Goal: Task Accomplishment & Management: Manage account settings

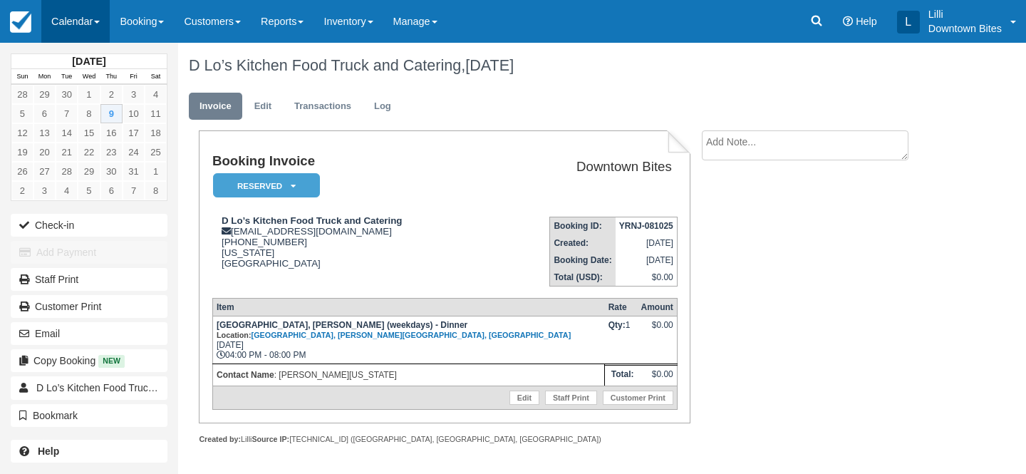
click at [72, 22] on link "Calendar" at bounding box center [75, 21] width 68 height 43
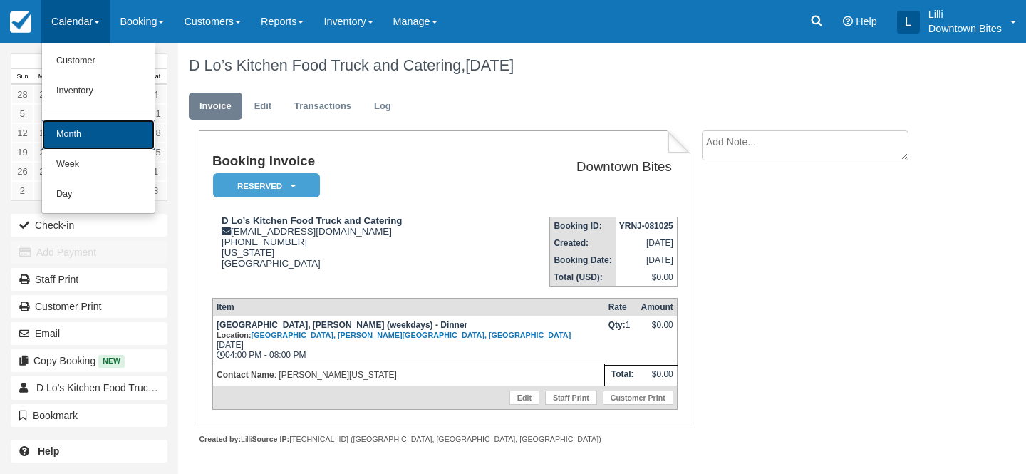
click at [93, 129] on link "Month" at bounding box center [98, 135] width 113 height 30
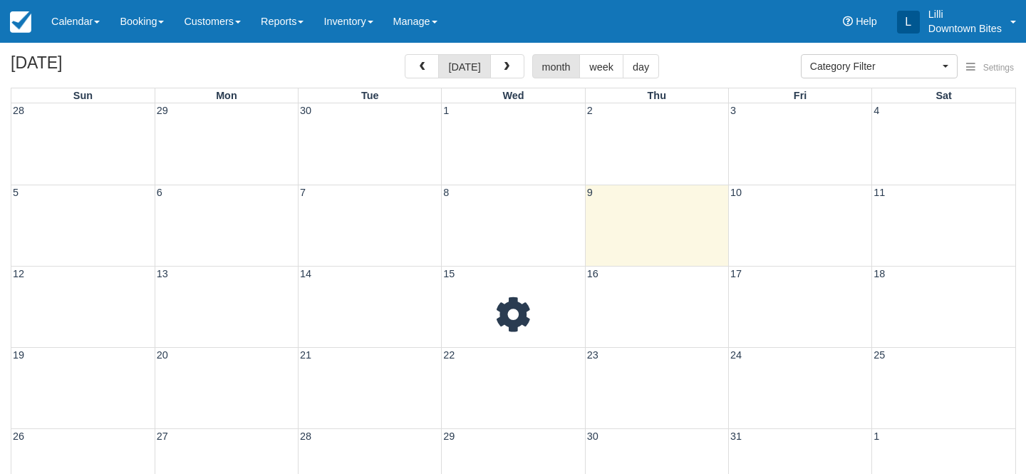
select select
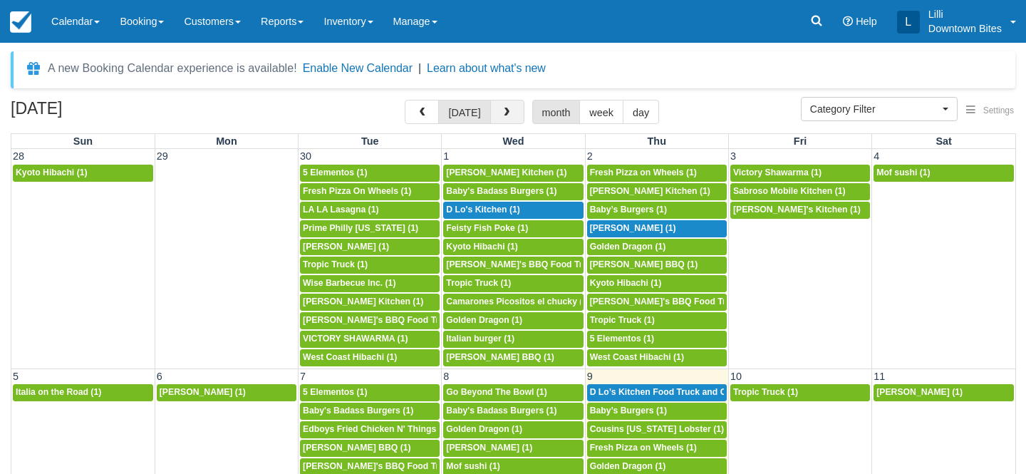
click at [508, 115] on span "button" at bounding box center [507, 113] width 10 height 10
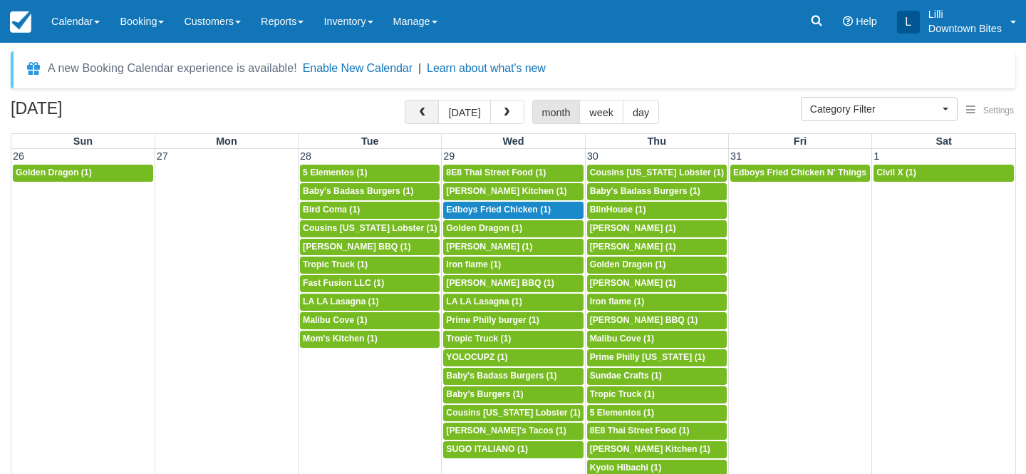
click at [419, 115] on span "button" at bounding box center [422, 113] width 10 height 10
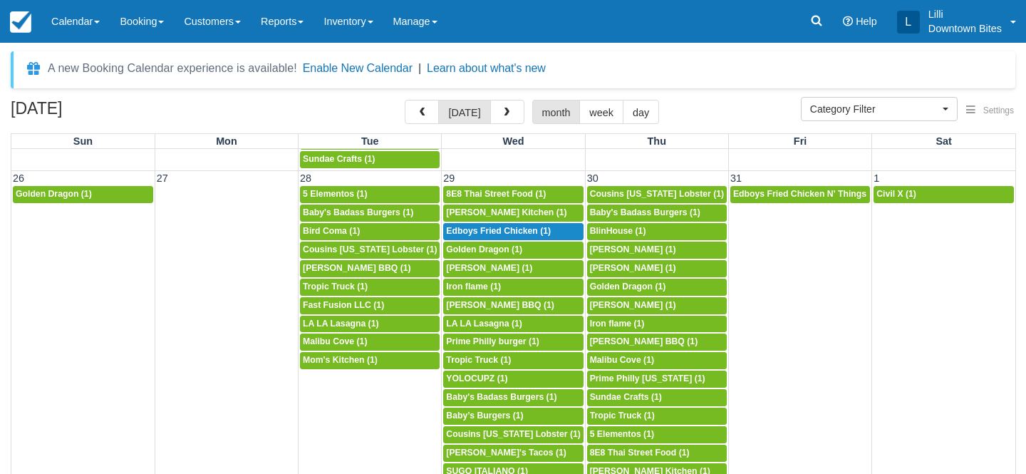
scroll to position [1062, 0]
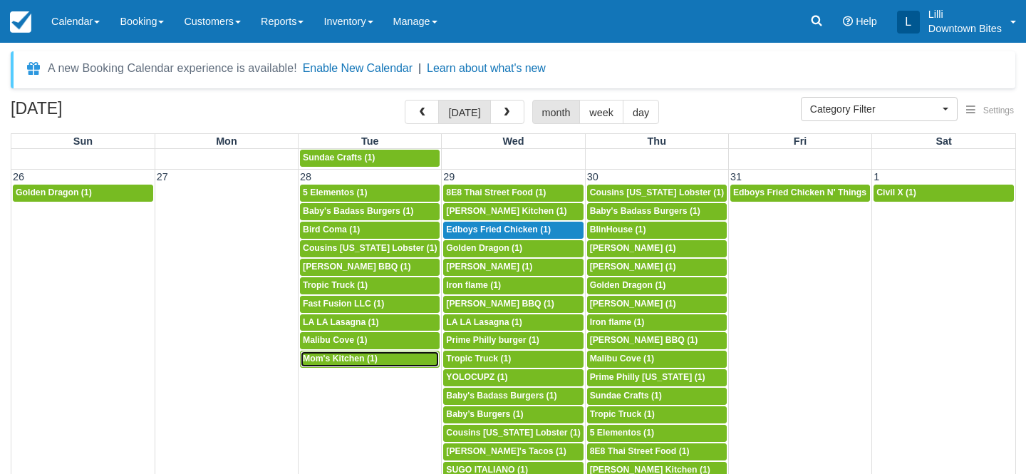
click at [338, 358] on span "Mom's Kitchen (1)" at bounding box center [340, 358] width 75 height 10
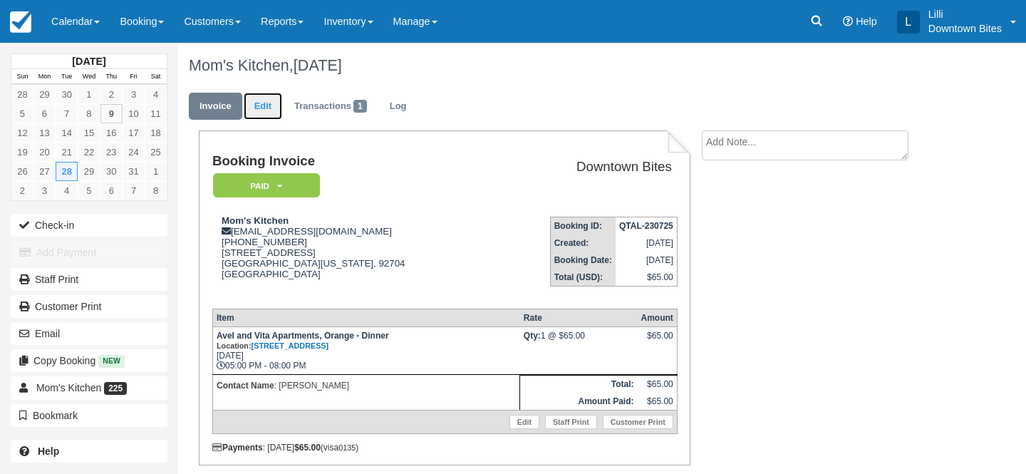
click at [256, 105] on link "Edit" at bounding box center [263, 107] width 38 height 28
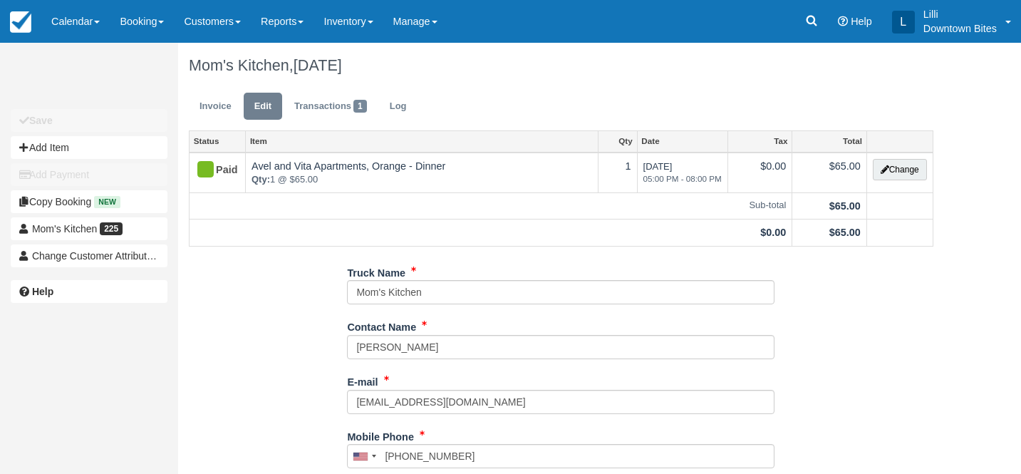
type input "[PHONE_NUMBER]"
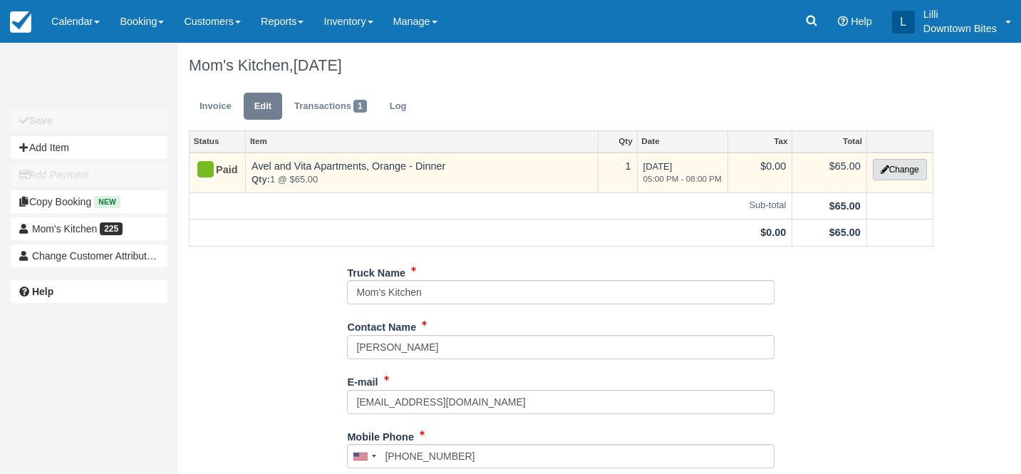
click at [897, 170] on button "Change" at bounding box center [900, 169] width 54 height 21
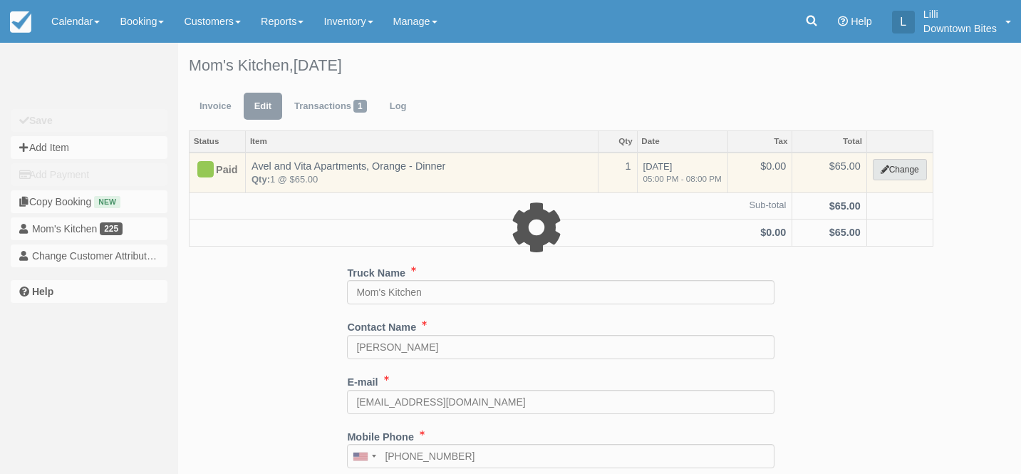
select select "4"
type input "65.00"
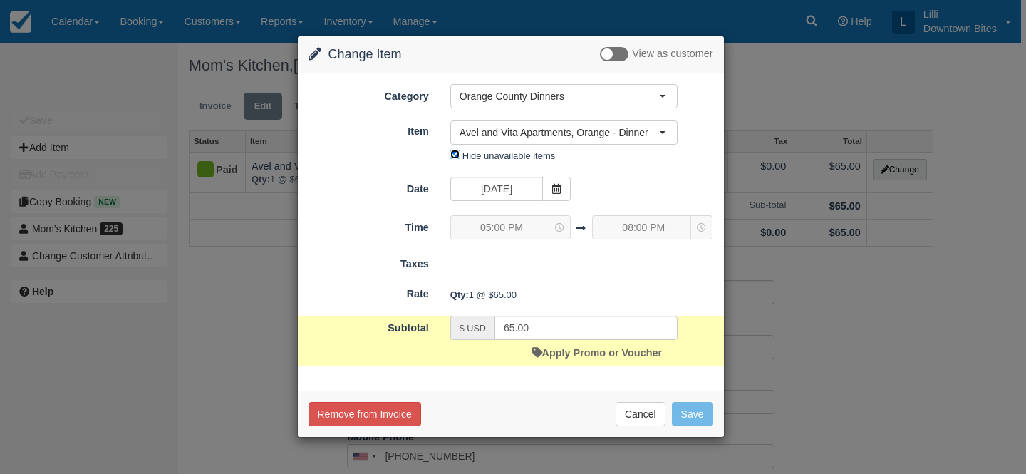
click at [455, 156] on input "Hide unavailable items" at bounding box center [454, 154] width 9 height 9
checkbox input "false"
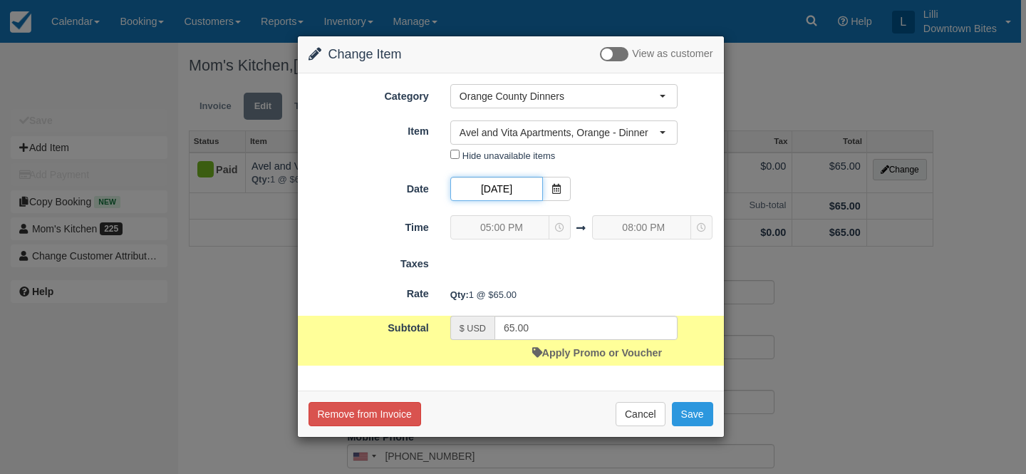
click at [530, 193] on input "10/28/25" at bounding box center [496, 189] width 93 height 24
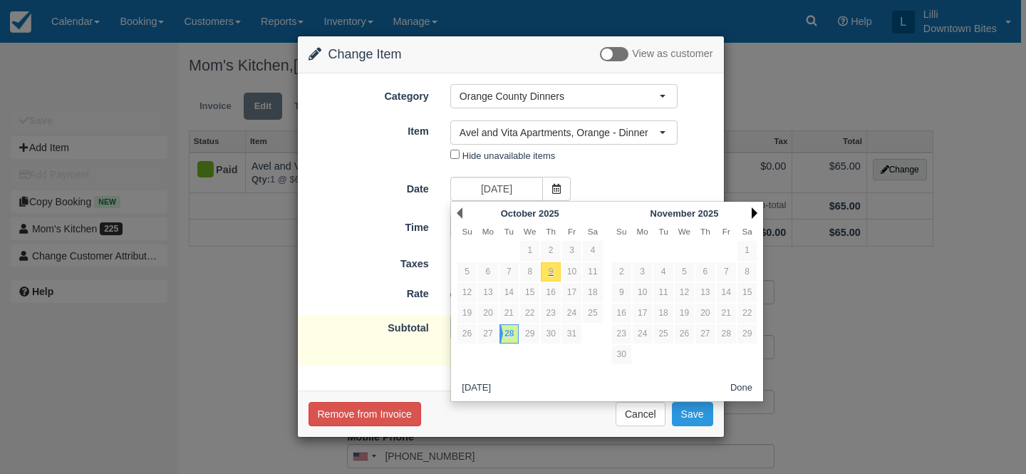
click at [753, 211] on link "Next" at bounding box center [755, 212] width 6 height 11
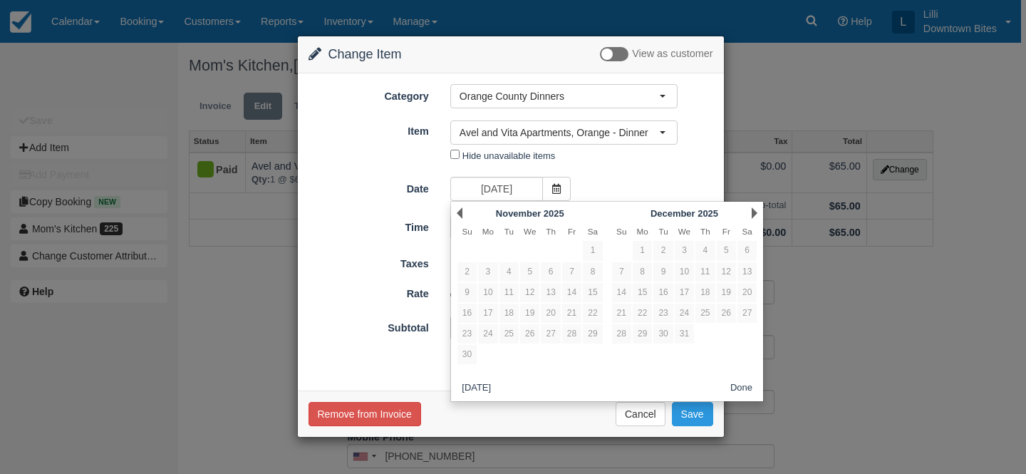
click at [666, 172] on form "Category Orange County Dinners Orange County Dinner Special Events LA County Di…" at bounding box center [511, 225] width 405 height 282
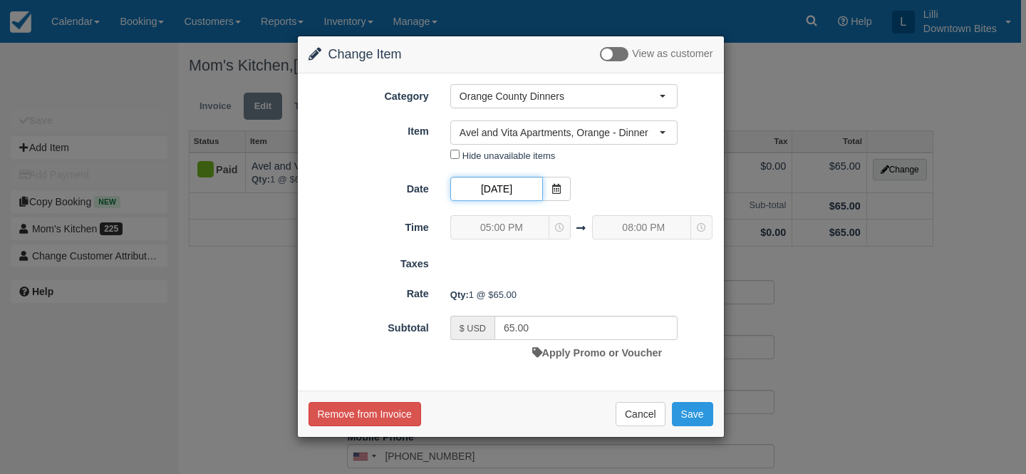
click at [517, 192] on input "10/28/25" at bounding box center [496, 189] width 93 height 24
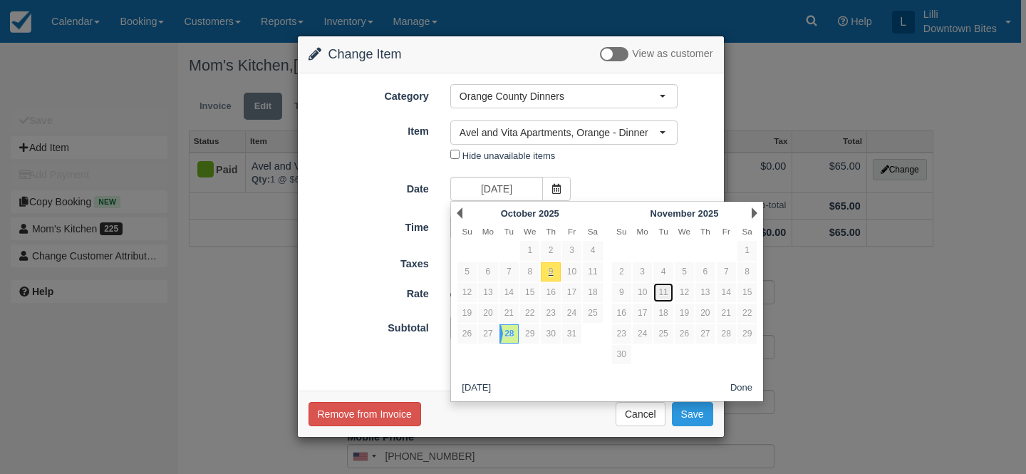
click at [664, 292] on link "11" at bounding box center [663, 292] width 19 height 19
type input "11/11/25"
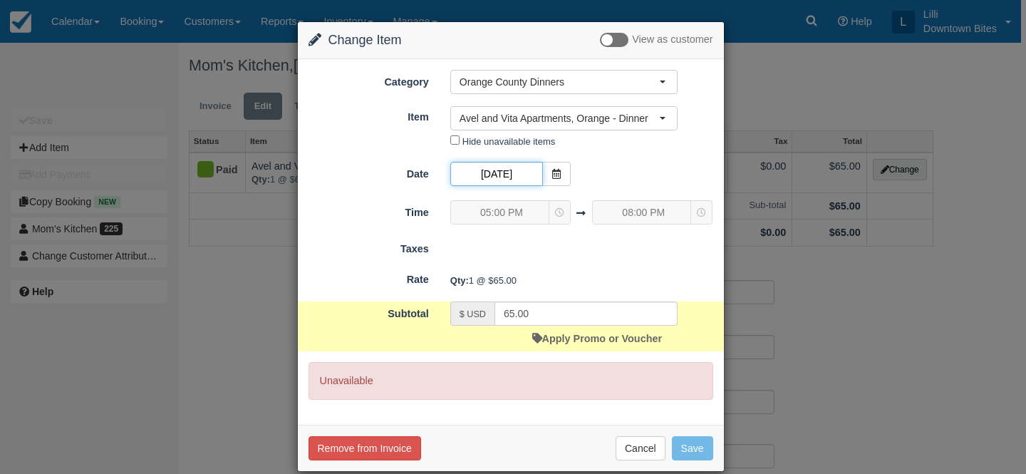
click at [520, 168] on input "11/11/25" at bounding box center [496, 174] width 93 height 24
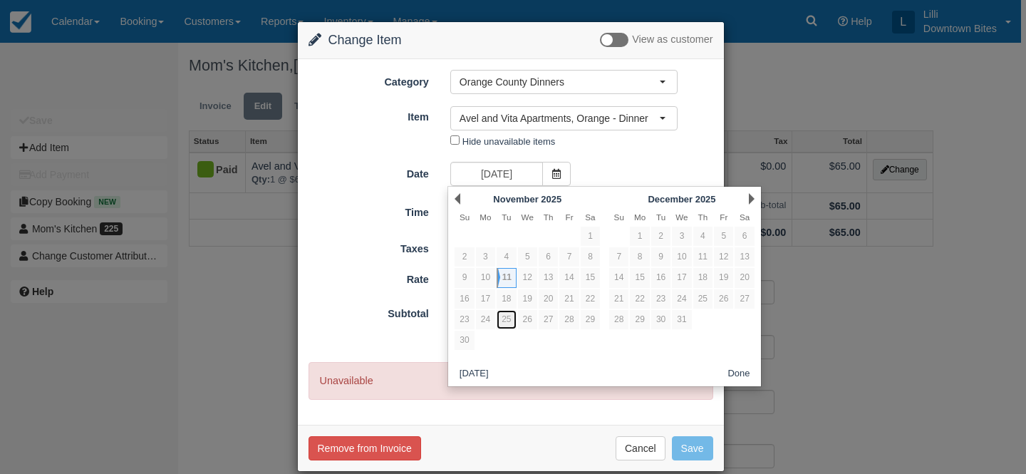
click at [509, 319] on link "25" at bounding box center [506, 319] width 19 height 19
type input "11/25/25"
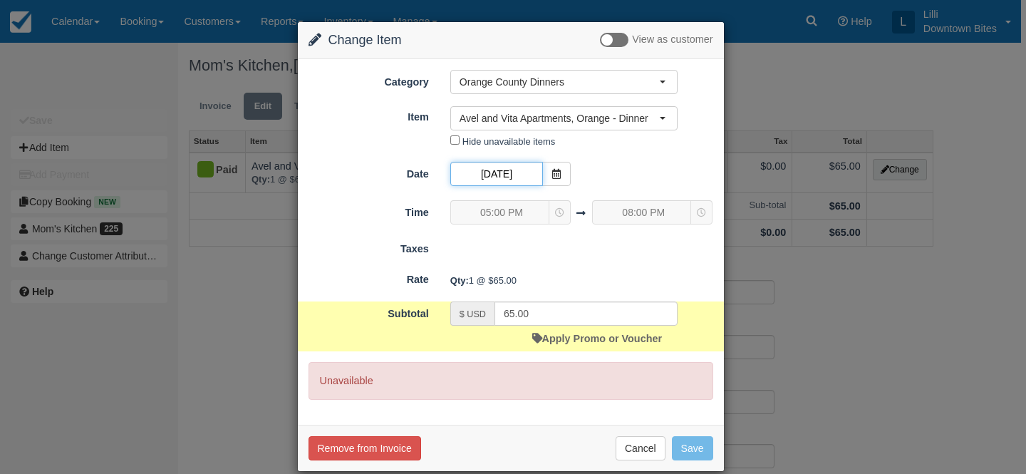
click at [520, 170] on input "11/25/25" at bounding box center [496, 174] width 93 height 24
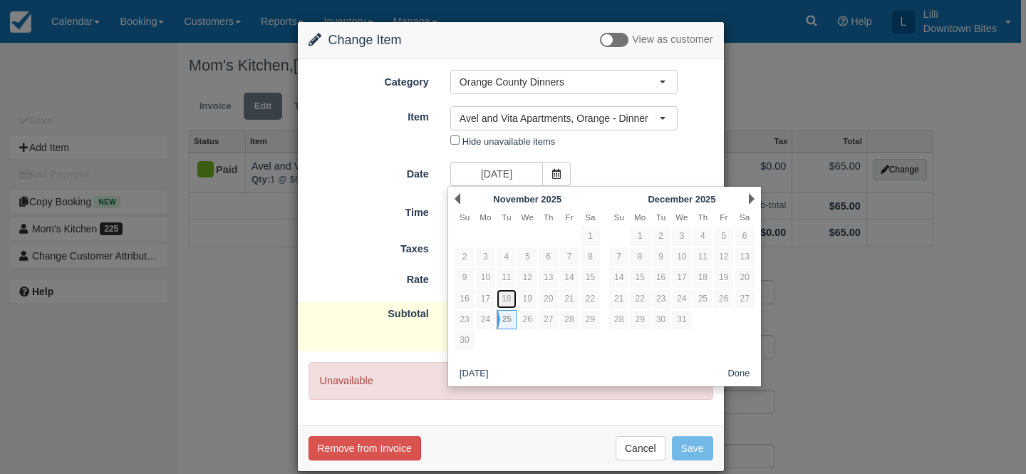
click at [506, 297] on link "18" at bounding box center [506, 298] width 19 height 19
type input "11/18/25"
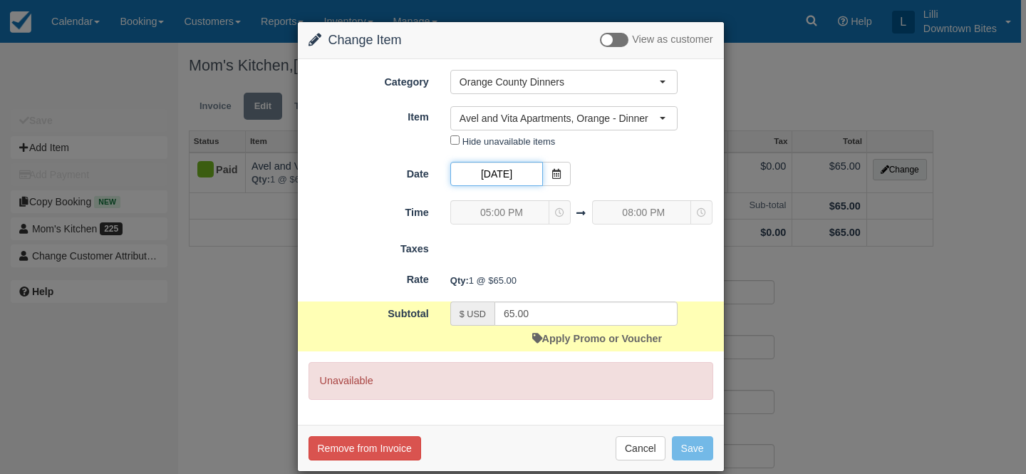
click at [510, 175] on input "11/18/25" at bounding box center [496, 174] width 93 height 24
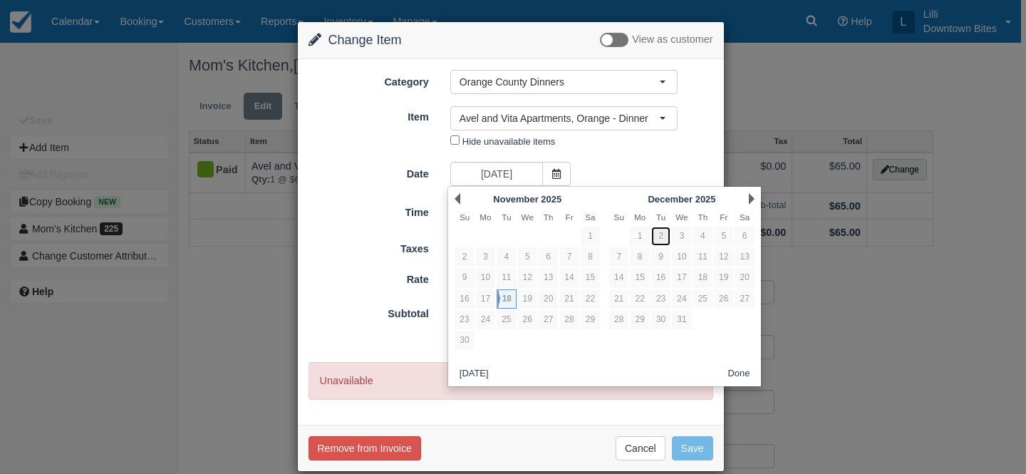
click at [661, 238] on link "2" at bounding box center [660, 236] width 19 height 19
type input "12/02/25"
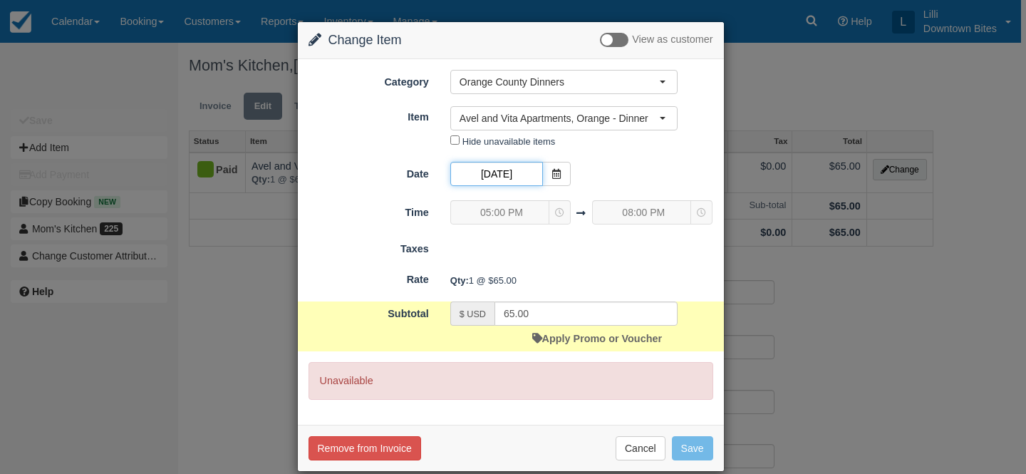
click at [516, 170] on input "12/02/25" at bounding box center [496, 174] width 93 height 24
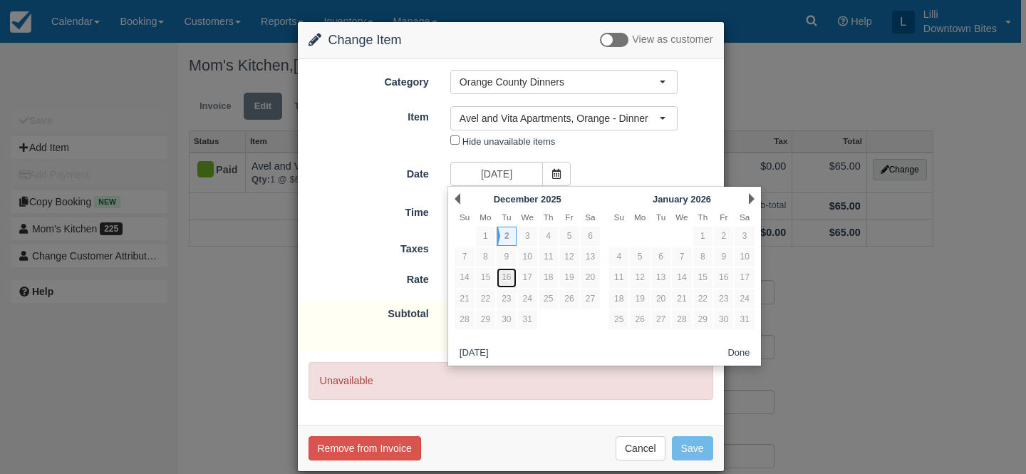
click at [512, 275] on link "16" at bounding box center [506, 277] width 19 height 19
type input "12/16/25"
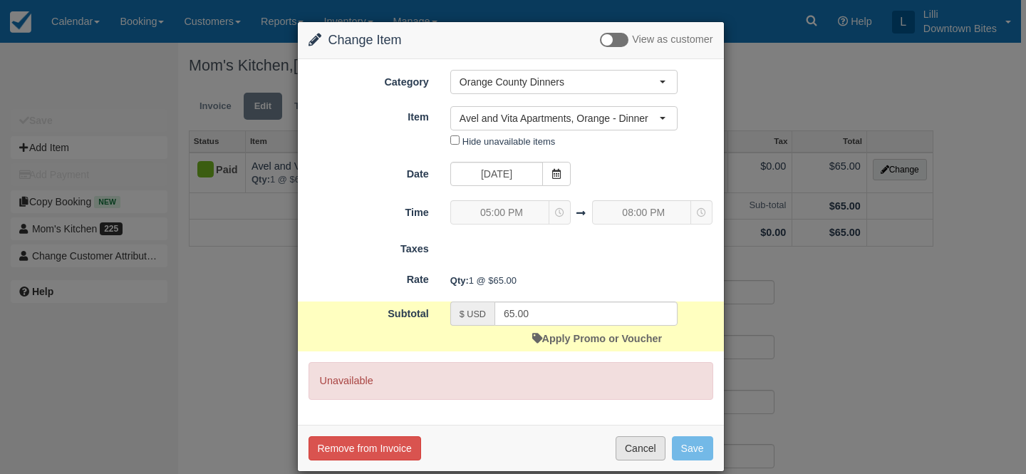
click at [647, 442] on button "Cancel" at bounding box center [641, 448] width 50 height 24
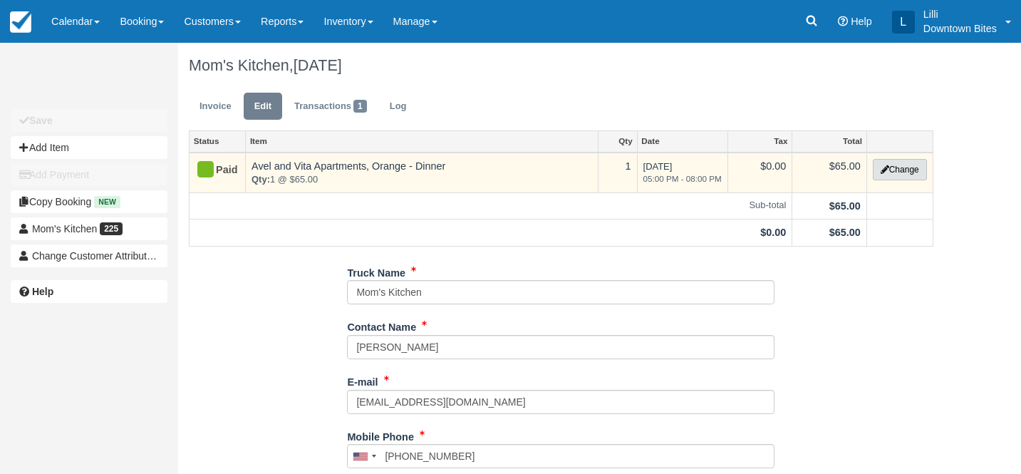
click at [908, 171] on button "Change" at bounding box center [900, 169] width 54 height 21
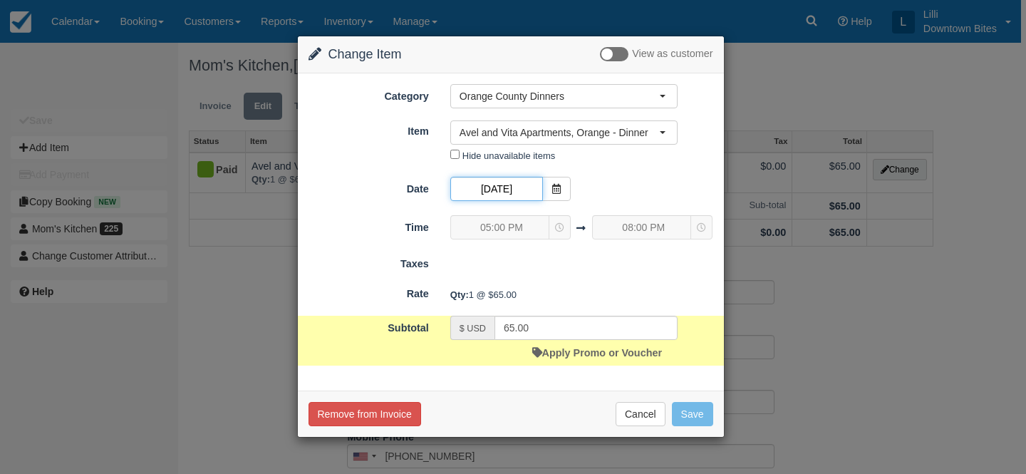
click at [518, 189] on input "10/28/25" at bounding box center [496, 189] width 93 height 24
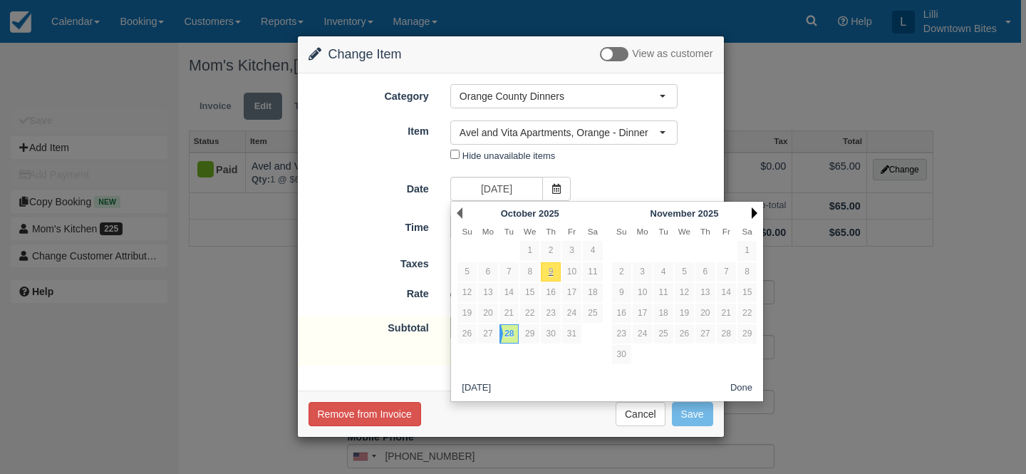
click at [755, 212] on link "Next" at bounding box center [755, 212] width 6 height 11
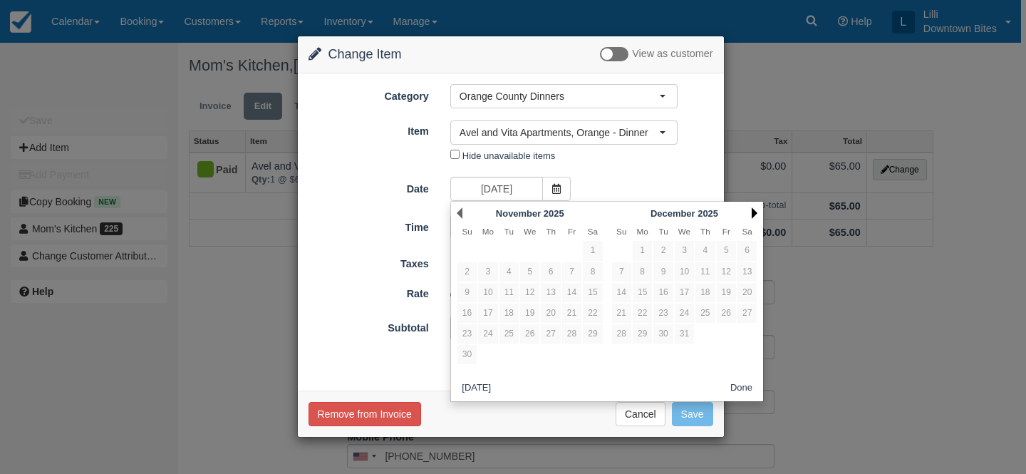
click at [755, 212] on link "Next" at bounding box center [755, 212] width 6 height 11
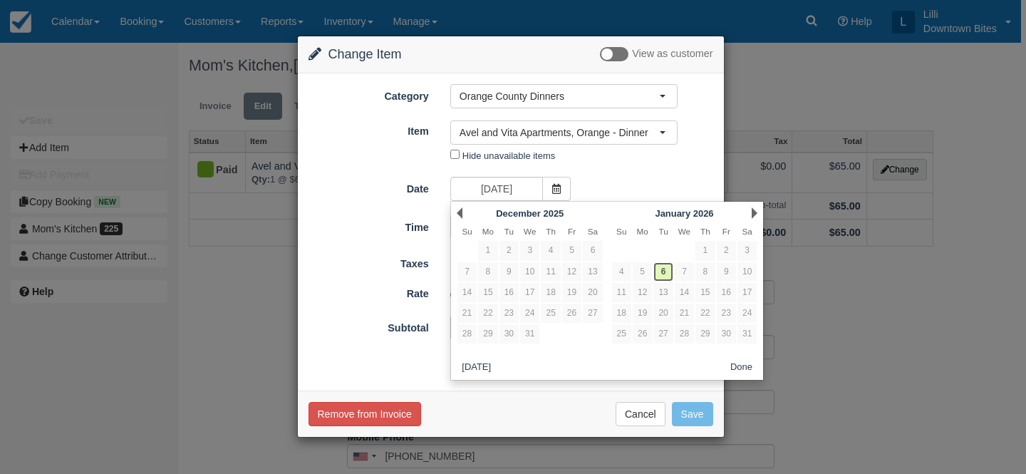
click at [666, 279] on link "6" at bounding box center [663, 271] width 19 height 19
type input "01/06/26"
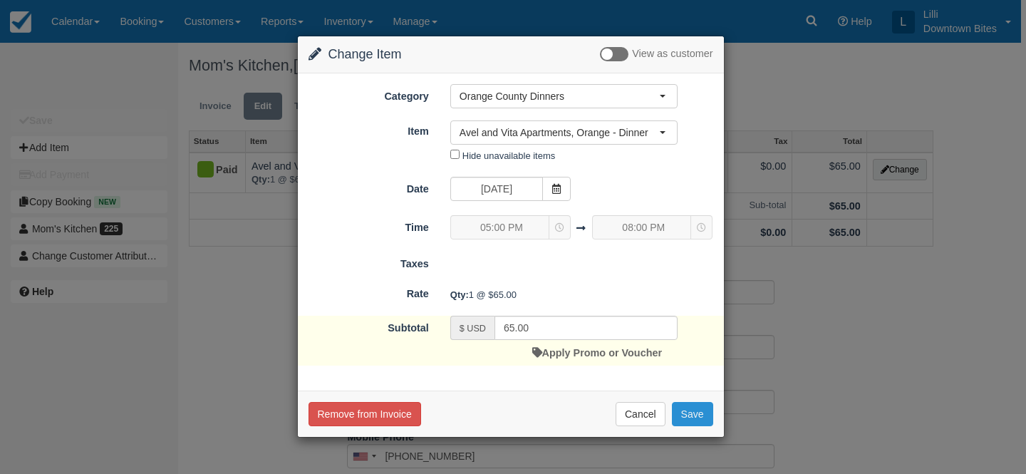
click at [697, 414] on button "Save" at bounding box center [692, 414] width 41 height 24
checkbox input "false"
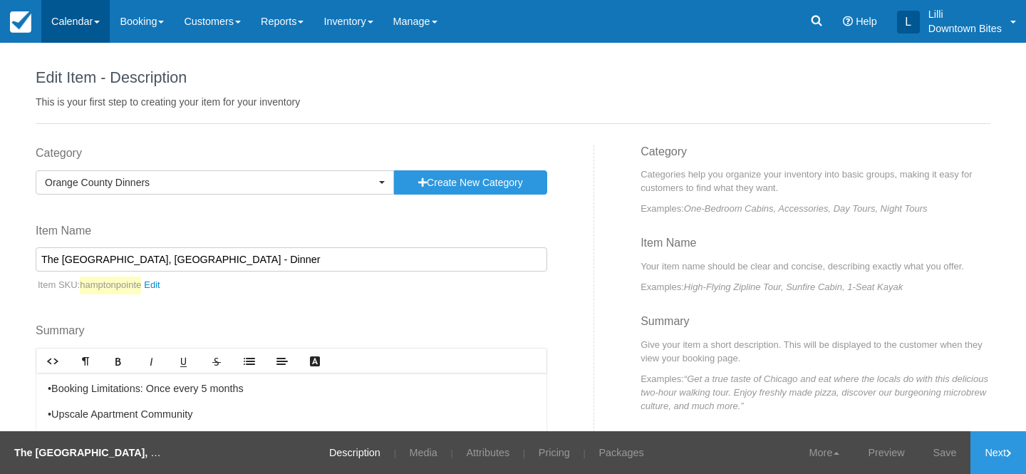
click at [73, 22] on link "Calendar" at bounding box center [75, 21] width 68 height 43
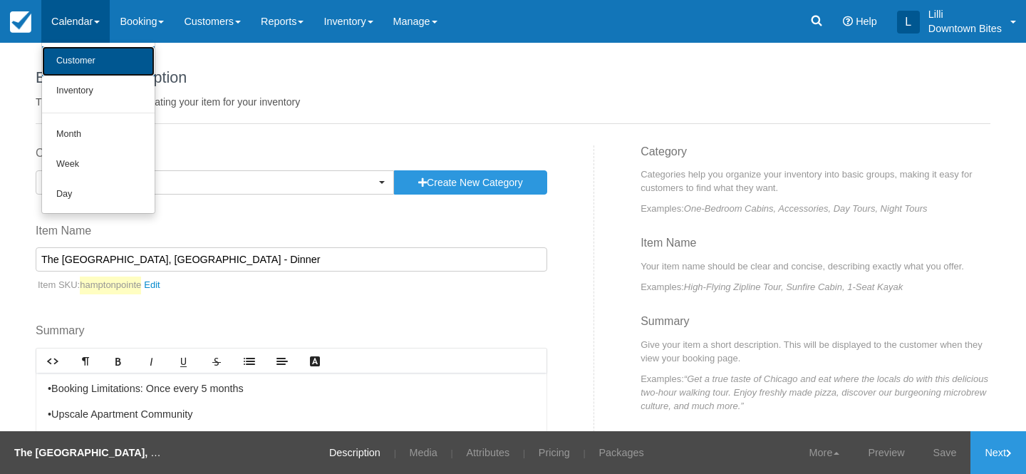
click at [84, 63] on link "Customer" at bounding box center [98, 61] width 113 height 30
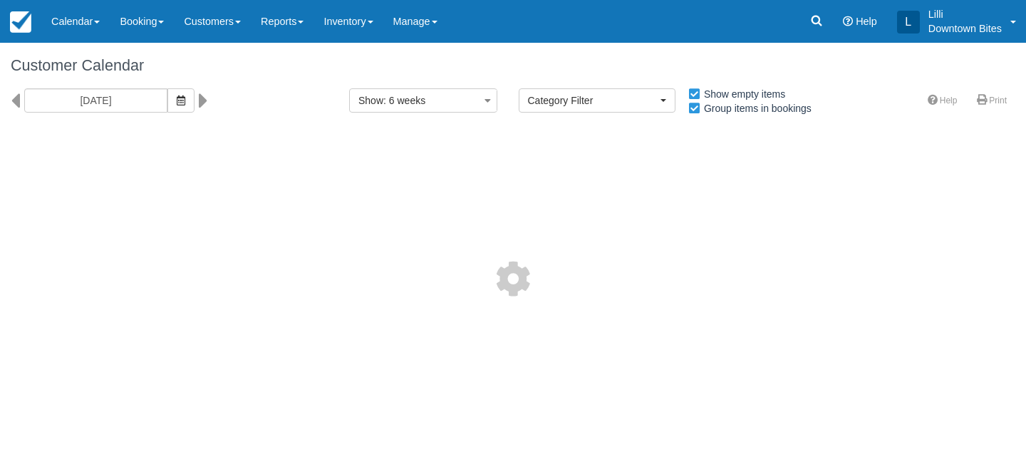
select select
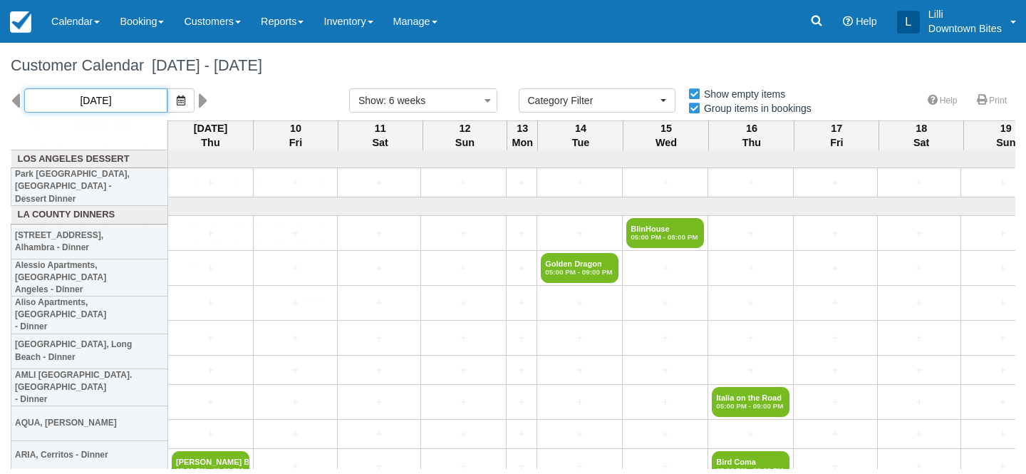
click at [109, 101] on input "10/09/25" at bounding box center [95, 100] width 143 height 24
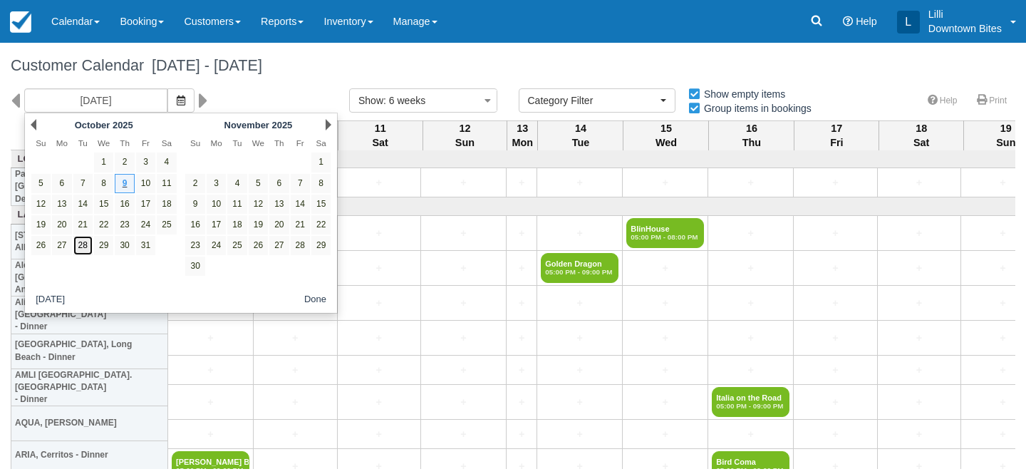
click at [84, 245] on link "28" at bounding box center [82, 245] width 19 height 19
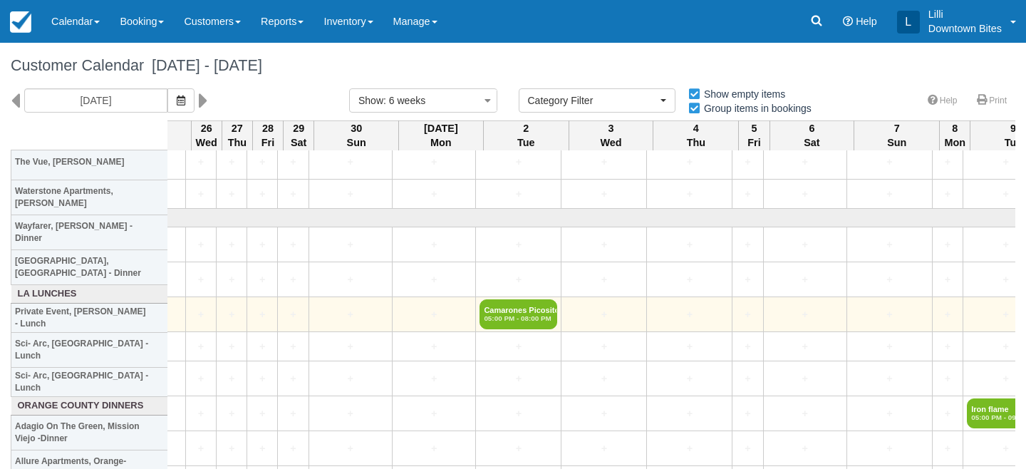
scroll to position [2132, 2375]
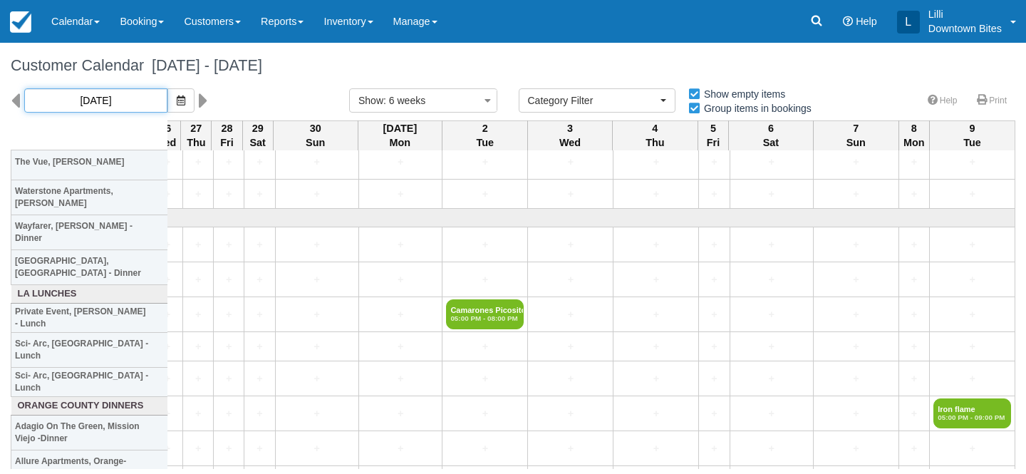
click at [103, 100] on input "10/28/25" at bounding box center [95, 100] width 143 height 24
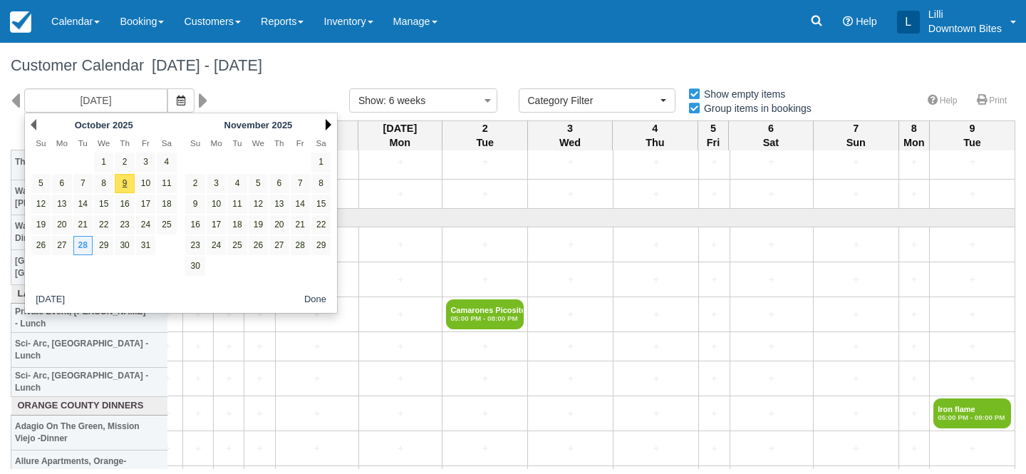
click at [328, 124] on link "Next" at bounding box center [329, 124] width 6 height 11
click at [237, 163] on link "2" at bounding box center [236, 162] width 19 height 19
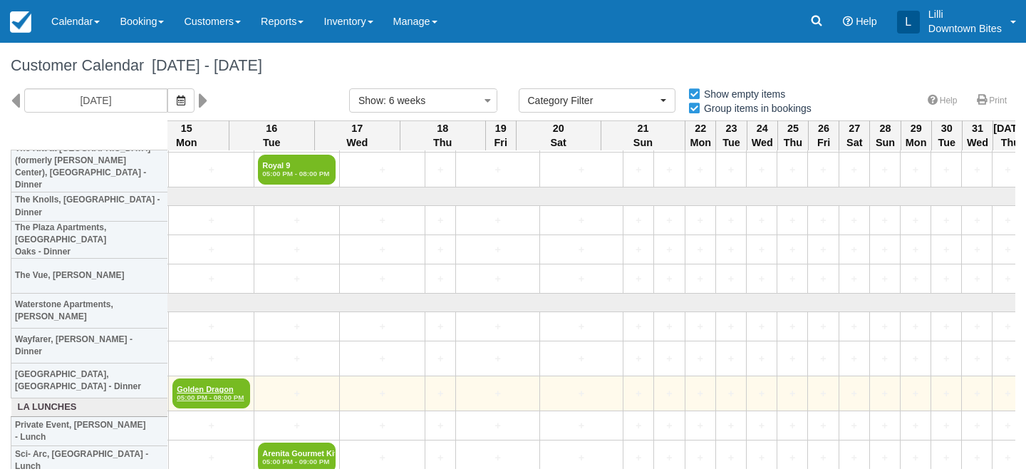
scroll to position [1990, 810]
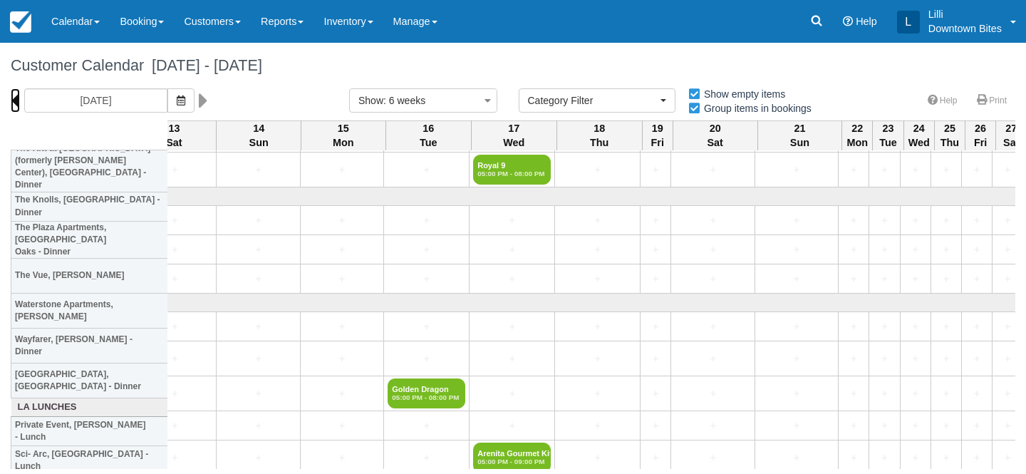
click at [11, 103] on icon at bounding box center [15, 100] width 9 height 24
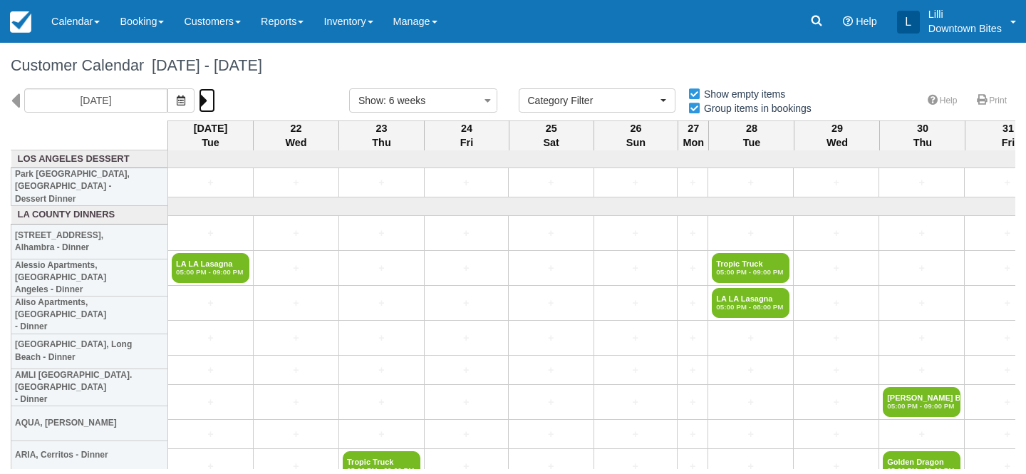
click at [199, 103] on icon at bounding box center [203, 100] width 9 height 24
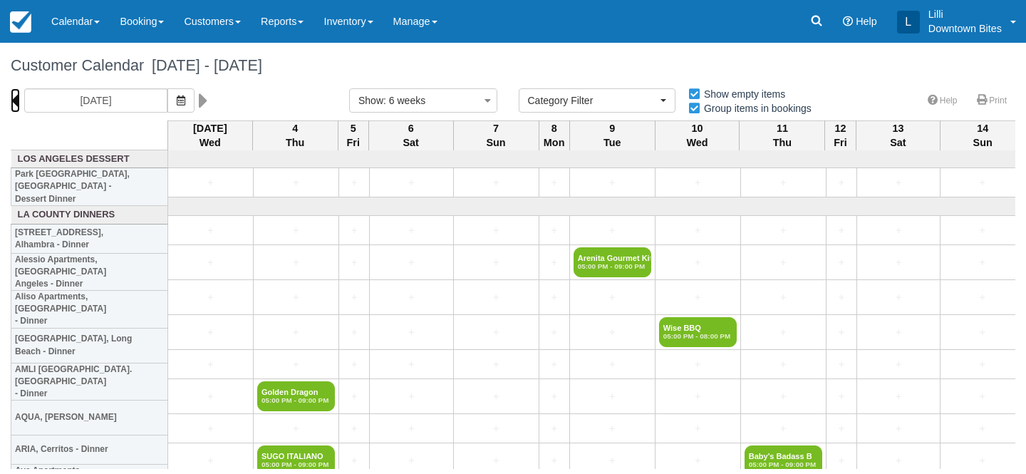
click at [17, 98] on icon at bounding box center [15, 100] width 9 height 24
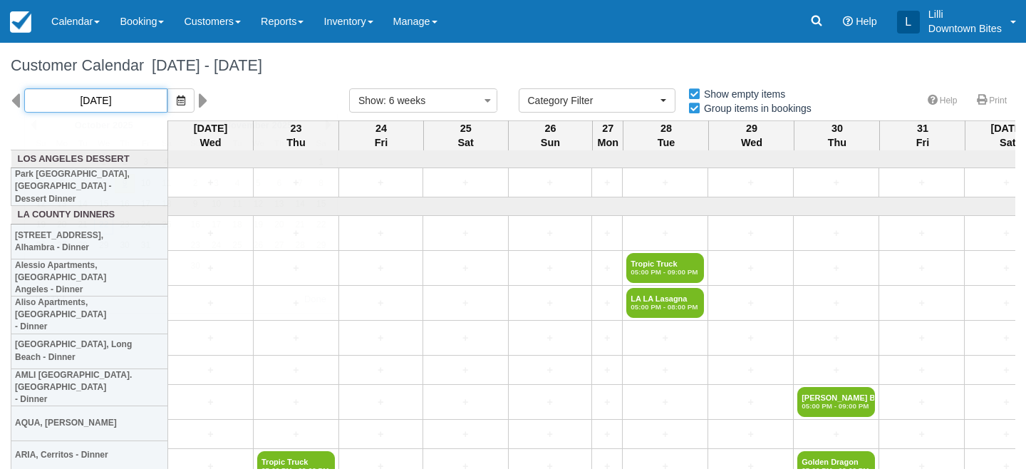
click at [97, 105] on input "10/22/25" at bounding box center [95, 100] width 143 height 24
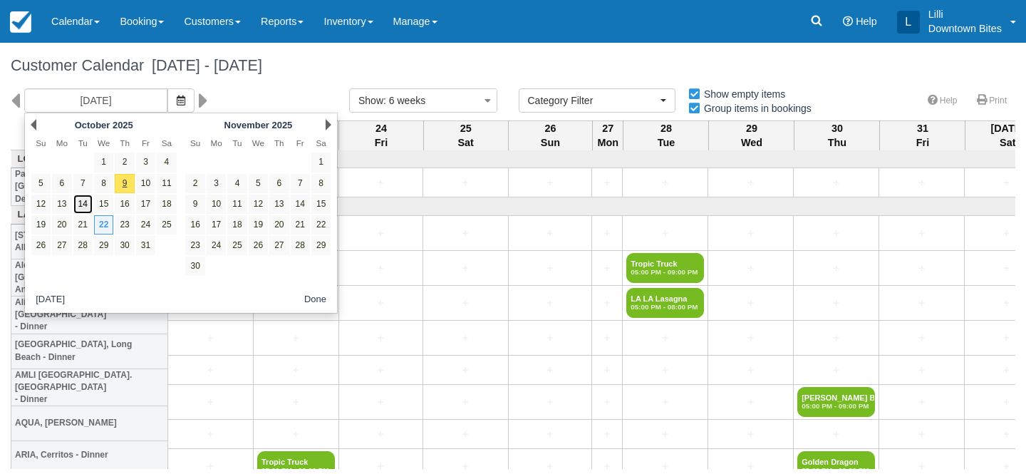
click at [86, 205] on link "14" at bounding box center [82, 204] width 19 height 19
type input "10/14/25"
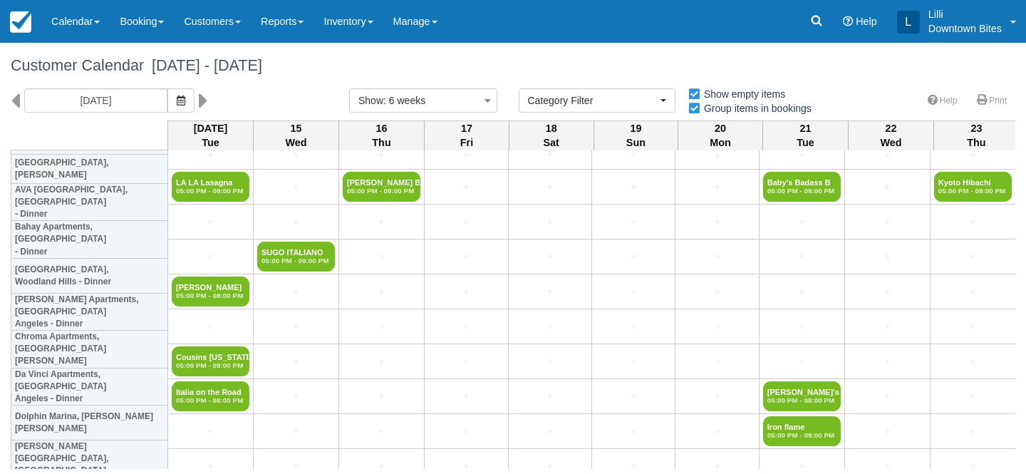
scroll to position [612, 0]
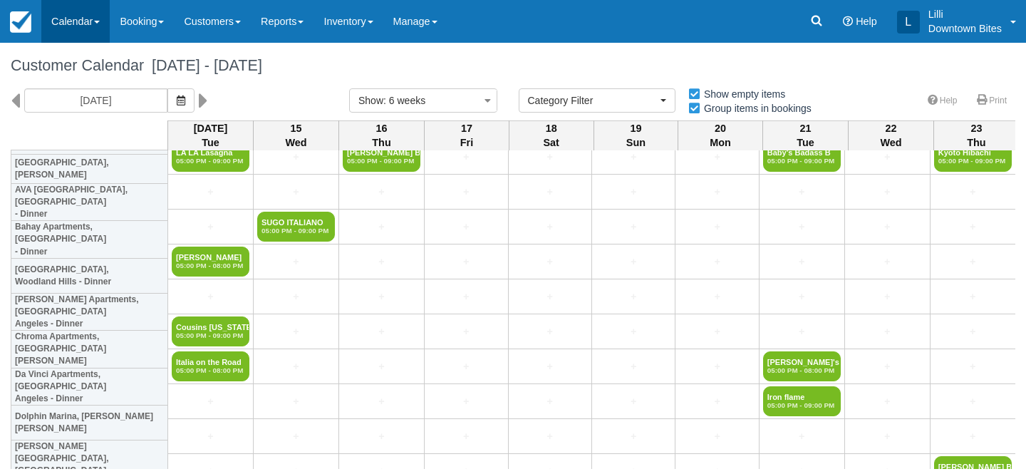
click at [60, 31] on link "Calendar" at bounding box center [75, 21] width 68 height 43
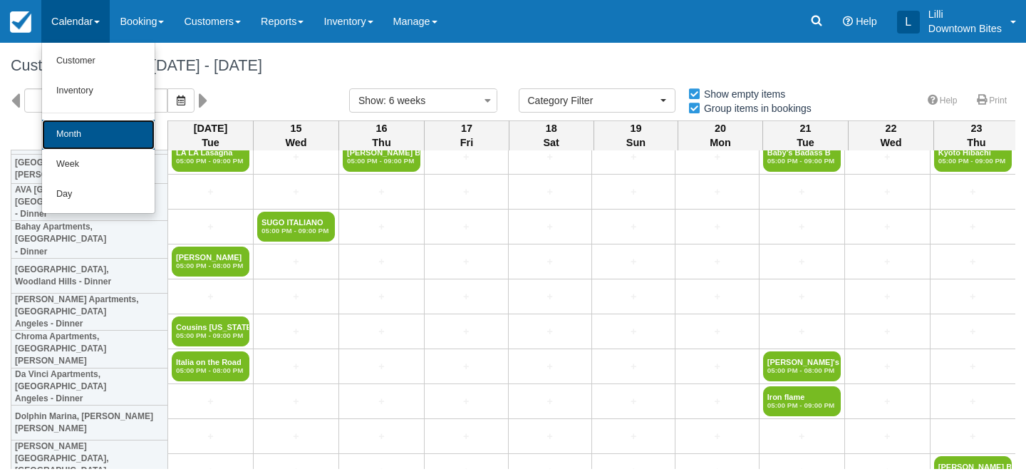
click at [59, 128] on link "Month" at bounding box center [98, 135] width 113 height 30
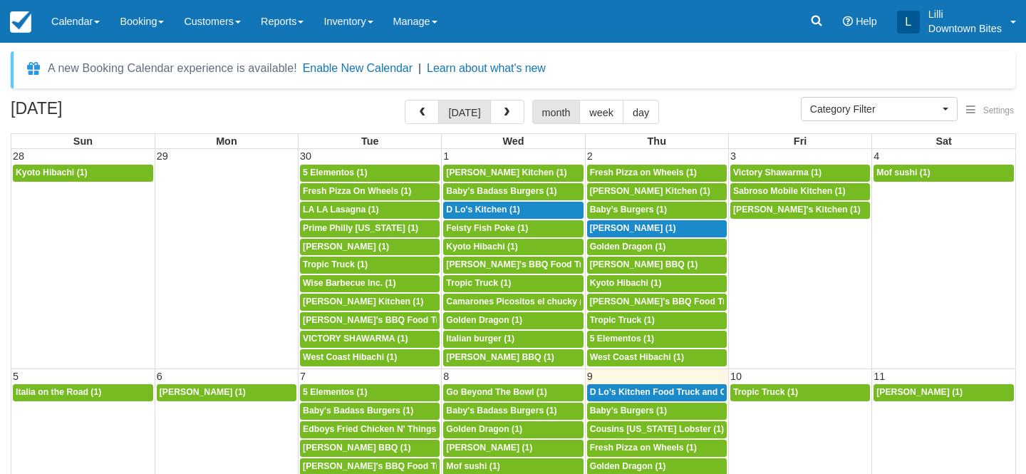
select select
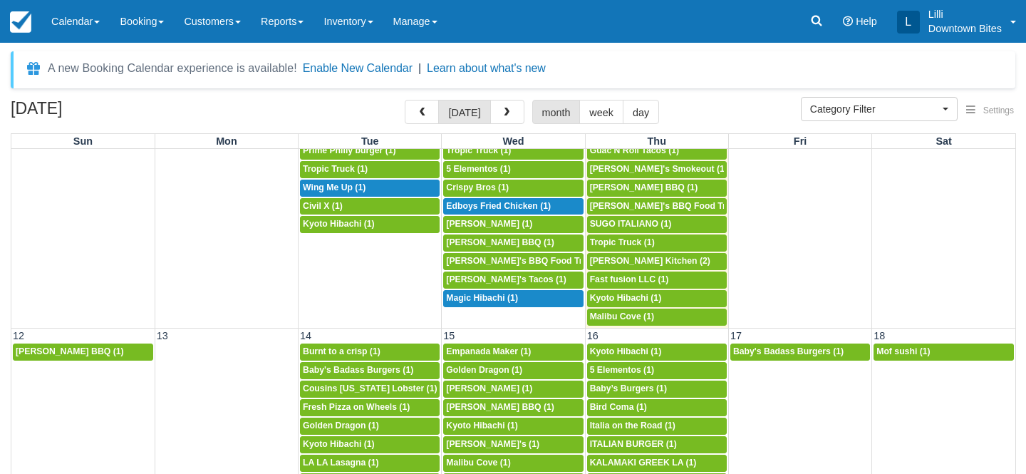
scroll to position [331, 0]
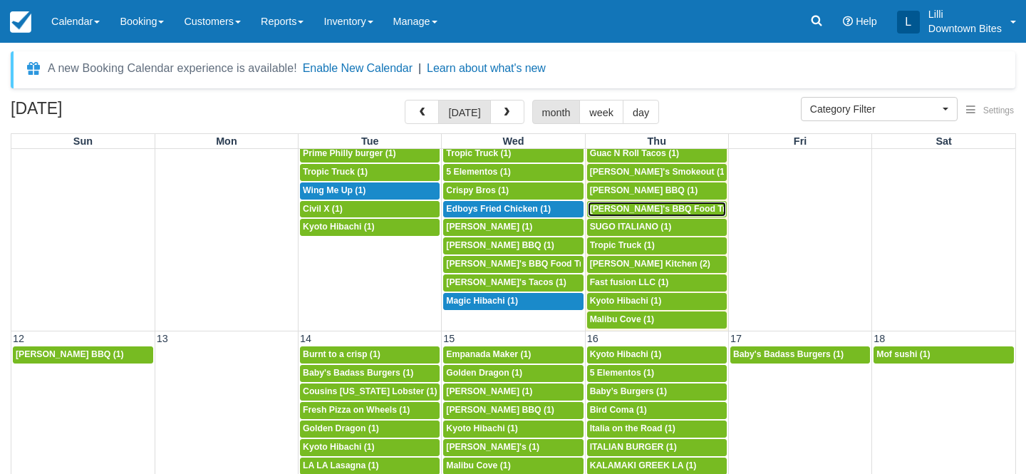
click at [656, 207] on span "Lucille's BBQ Food Truck (1)" at bounding box center [672, 209] width 165 height 10
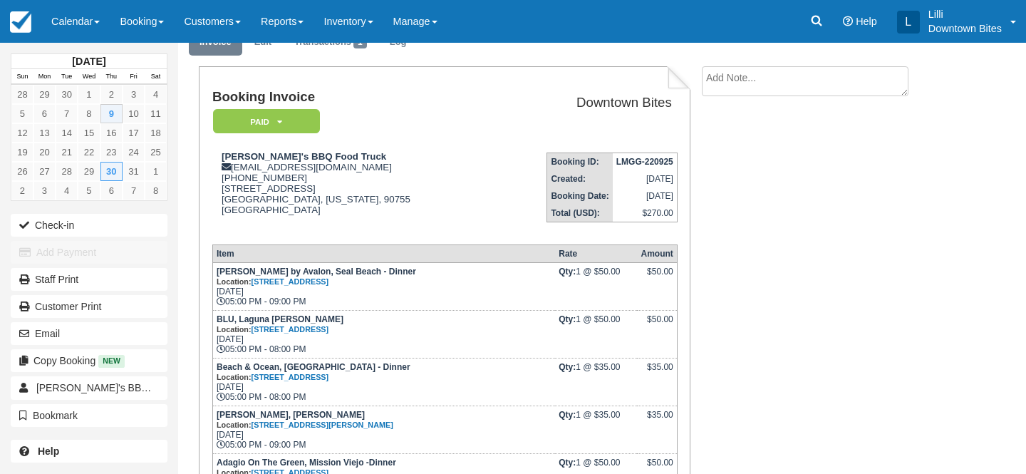
scroll to position [158, 0]
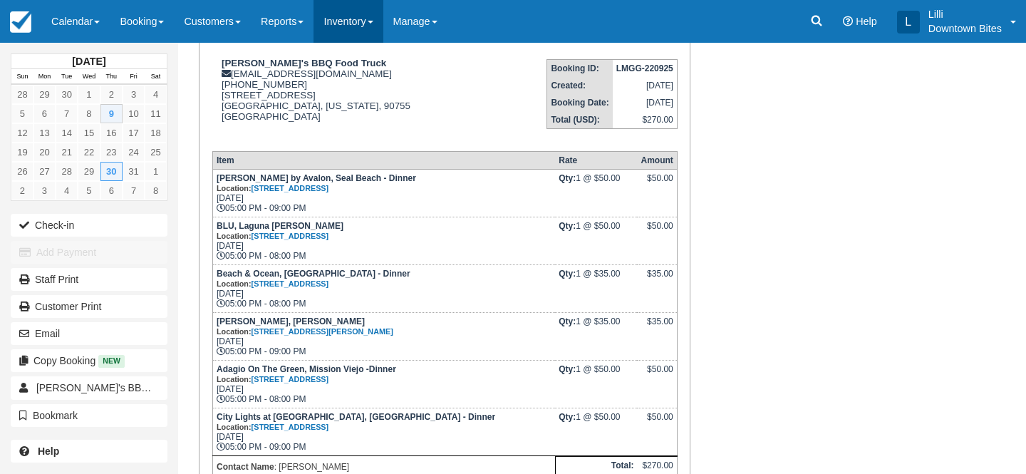
click at [361, 19] on link "Inventory" at bounding box center [348, 21] width 69 height 43
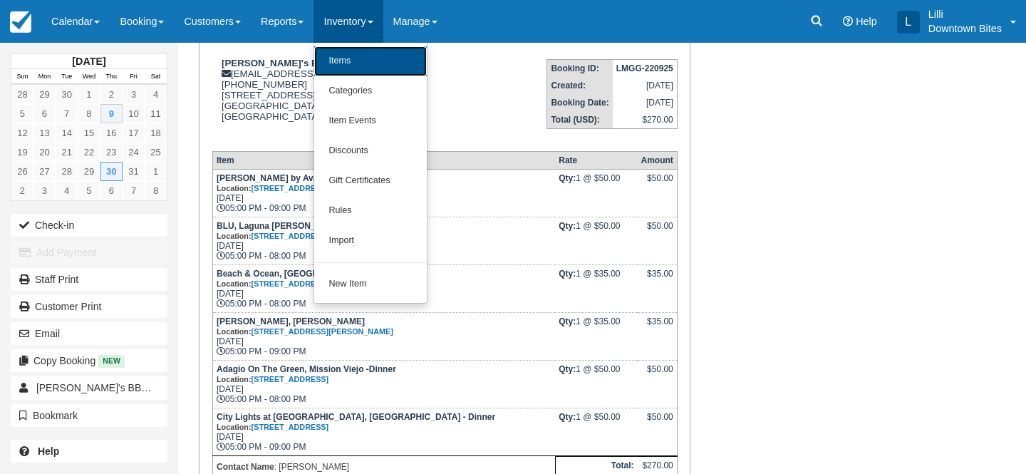
click at [361, 51] on link "Items" at bounding box center [370, 61] width 113 height 30
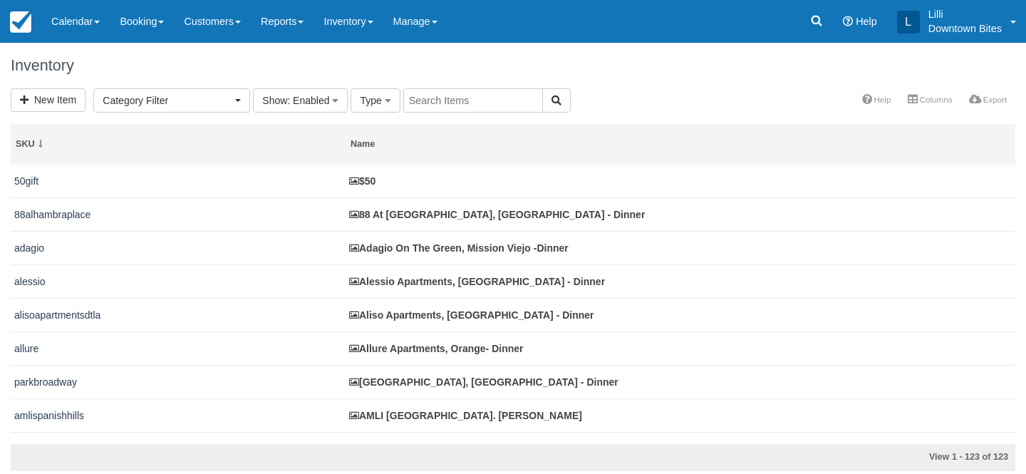
select select
click at [463, 93] on input "text" at bounding box center [473, 100] width 140 height 24
type input "avel"
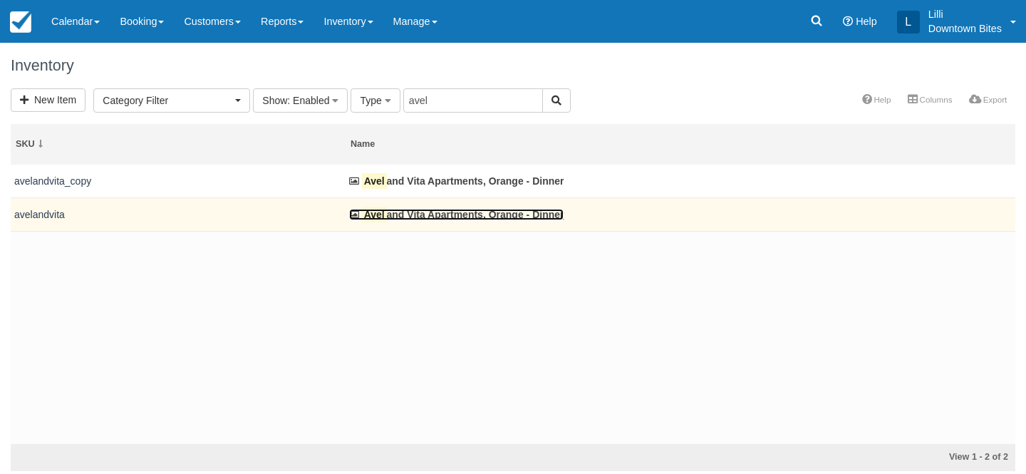
click at [440, 216] on link "Avel and Vita Apartments, Orange - Dinner" at bounding box center [456, 214] width 215 height 11
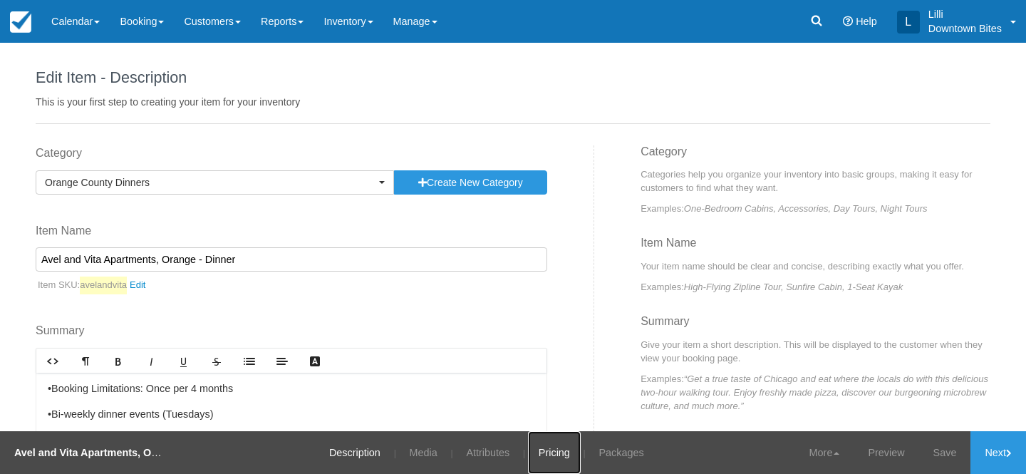
click at [544, 453] on link "Pricing" at bounding box center [554, 452] width 53 height 43
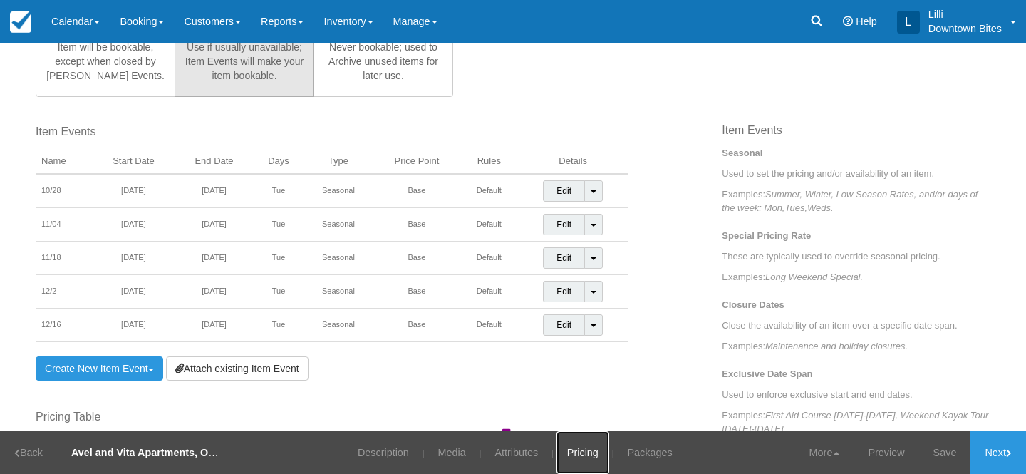
scroll to position [493, 0]
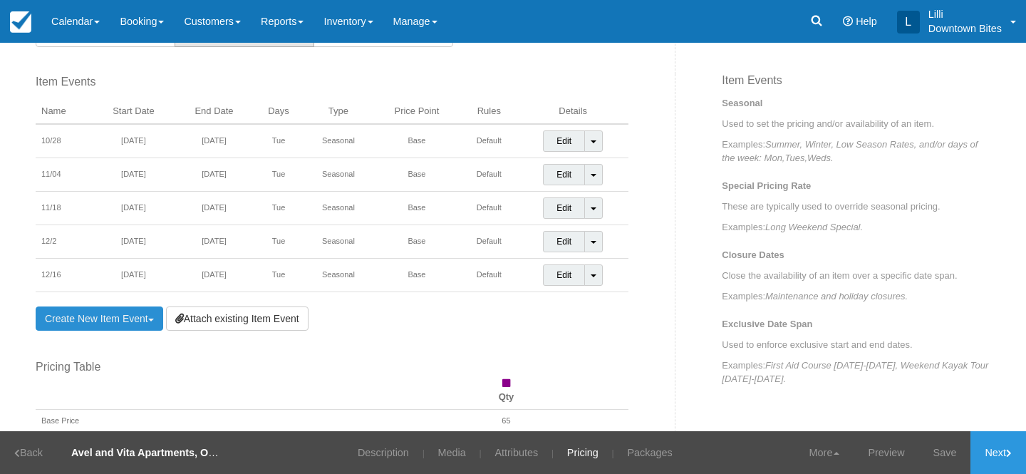
click at [118, 314] on link "Create New Item Event Toggle Dropdown" at bounding box center [100, 318] width 128 height 24
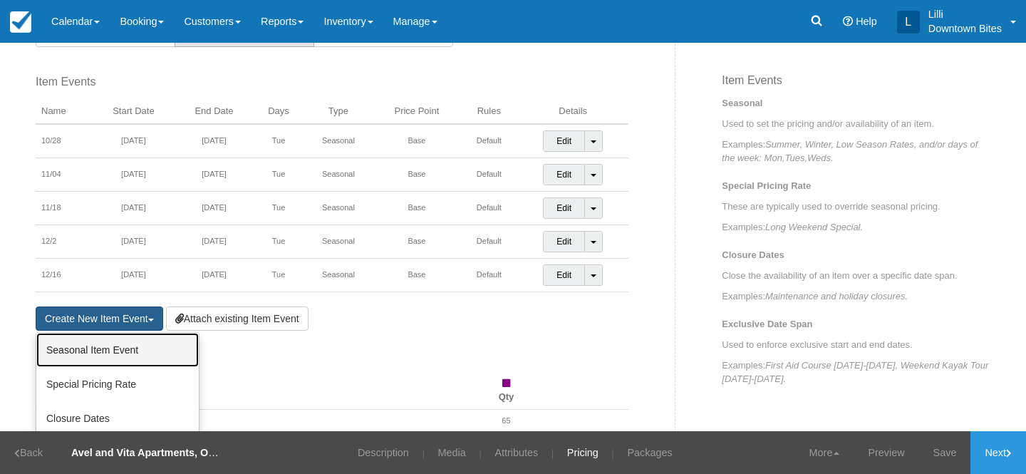
click at [118, 348] on link "Seasonal Item Event" at bounding box center [117, 350] width 162 height 34
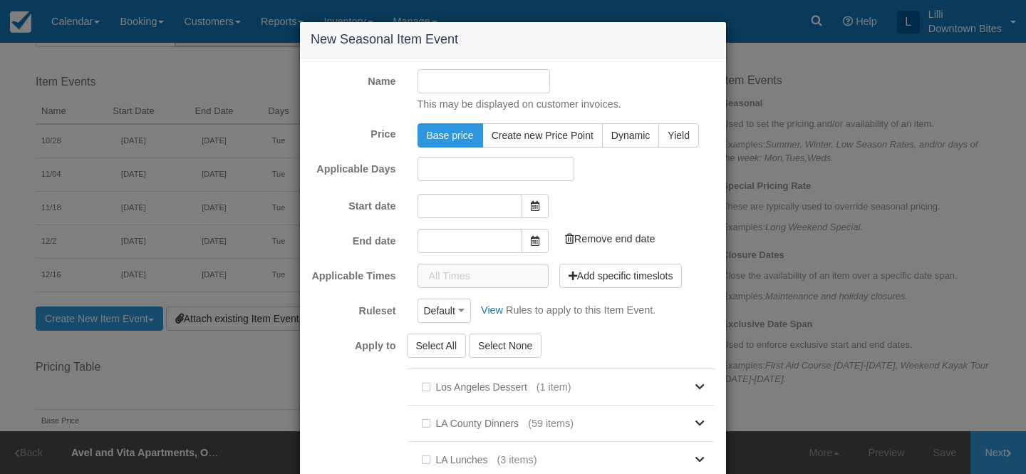
type input "10/09/25"
type input "11/09/25"
click at [500, 210] on input "10/09/25" at bounding box center [470, 204] width 105 height 24
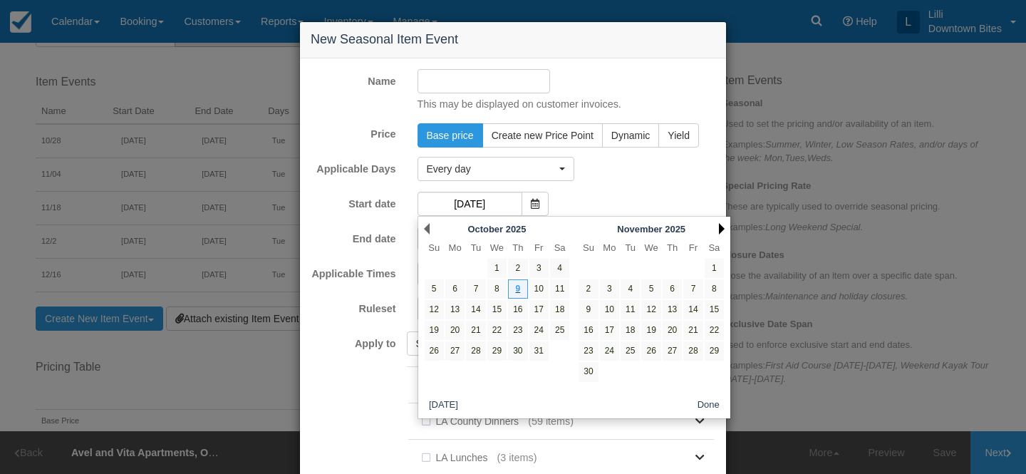
click at [721, 228] on link "Next" at bounding box center [722, 228] width 6 height 11
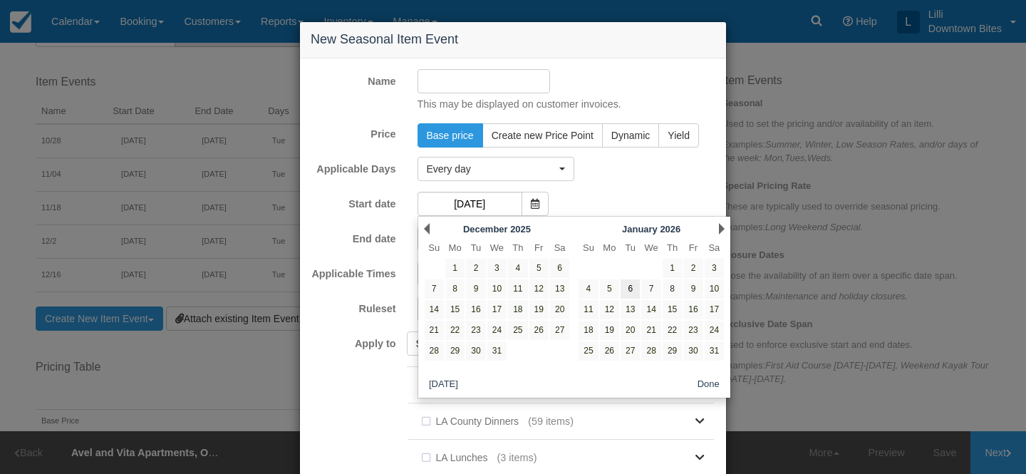
click at [631, 289] on link "6" at bounding box center [630, 288] width 19 height 19
type input "01/06/26"
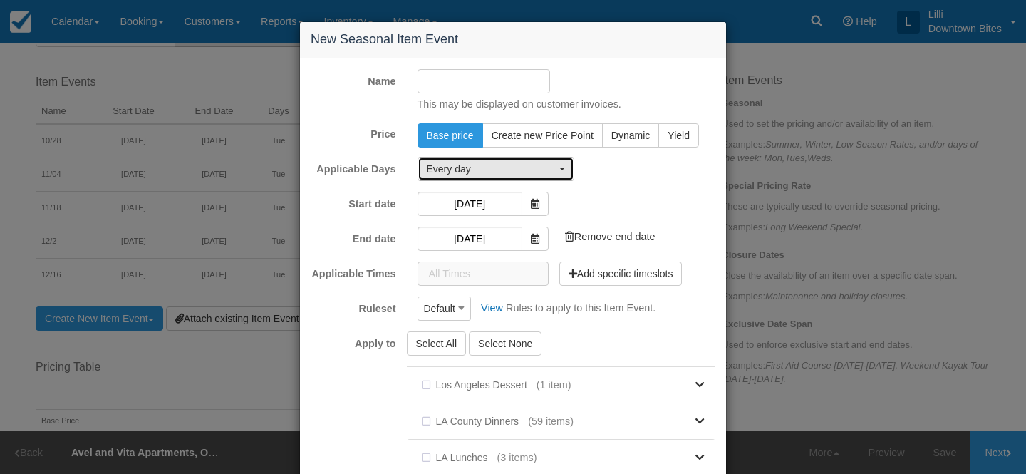
click at [498, 170] on span "Every day" at bounding box center [491, 169] width 129 height 14
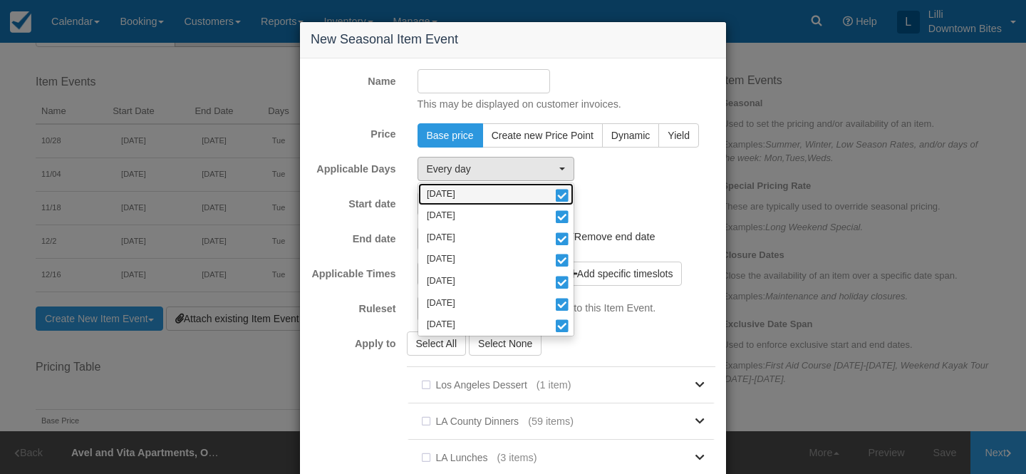
click at [493, 192] on link "Monday" at bounding box center [495, 194] width 155 height 22
select select "tue"
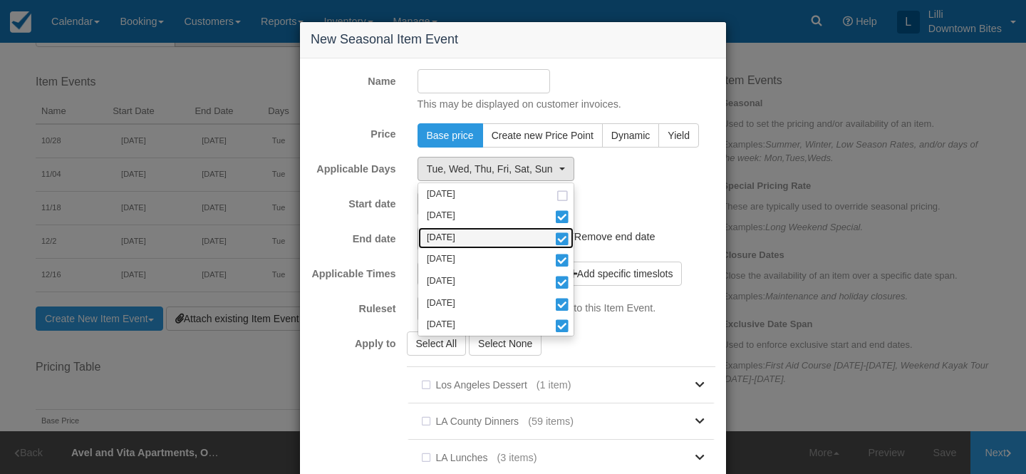
click at [485, 243] on link "[DATE]" at bounding box center [495, 238] width 155 height 22
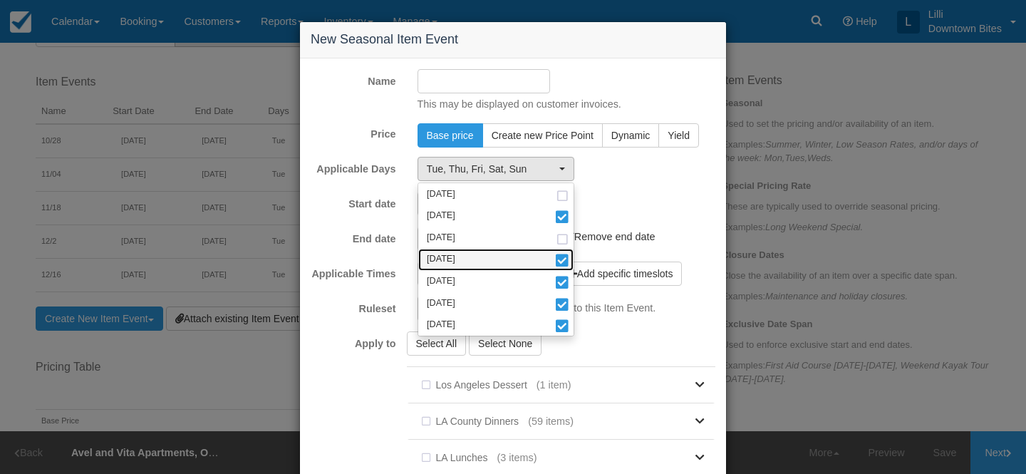
click at [482, 257] on link "Thursday" at bounding box center [495, 260] width 155 height 22
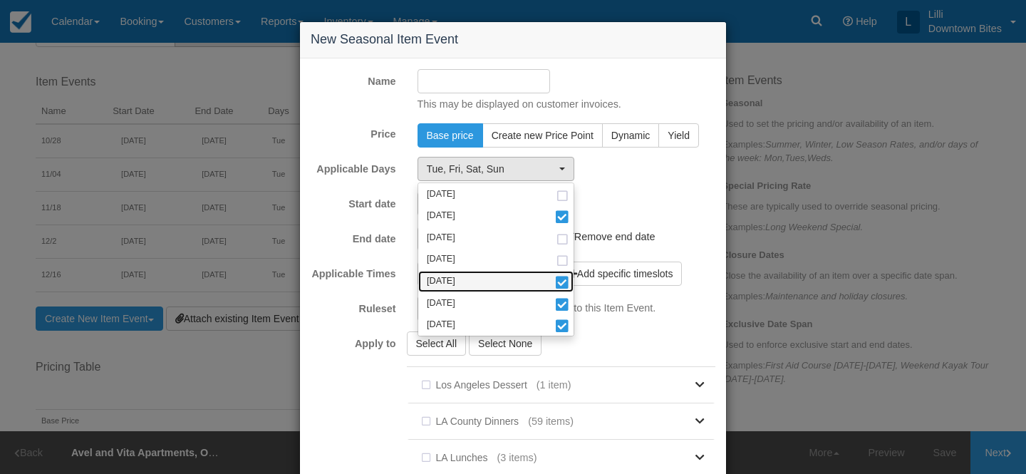
click at [478, 274] on link "Friday" at bounding box center [495, 282] width 155 height 22
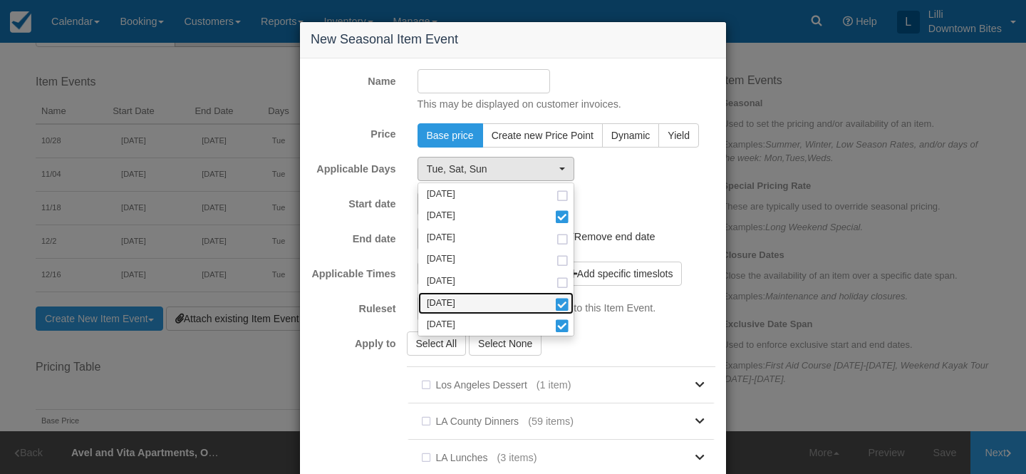
click at [474, 296] on link "[DATE]" at bounding box center [495, 303] width 155 height 22
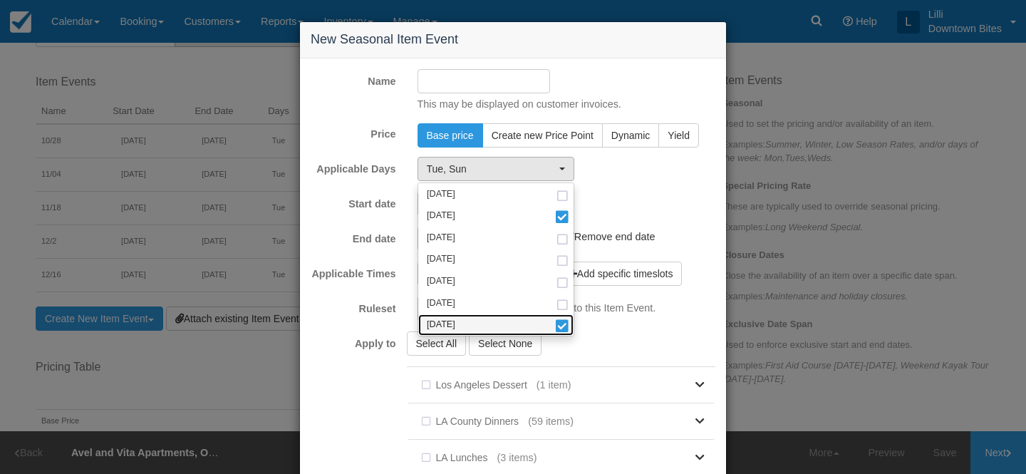
click at [471, 322] on link "[DATE]" at bounding box center [495, 325] width 155 height 22
click at [435, 83] on input "Name" at bounding box center [484, 81] width 133 height 24
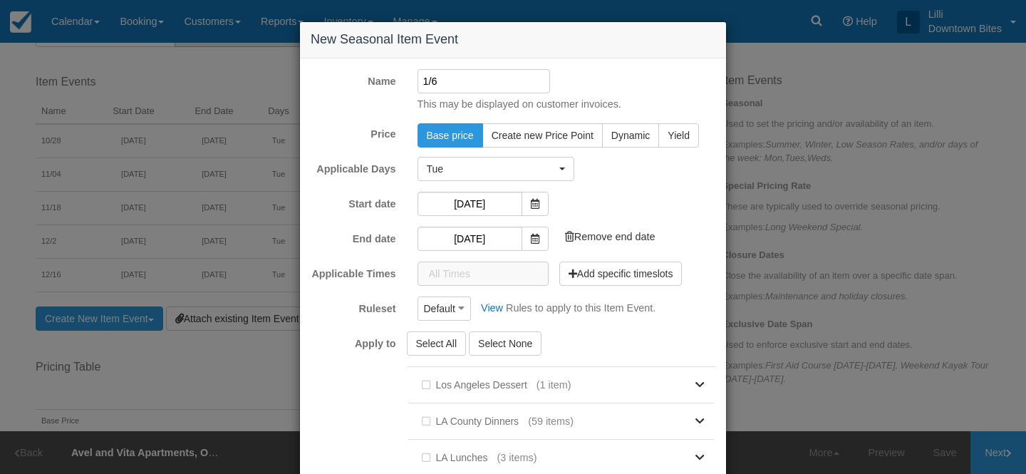
scroll to position [205, 0]
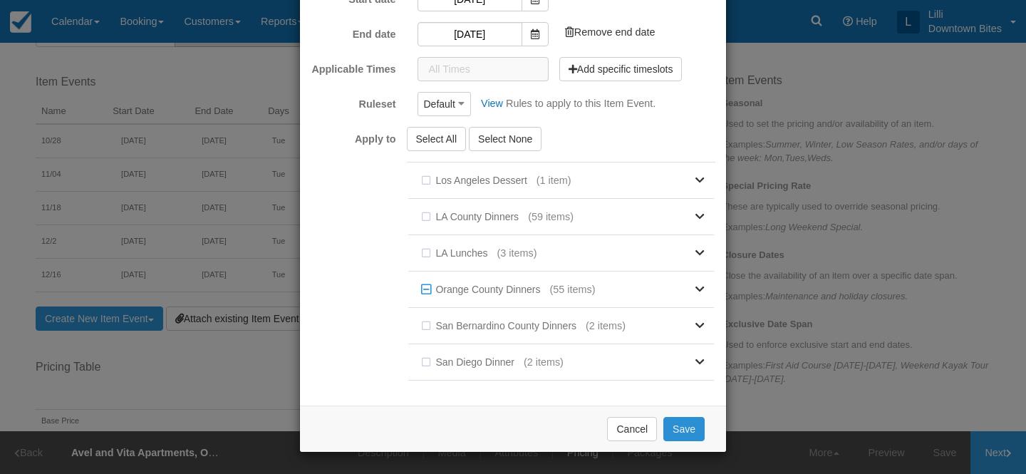
type input "1/6"
click at [693, 432] on button "Save" at bounding box center [684, 429] width 41 height 24
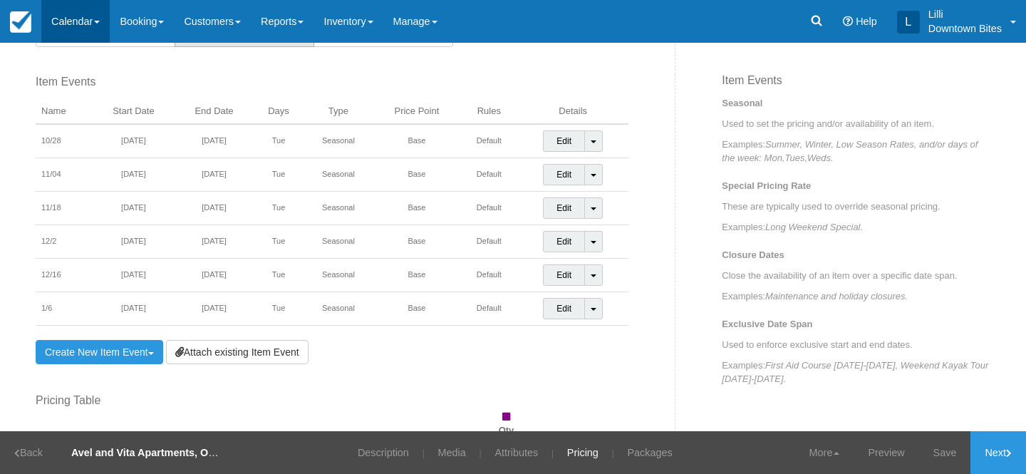
click at [74, 24] on link "Calendar" at bounding box center [75, 21] width 68 height 43
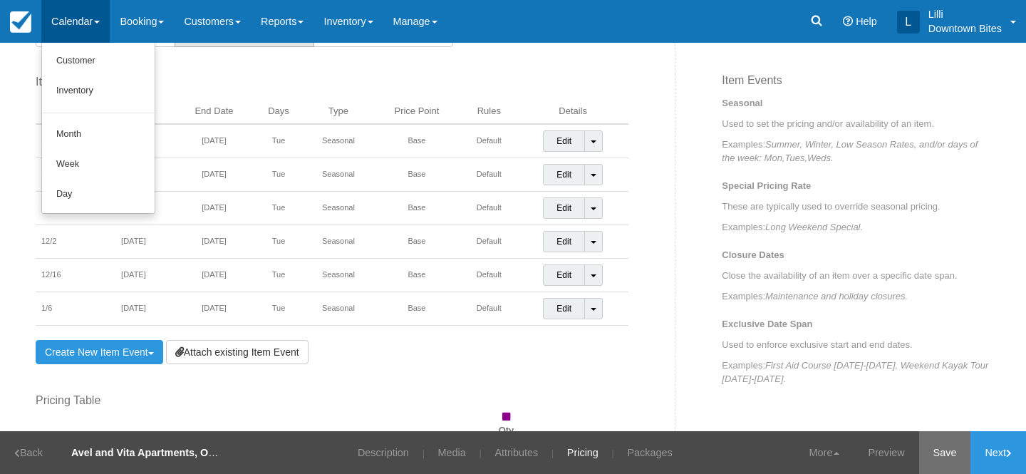
click at [931, 454] on link "Save" at bounding box center [945, 452] width 52 height 43
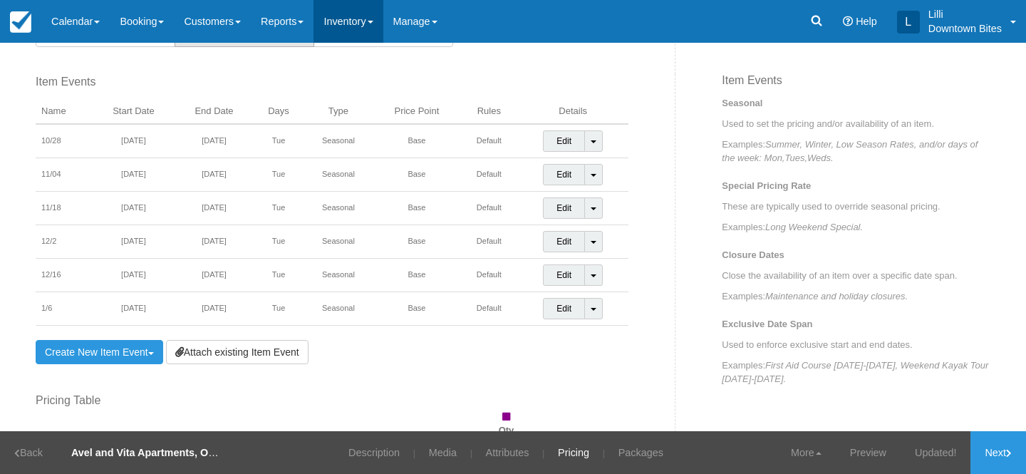
click at [382, 32] on link "Inventory" at bounding box center [348, 21] width 69 height 43
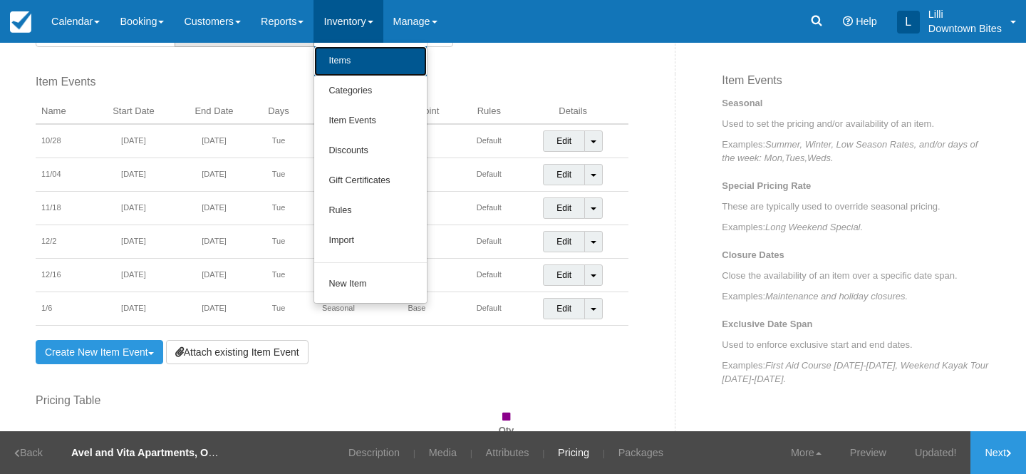
click at [366, 56] on link "Items" at bounding box center [370, 61] width 113 height 30
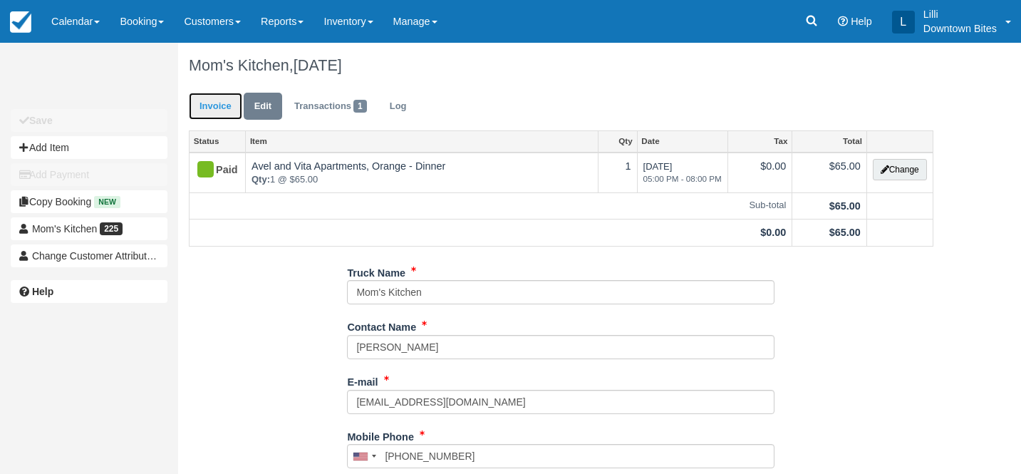
click at [216, 103] on link "Invoice" at bounding box center [215, 107] width 53 height 28
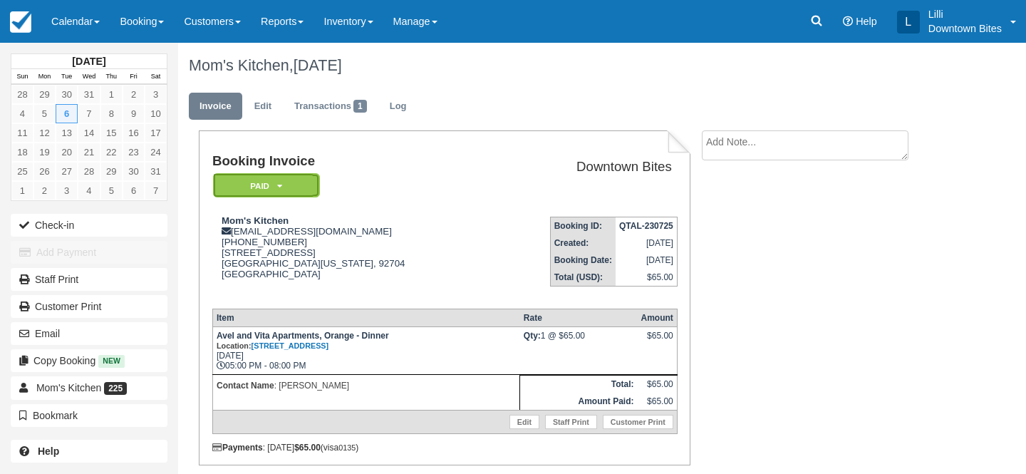
click at [249, 190] on em "Paid" at bounding box center [266, 185] width 107 height 25
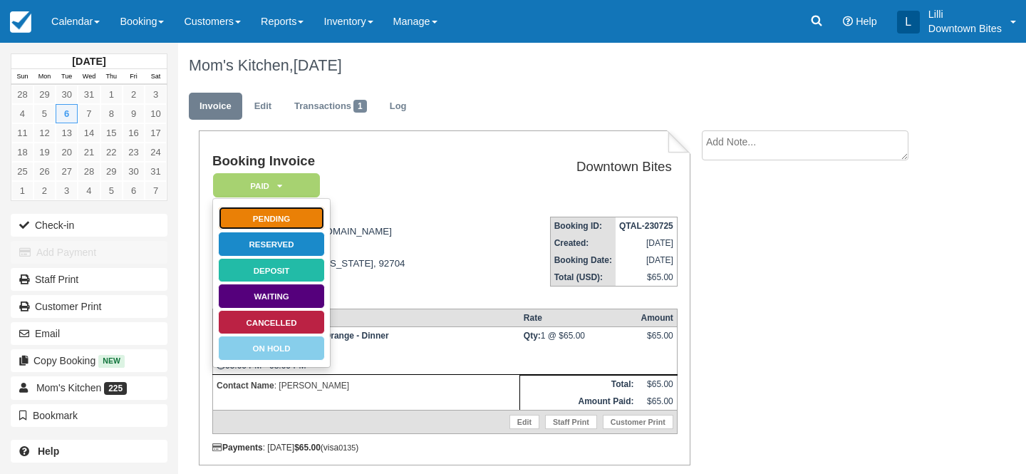
click at [277, 212] on link "Pending" at bounding box center [271, 218] width 107 height 25
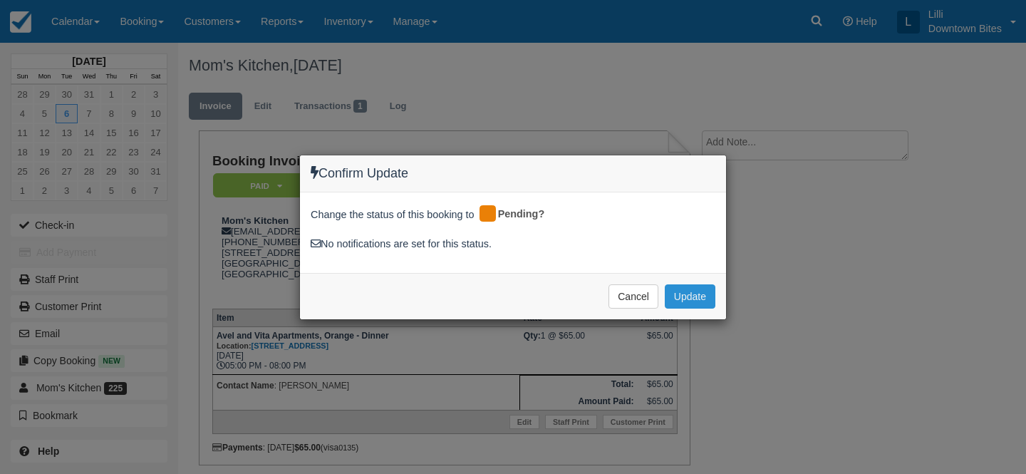
click at [707, 286] on button "Update" at bounding box center [690, 296] width 51 height 24
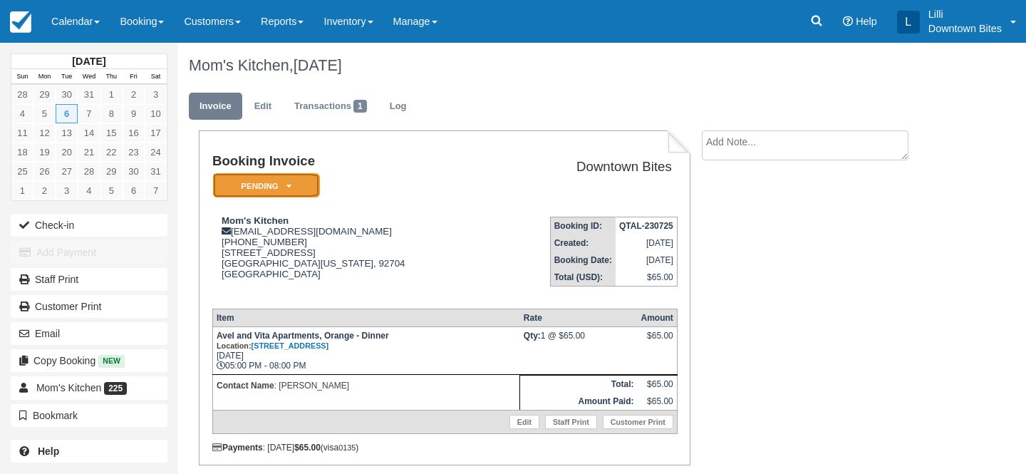
click at [311, 180] on em "Pending" at bounding box center [266, 185] width 107 height 25
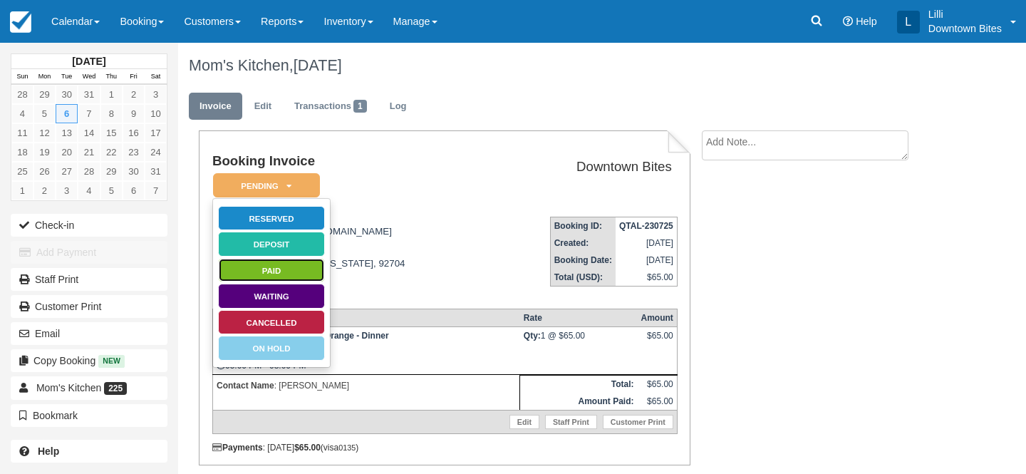
click at [302, 274] on link "Paid" at bounding box center [271, 270] width 107 height 25
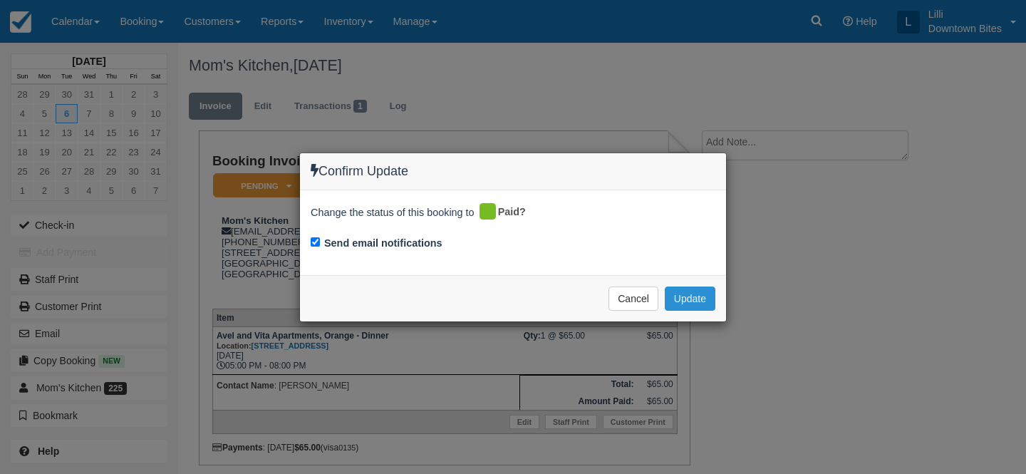
click at [684, 305] on button "Update" at bounding box center [690, 298] width 51 height 24
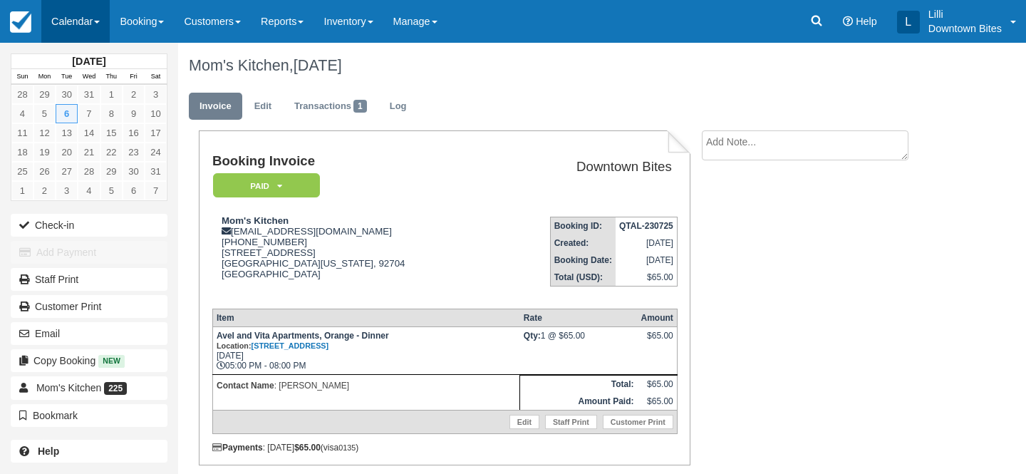
click at [86, 18] on link "Calendar" at bounding box center [75, 21] width 68 height 43
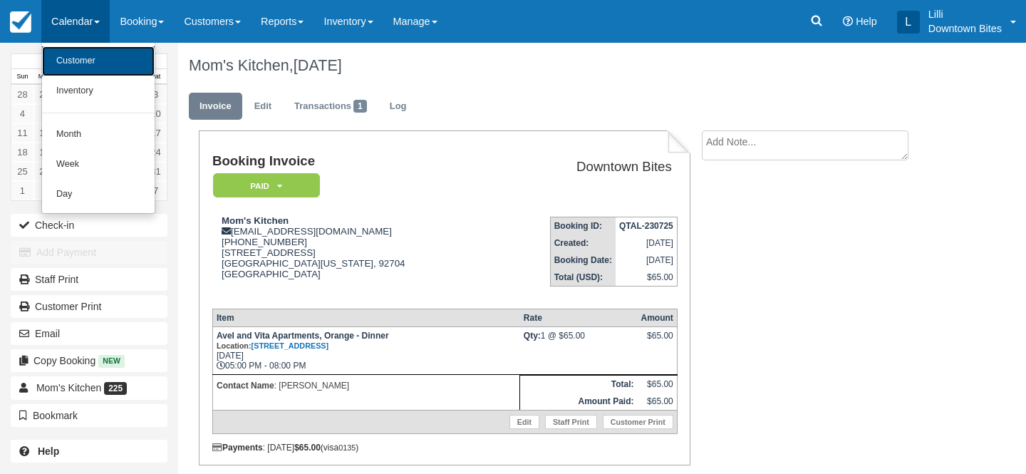
click at [79, 65] on link "Customer" at bounding box center [98, 61] width 113 height 30
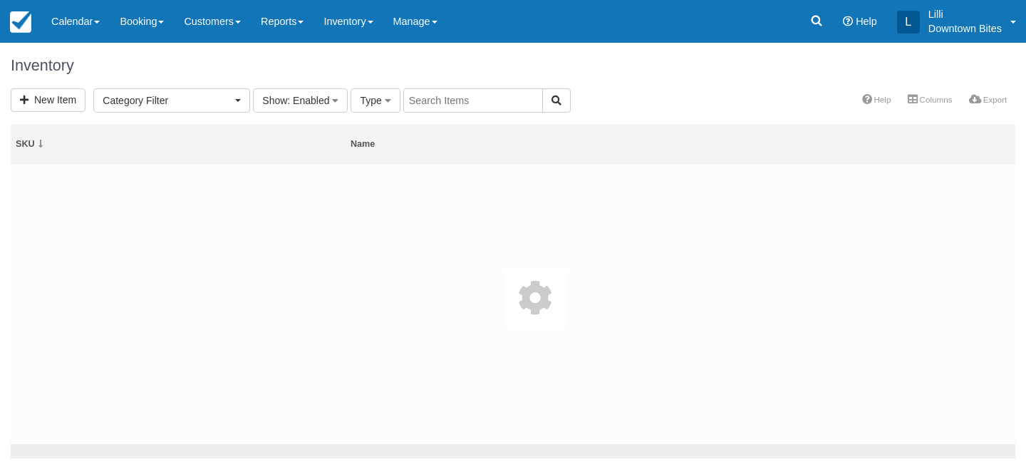
select select
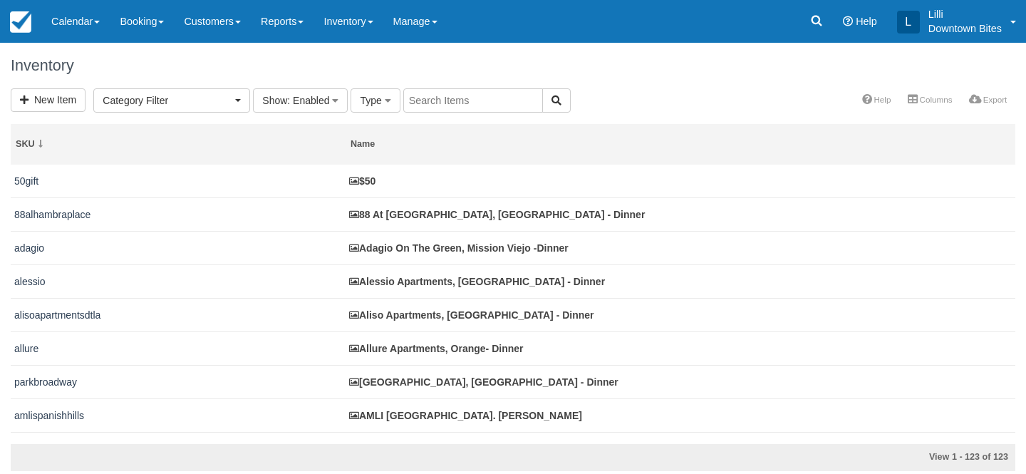
click at [416, 106] on input "text" at bounding box center [473, 100] width 140 height 24
type input "avel"
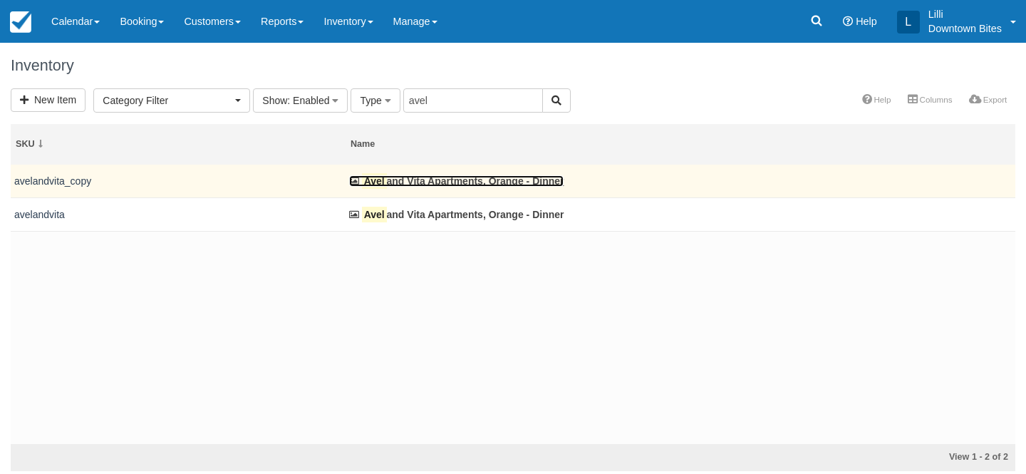
click at [425, 182] on link "Avel and Vita Apartments, Orange - Dinner" at bounding box center [456, 180] width 215 height 11
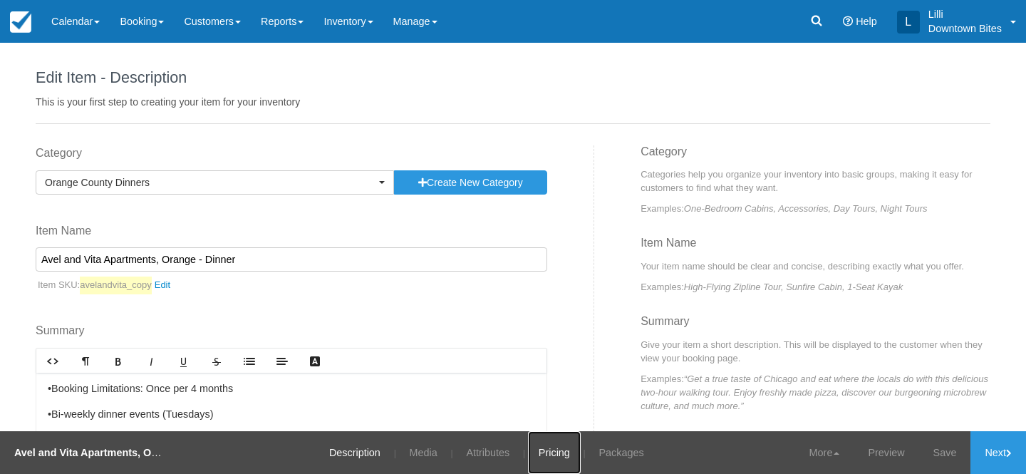
click at [549, 445] on link "Pricing" at bounding box center [554, 452] width 53 height 43
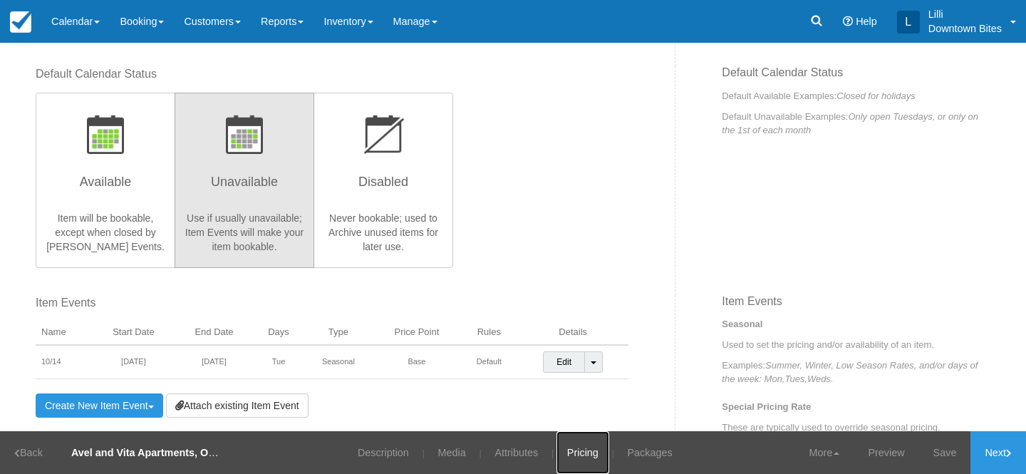
scroll to position [316, 0]
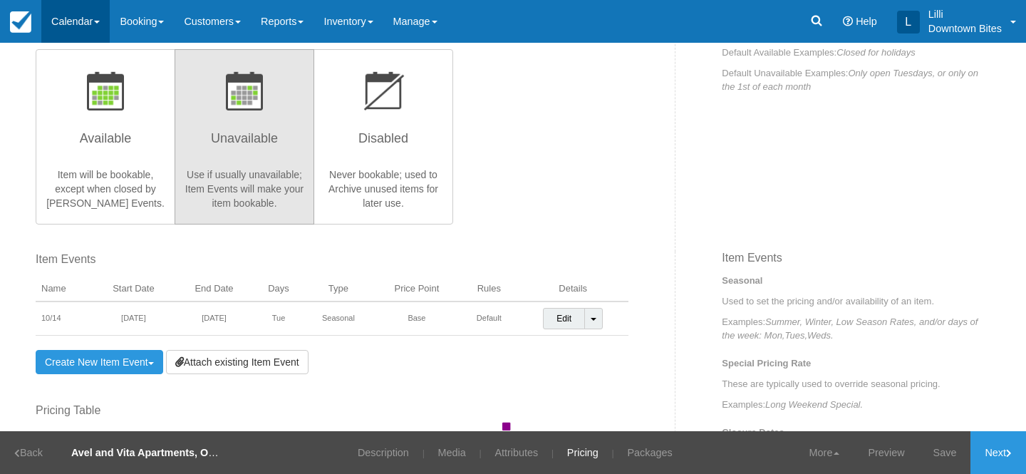
click at [81, 23] on link "Calendar" at bounding box center [75, 21] width 68 height 43
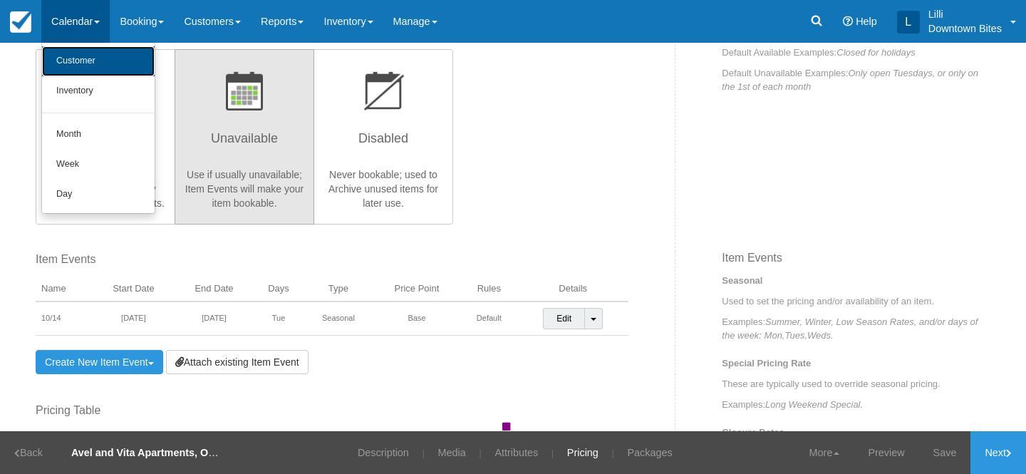
click at [75, 70] on link "Customer" at bounding box center [98, 61] width 113 height 30
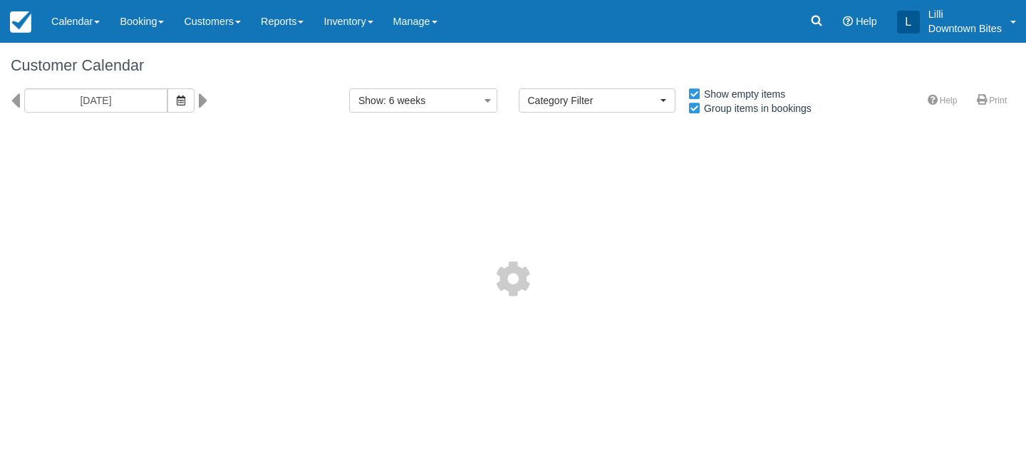
select select
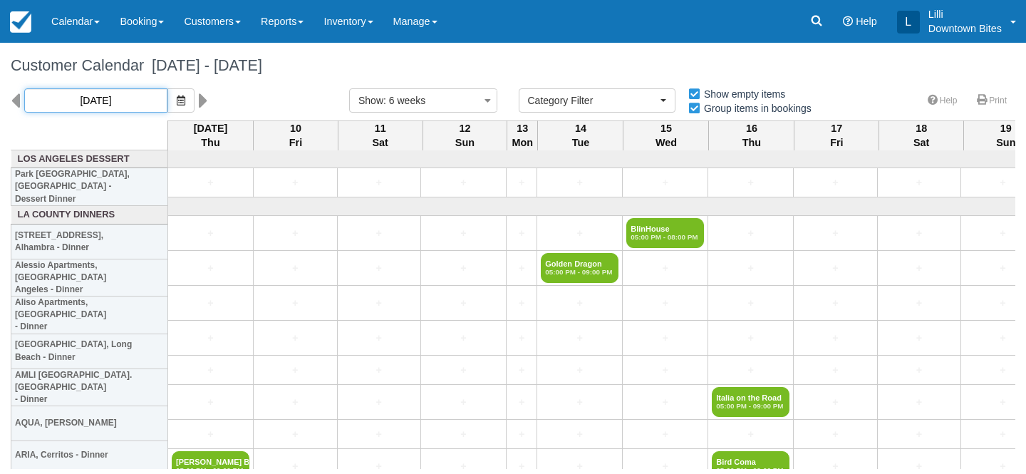
click at [125, 94] on input "10/09/25" at bounding box center [95, 100] width 143 height 24
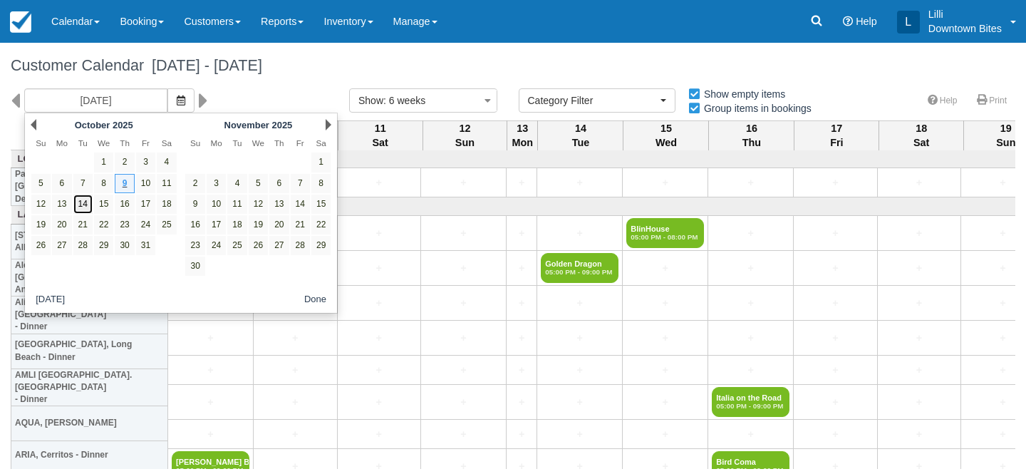
click at [81, 208] on link "14" at bounding box center [82, 204] width 19 height 19
type input "10/14/25"
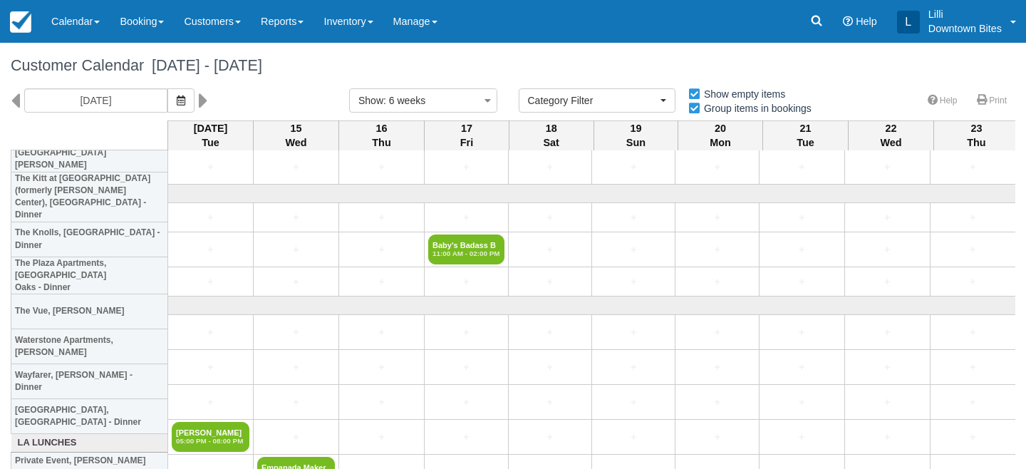
scroll to position [2071, 0]
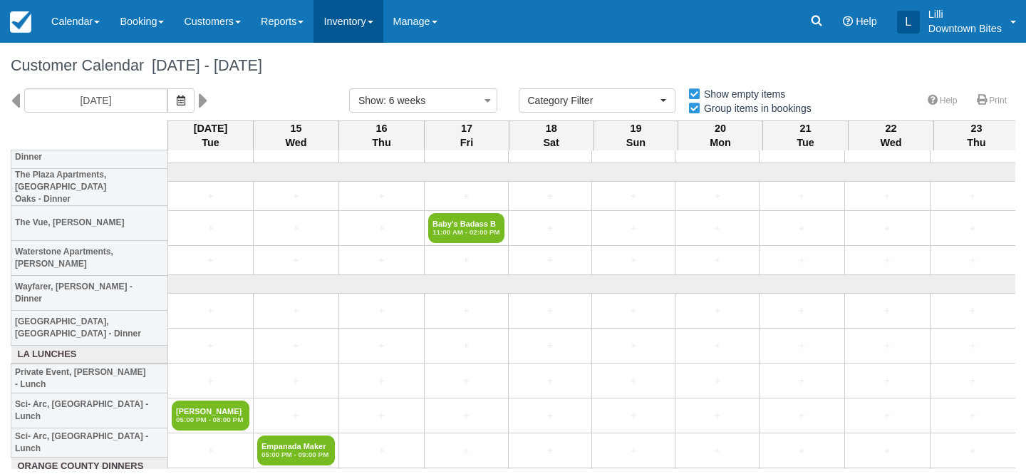
click at [368, 22] on link "Inventory" at bounding box center [348, 21] width 69 height 43
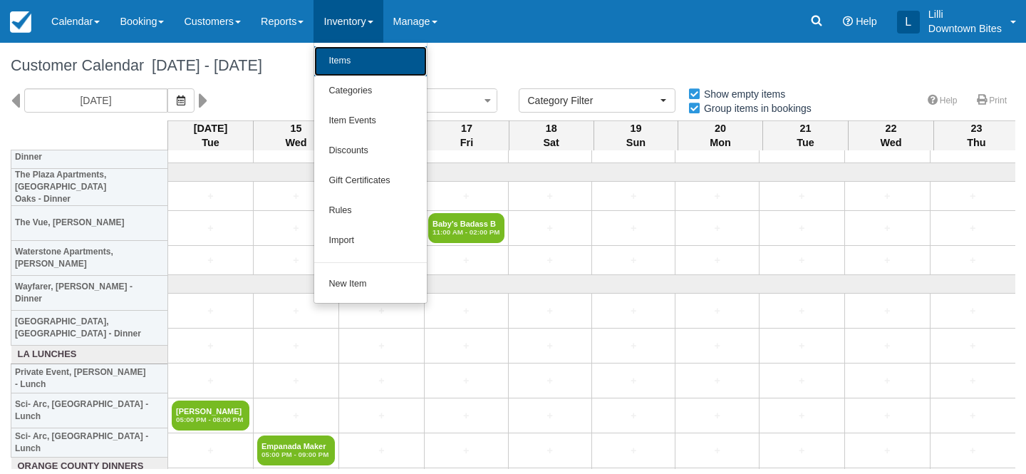
click at [364, 65] on link "Items" at bounding box center [370, 61] width 113 height 30
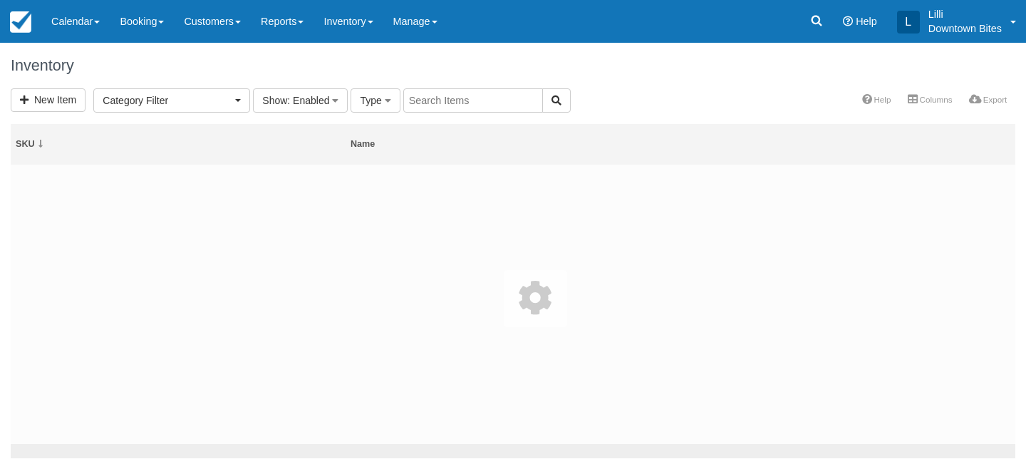
select select
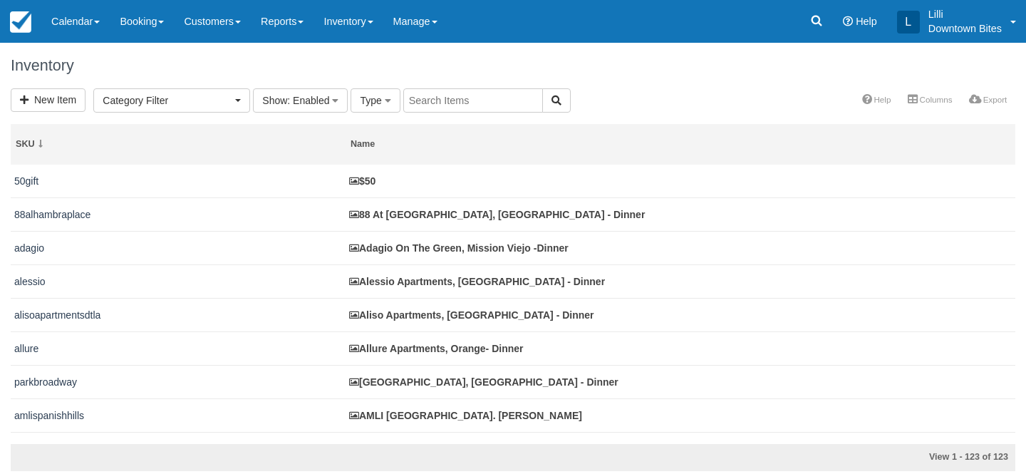
click at [440, 100] on input "text" at bounding box center [473, 100] width 140 height 24
type input "avel"
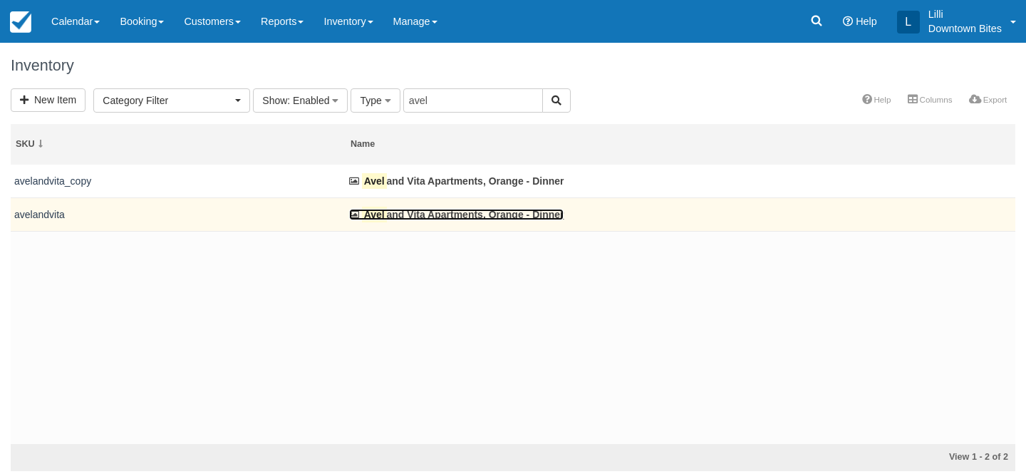
click at [440, 217] on link "Avel and Vita Apartments, Orange - Dinner" at bounding box center [456, 214] width 215 height 11
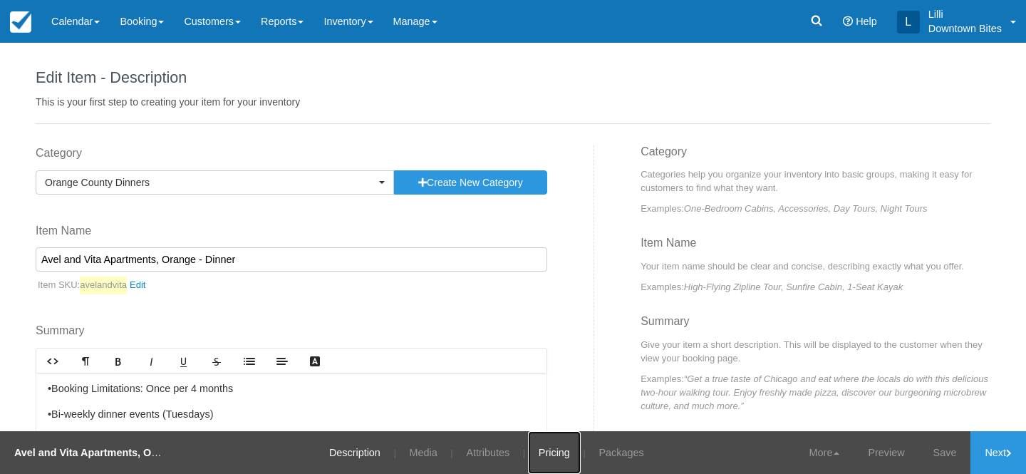
click at [559, 455] on link "Pricing" at bounding box center [554, 452] width 53 height 43
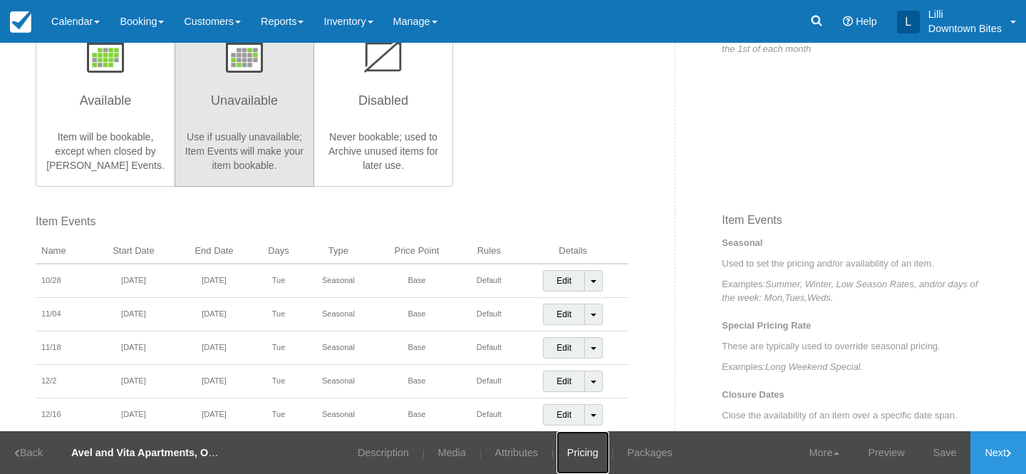
scroll to position [361, 0]
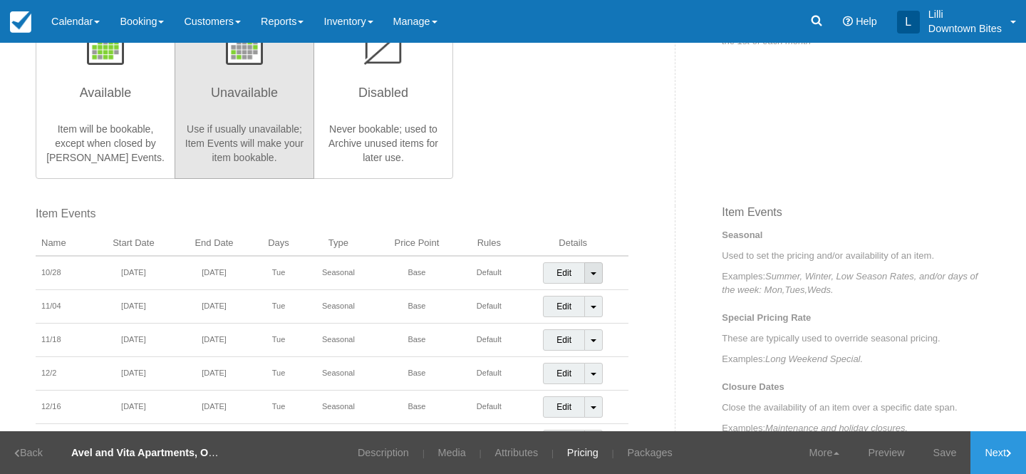
click at [595, 271] on link "Toggle Dropdown" at bounding box center [593, 272] width 19 height 21
click at [577, 299] on link "Detach Event" at bounding box center [584, 303] width 80 height 34
click at [346, 16] on link "Inventory" at bounding box center [348, 21] width 69 height 43
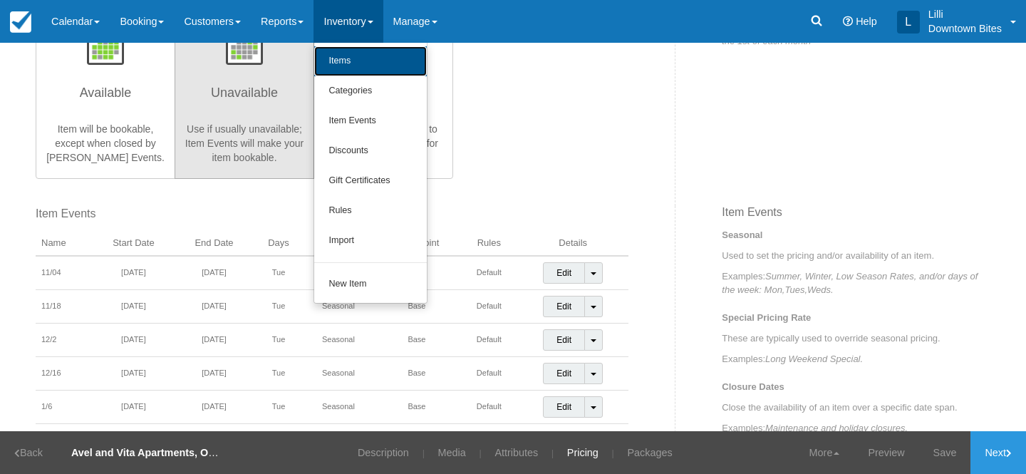
click at [360, 61] on link "Items" at bounding box center [370, 61] width 113 height 30
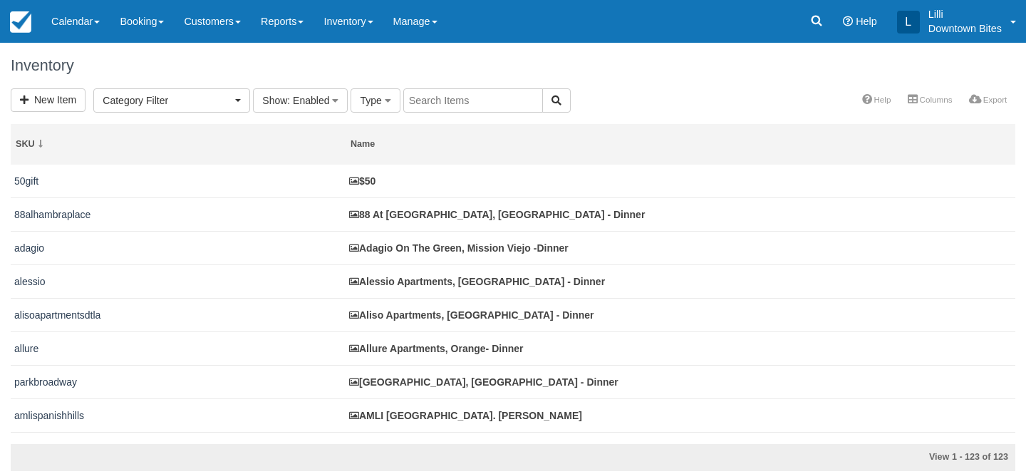
select select
click at [477, 95] on input "text" at bounding box center [473, 100] width 140 height 24
type input "avel"
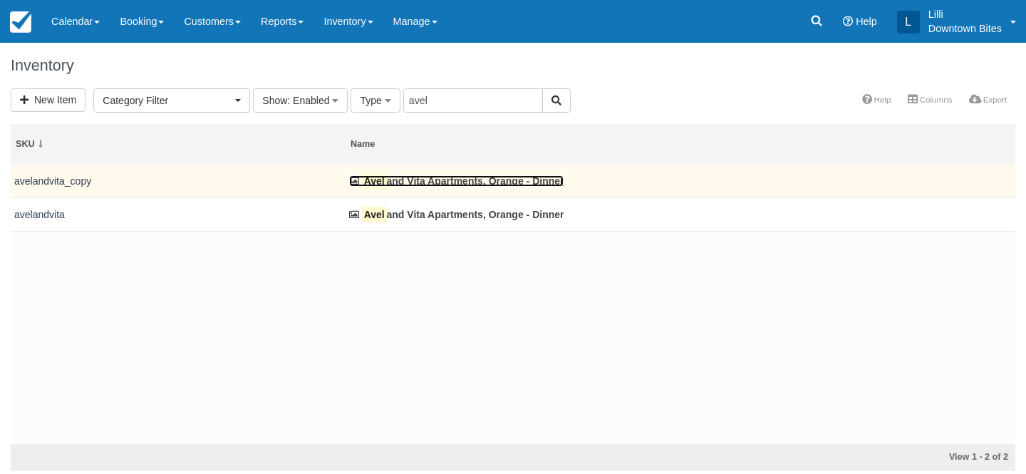
click at [434, 181] on link "Avel and Vita Apartments, Orange - Dinner" at bounding box center [456, 180] width 215 height 11
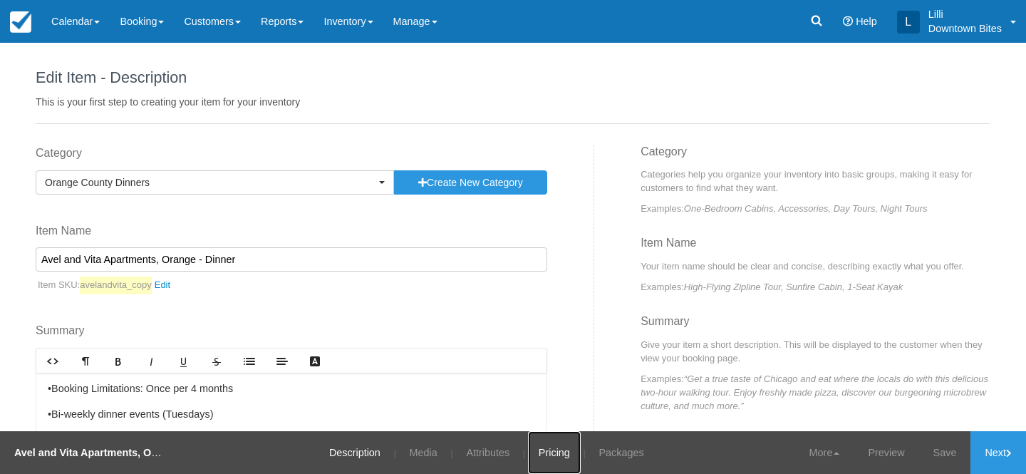
click at [557, 455] on link "Pricing" at bounding box center [554, 452] width 53 height 43
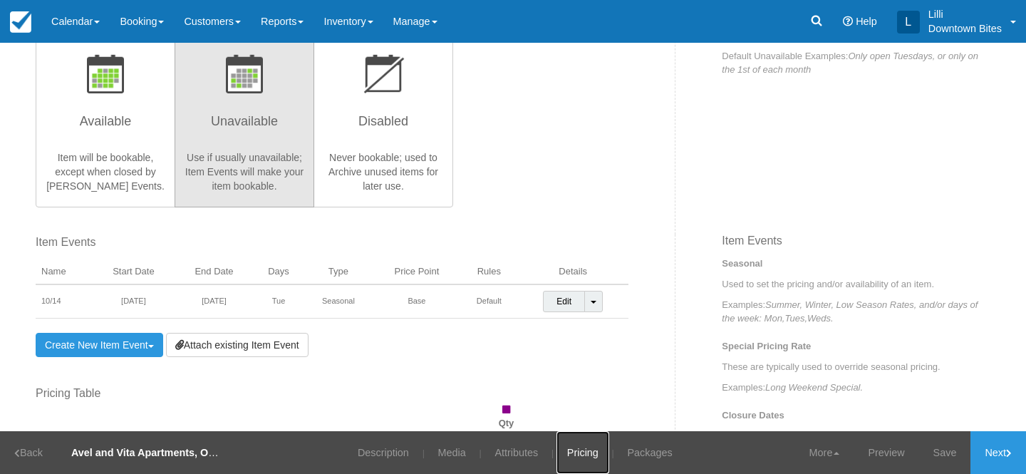
scroll to position [339, 0]
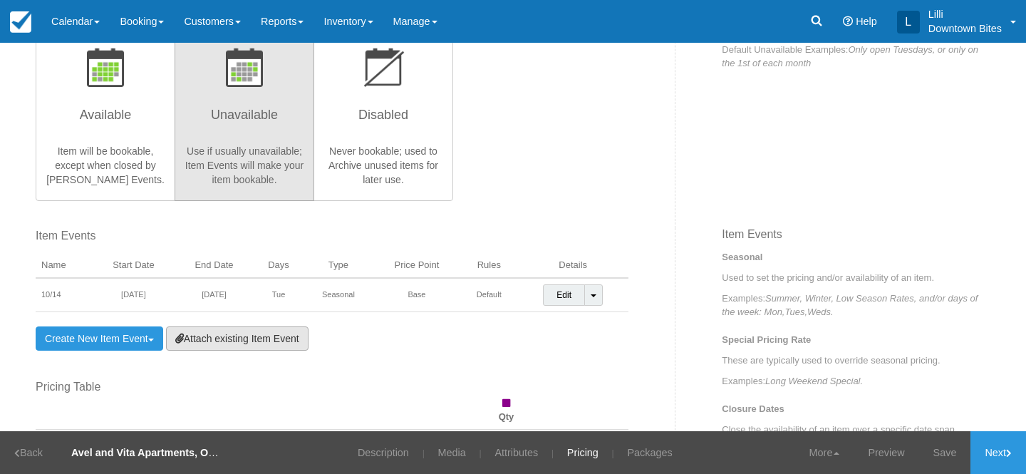
click at [283, 341] on link "Attach existing Item Event" at bounding box center [237, 338] width 143 height 24
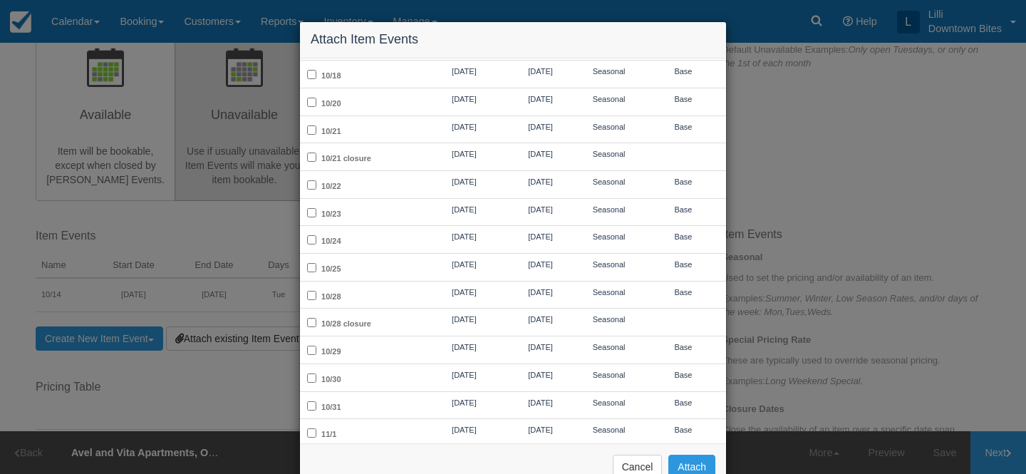
scroll to position [331, 0]
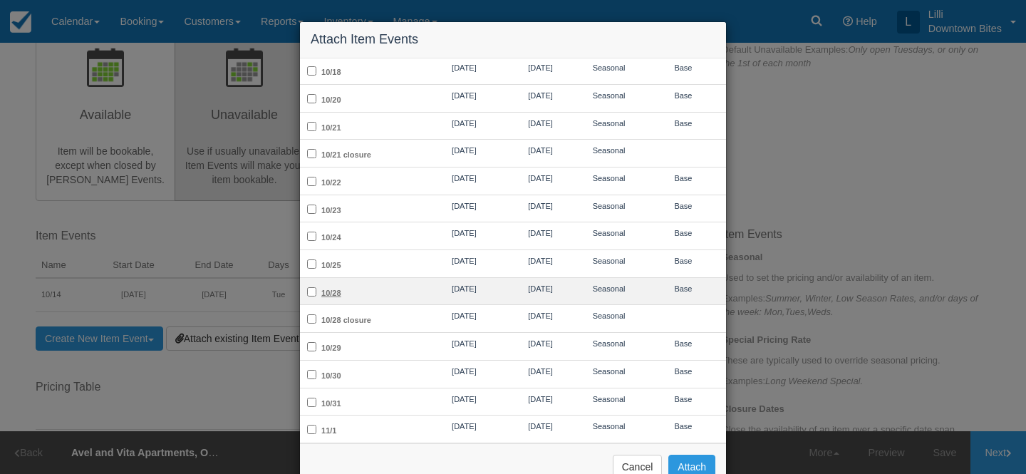
click at [341, 289] on label "10/28" at bounding box center [331, 293] width 20 height 9
click at [316, 287] on input "10/28" at bounding box center [311, 291] width 9 height 9
checkbox input "true"
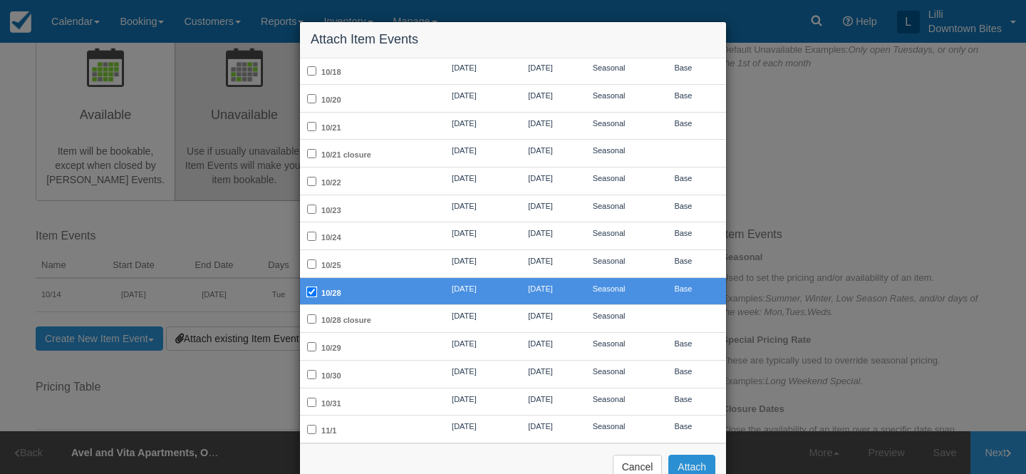
click at [696, 463] on button "Attach" at bounding box center [691, 467] width 47 height 24
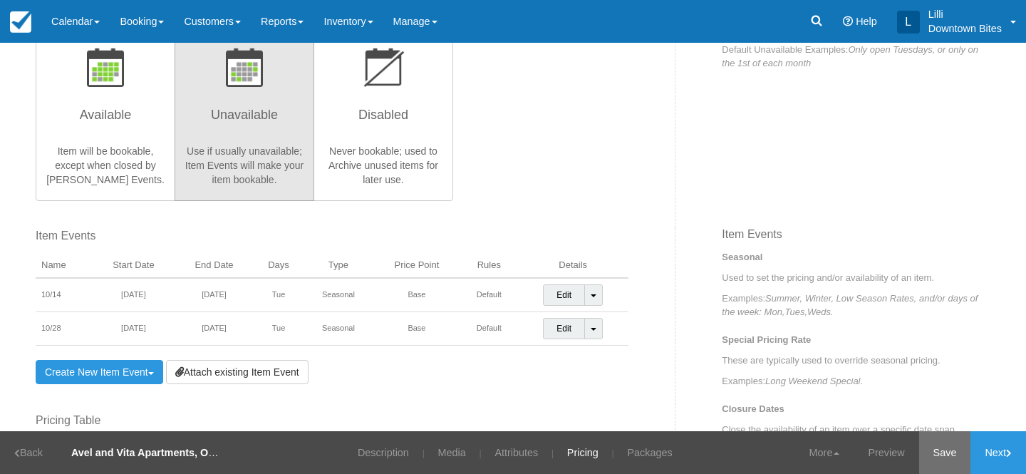
click at [946, 448] on link "Save" at bounding box center [945, 452] width 52 height 43
click at [78, 19] on link "Calendar" at bounding box center [75, 21] width 68 height 43
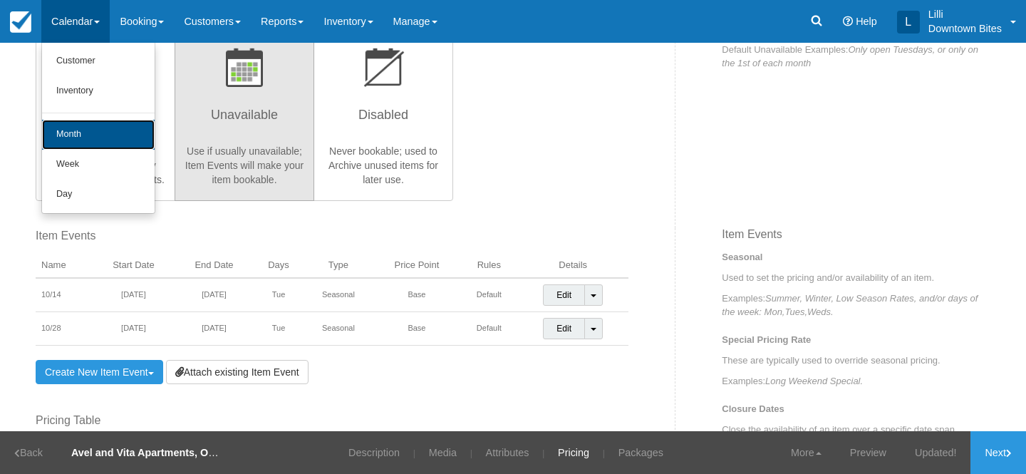
click at [70, 138] on link "Month" at bounding box center [98, 135] width 113 height 30
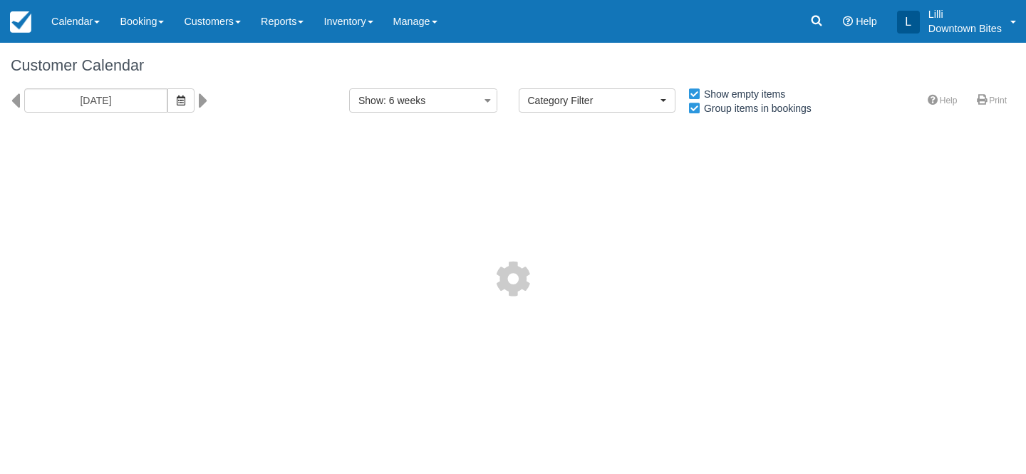
select select
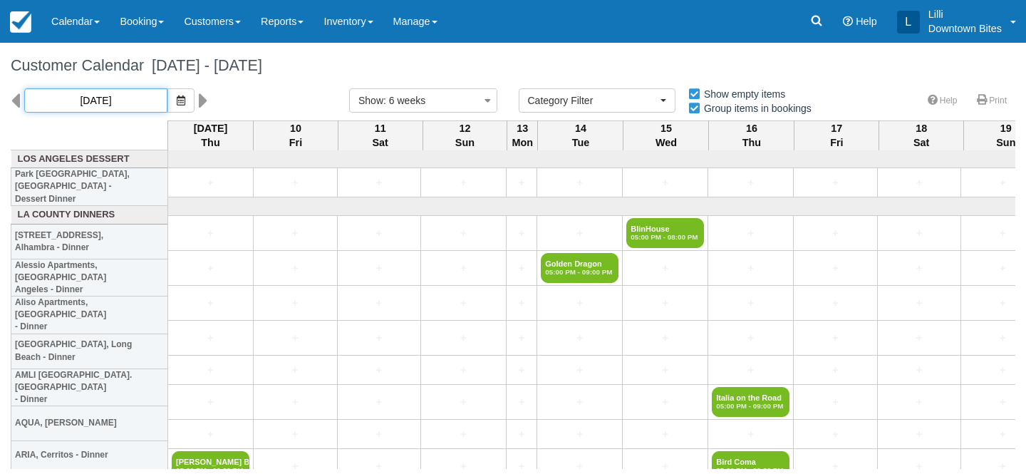
click at [108, 100] on input "10/09/25" at bounding box center [95, 100] width 143 height 24
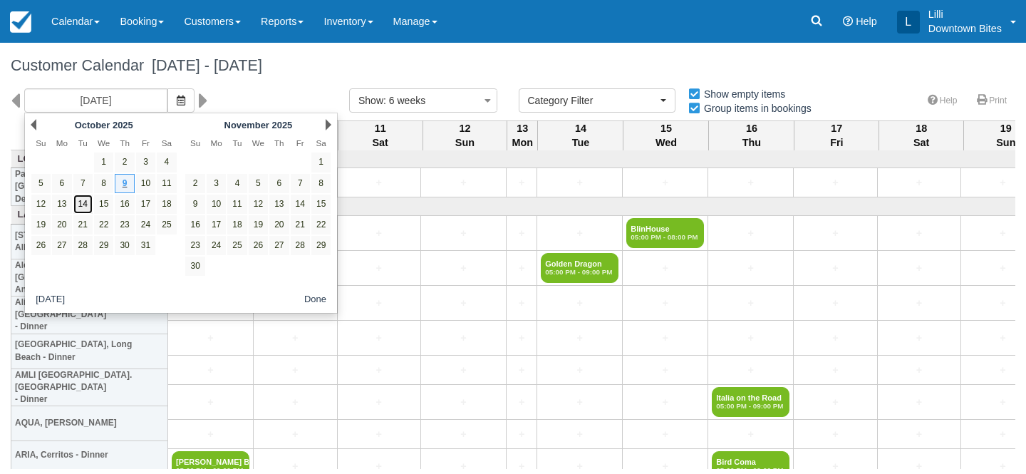
click at [83, 202] on link "14" at bounding box center [82, 204] width 19 height 19
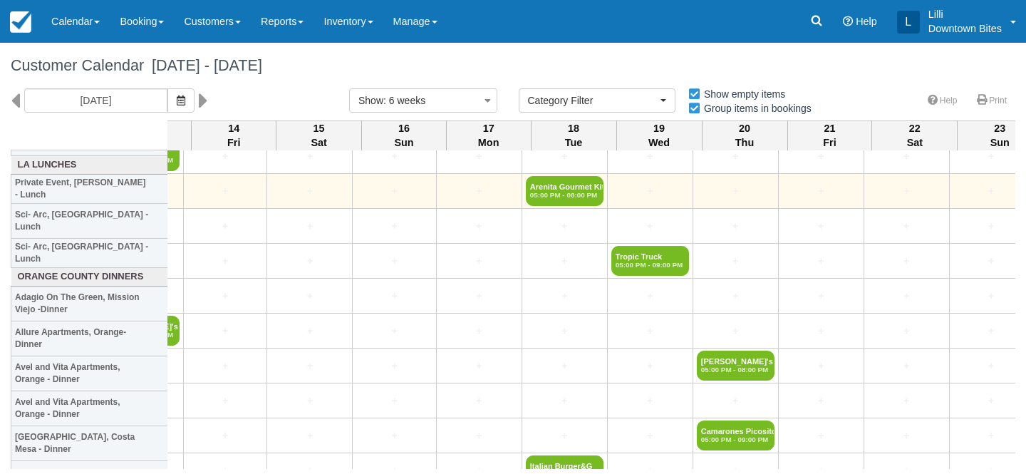
scroll to position [2261, 2647]
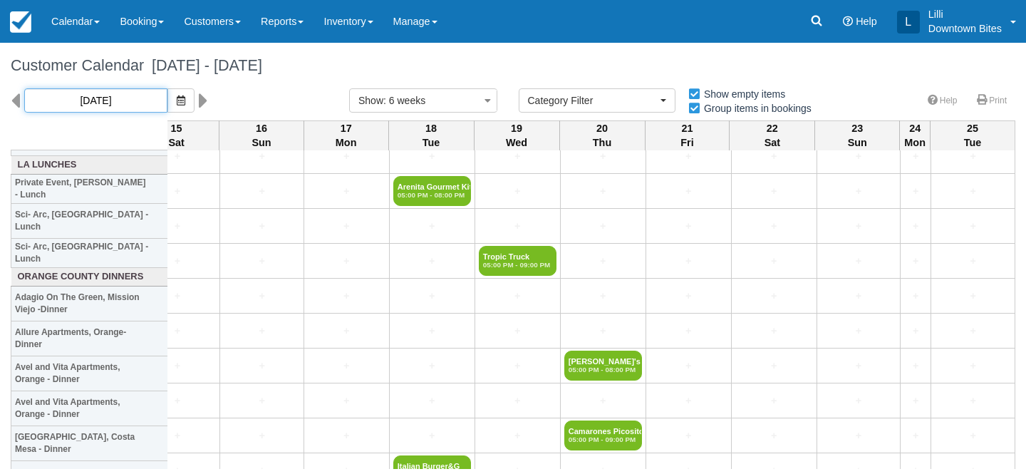
click at [110, 97] on input "10/14/25" at bounding box center [95, 100] width 143 height 24
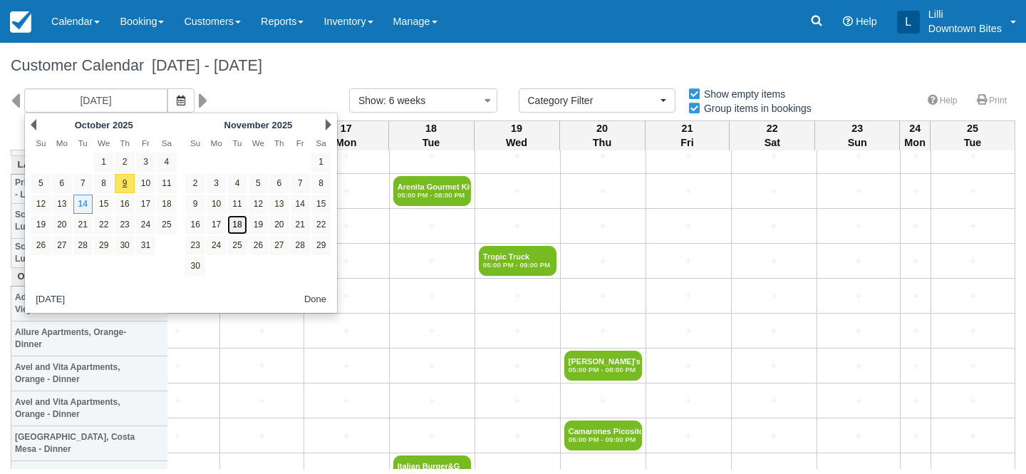
click at [237, 227] on link "18" at bounding box center [236, 224] width 19 height 19
type input "11/18/25"
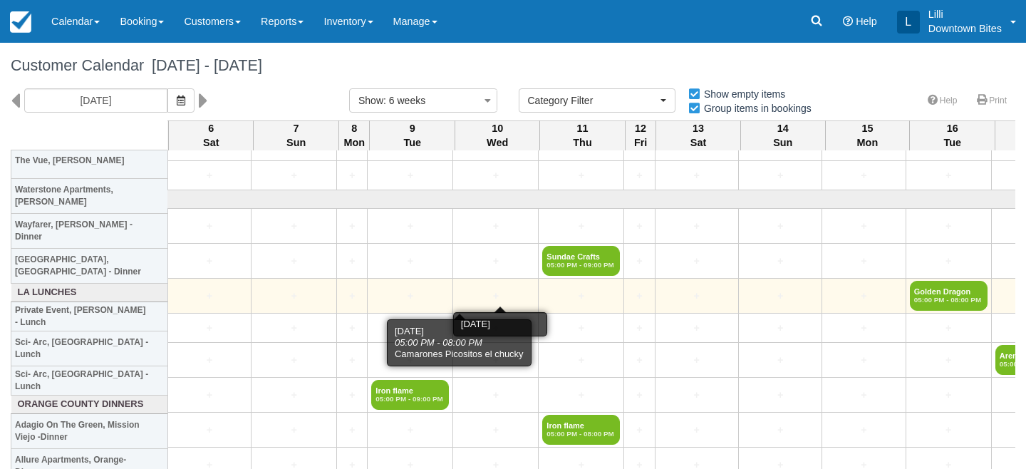
scroll to position [2110, 1204]
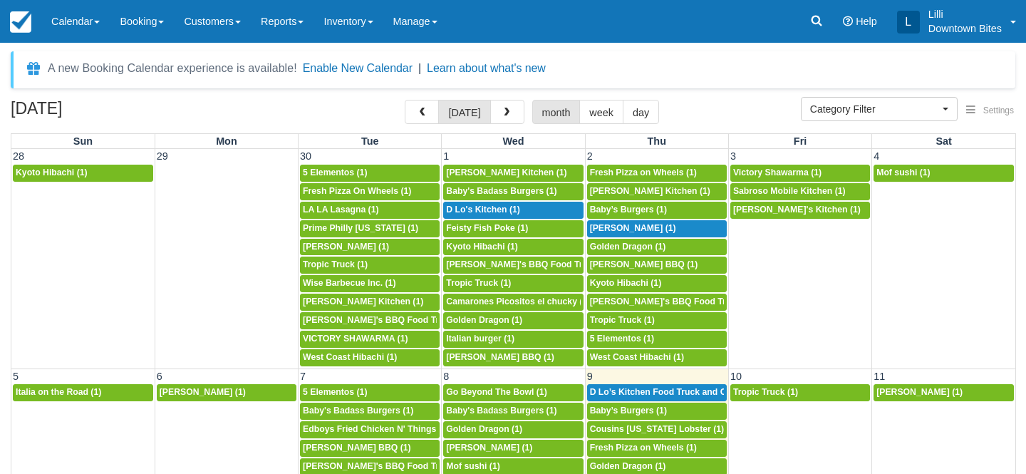
select select
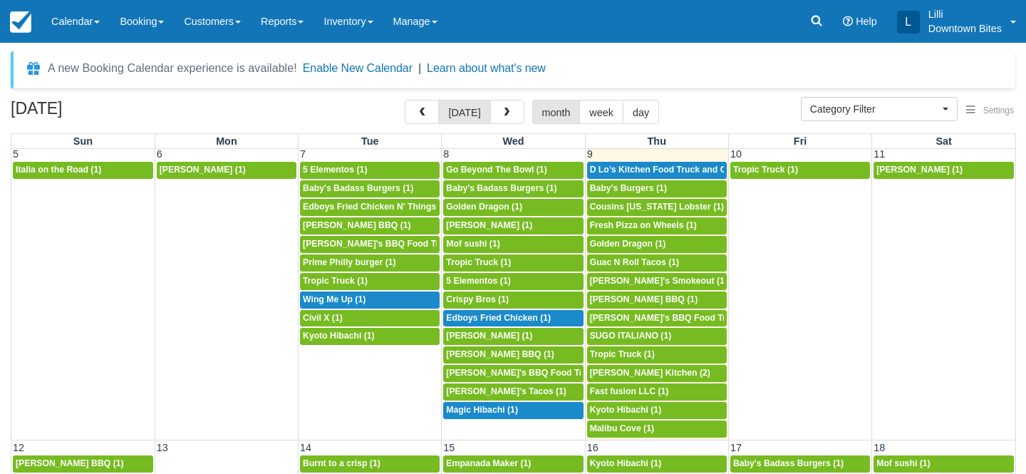
scroll to position [212, 0]
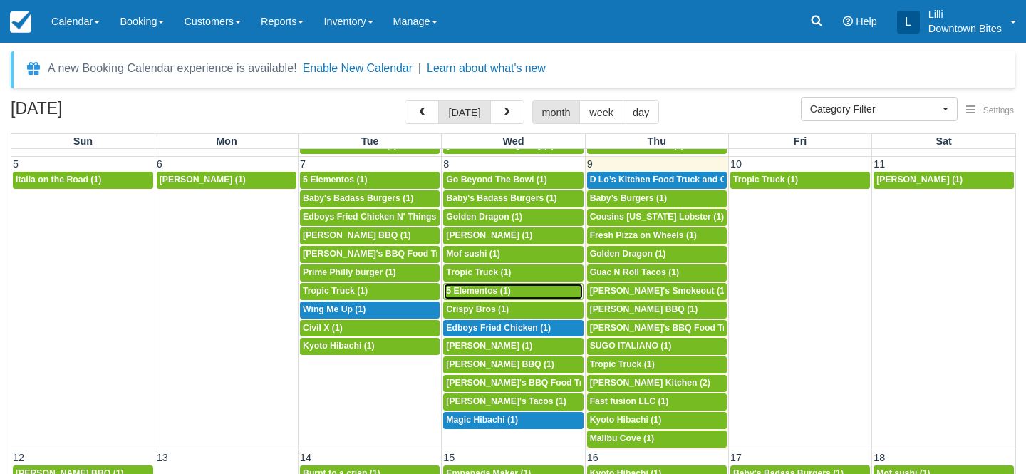
click at [474, 292] on span "5 Elementos (1)" at bounding box center [478, 291] width 64 height 10
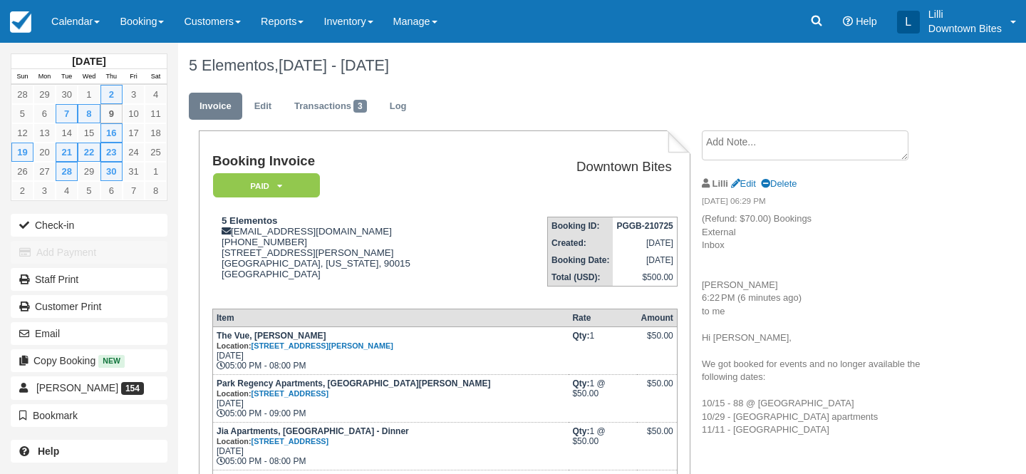
click at [822, 135] on textarea at bounding box center [805, 145] width 207 height 30
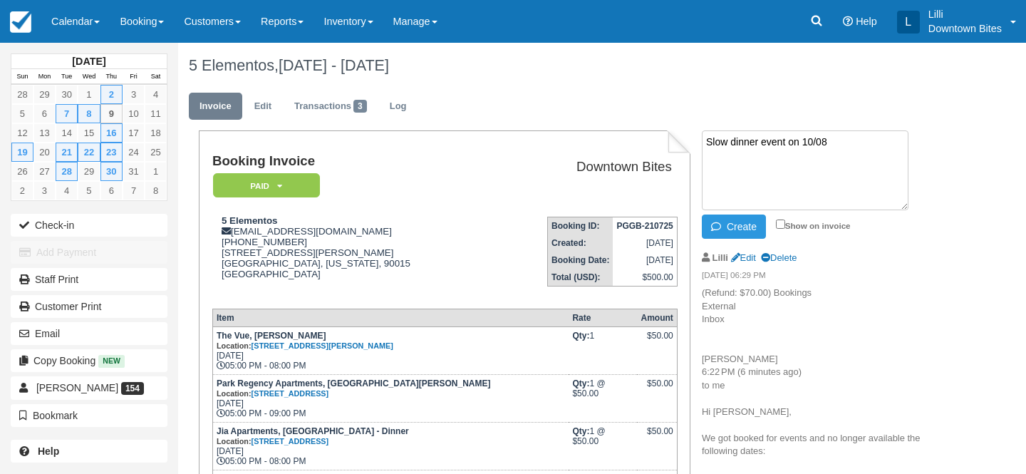
drag, startPoint x: 844, startPoint y: 140, endPoint x: 670, endPoint y: 140, distance: 173.9
type textarea "Slow dinner event on 10/08"
click at [781, 225] on input "Show on invoice" at bounding box center [780, 224] width 9 height 9
checkbox input "true"
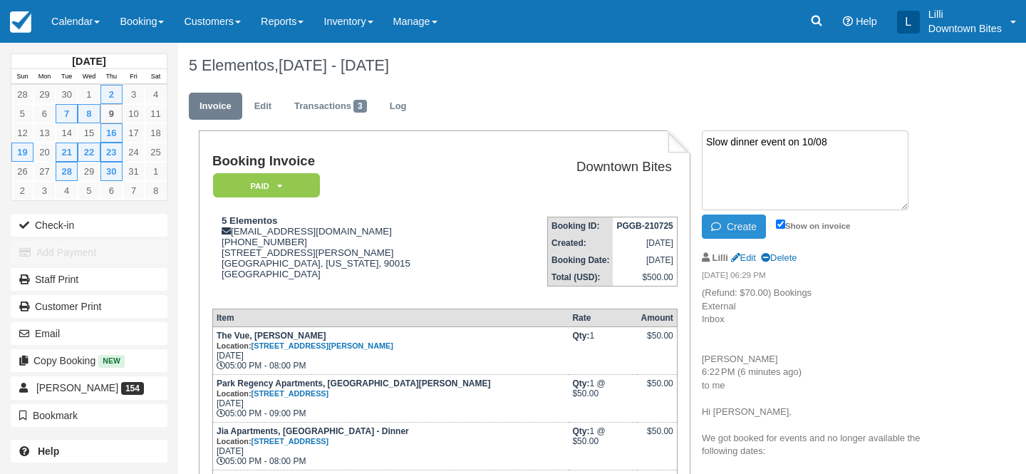
click at [747, 226] on button "Create" at bounding box center [734, 227] width 64 height 24
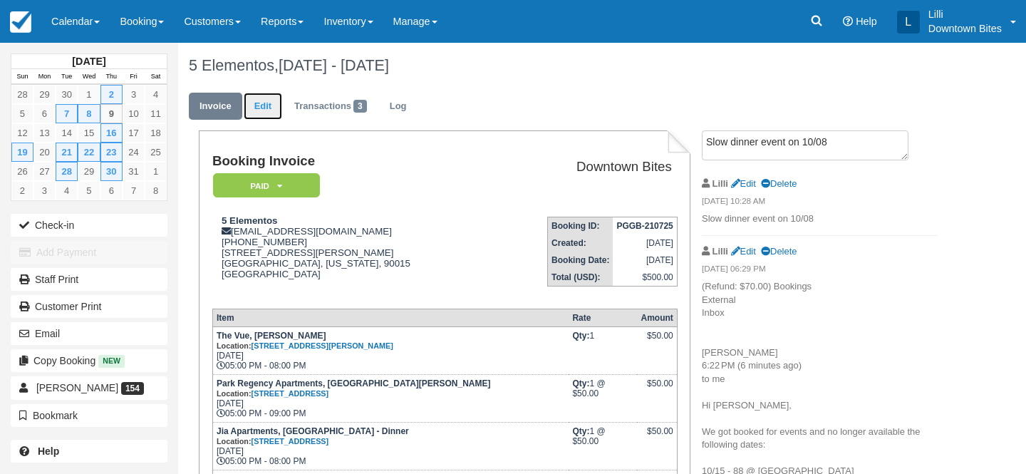
click at [271, 104] on link "Edit" at bounding box center [263, 107] width 38 height 28
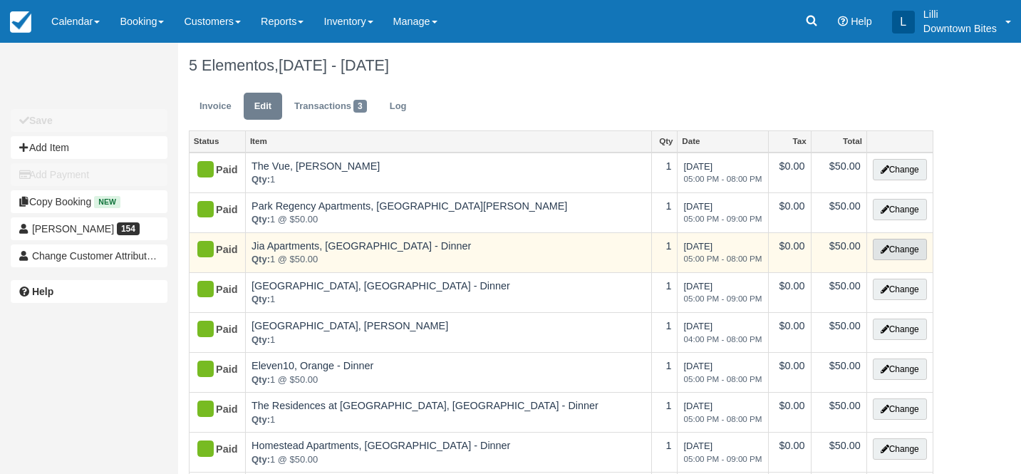
click at [909, 249] on button "Change" at bounding box center [900, 249] width 54 height 21
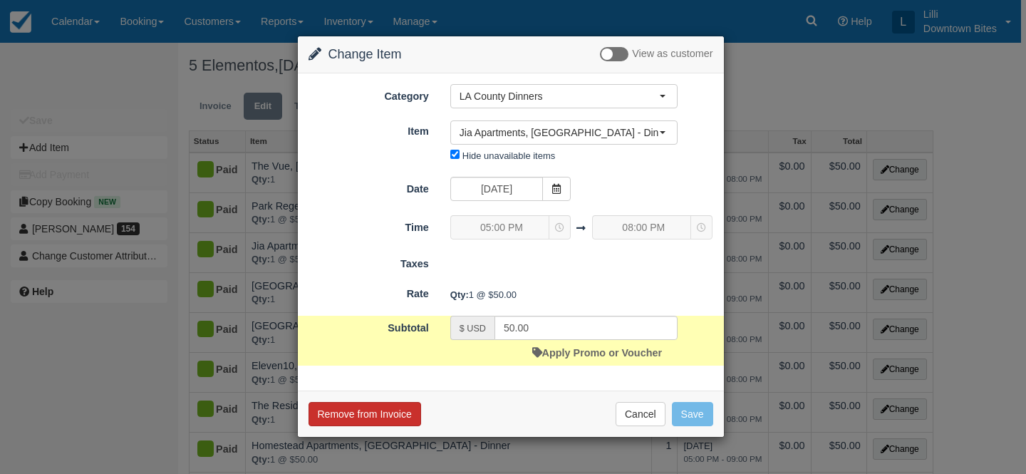
click at [334, 420] on button "Remove from Invoice" at bounding box center [365, 414] width 113 height 24
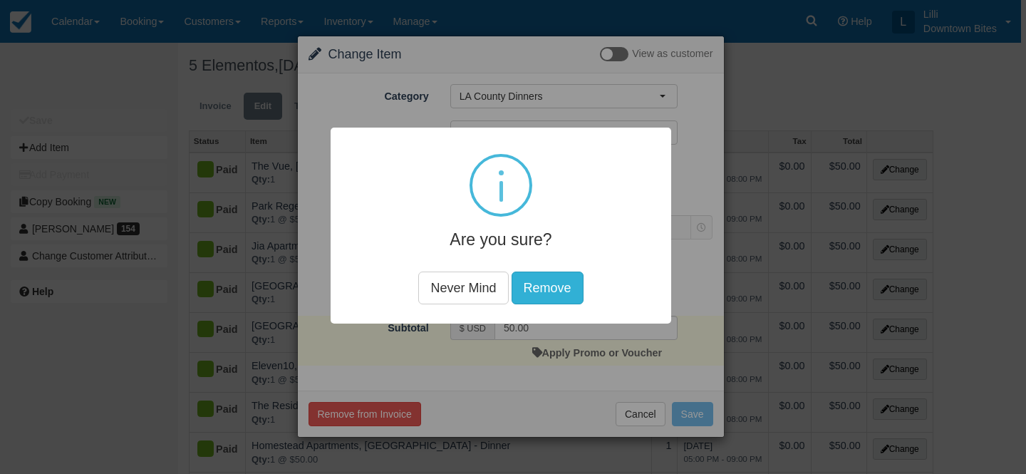
click at [529, 282] on button "Remove" at bounding box center [548, 287] width 72 height 33
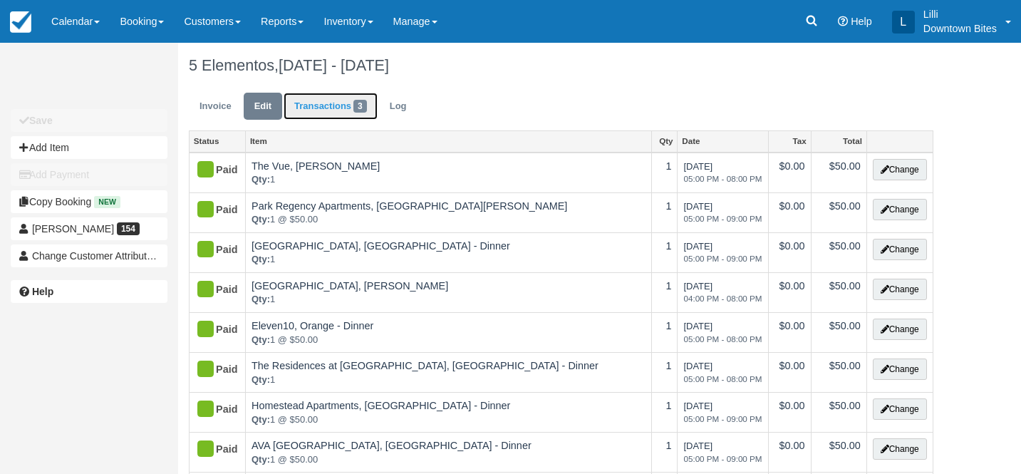
click at [301, 104] on link "Transactions 3" at bounding box center [331, 107] width 94 height 28
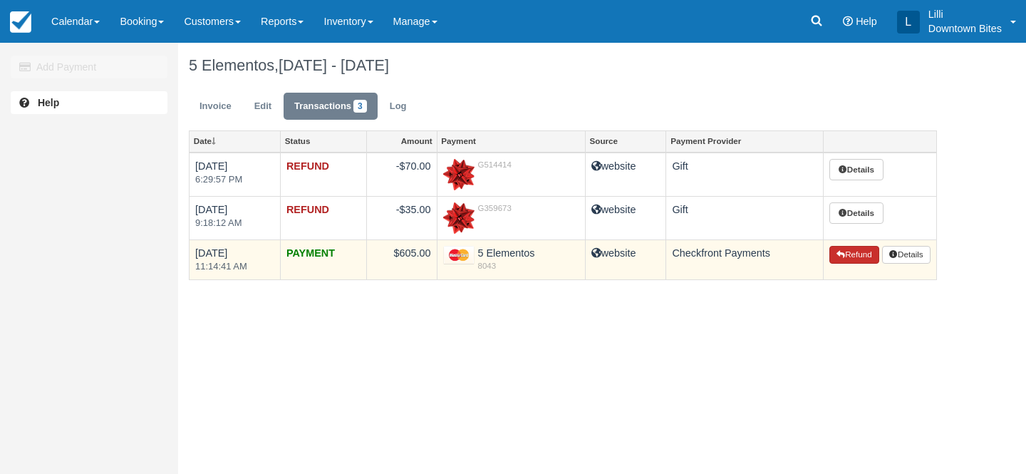
click at [857, 252] on button "Refund" at bounding box center [855, 255] width 50 height 19
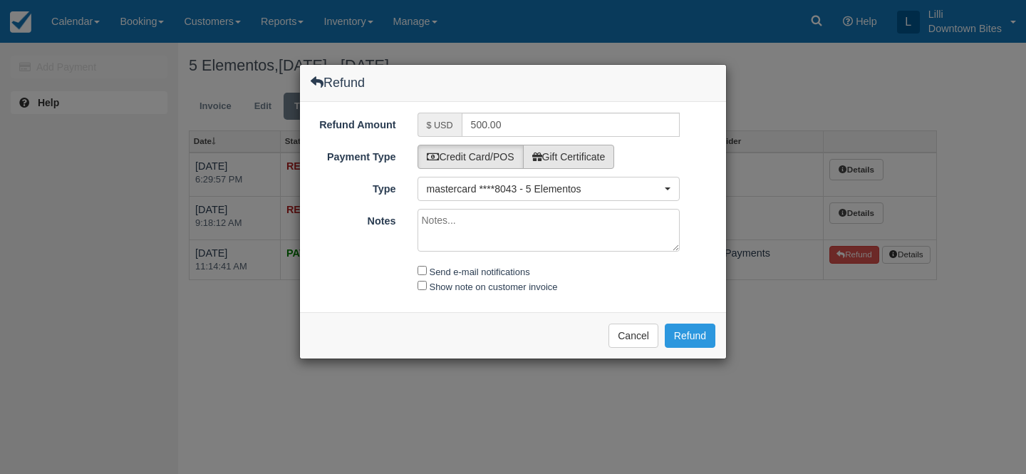
click at [587, 155] on label "Gift Certificate" at bounding box center [569, 157] width 92 height 24
radio input "true"
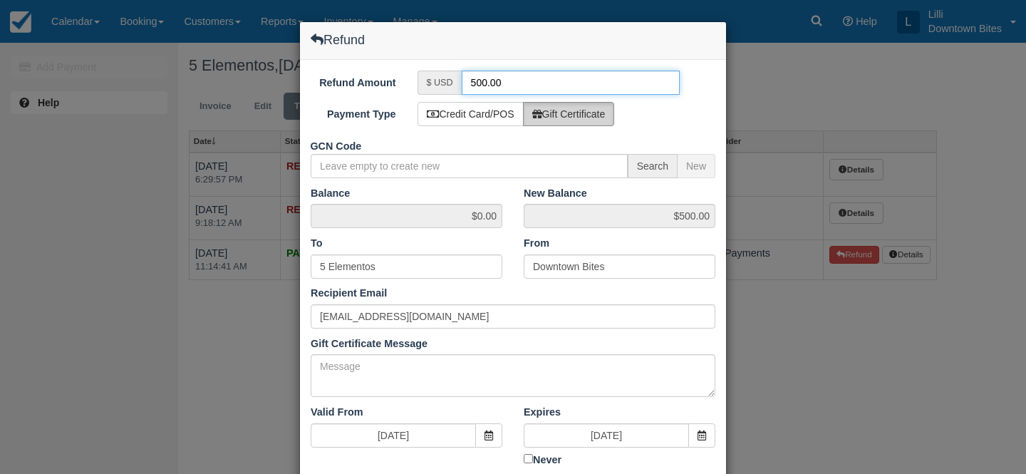
click at [480, 83] on input "500.00" at bounding box center [571, 83] width 219 height 24
type input "50.00"
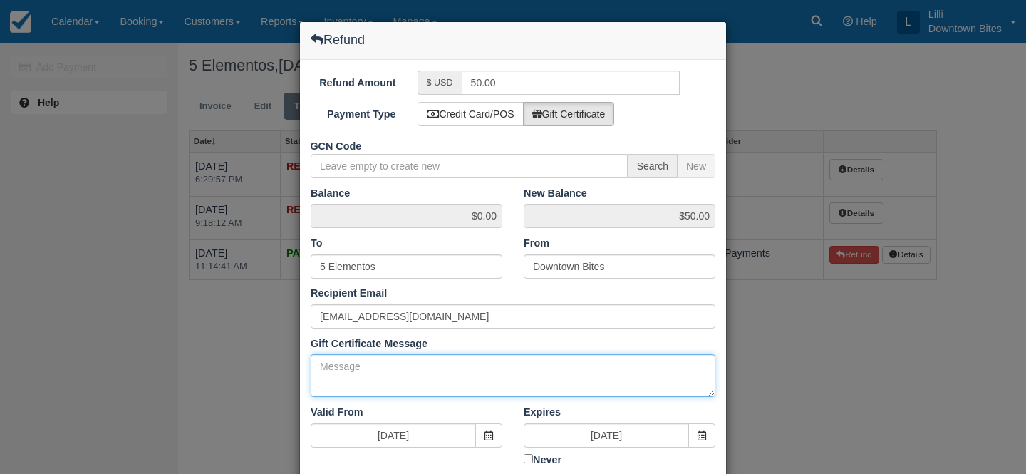
click at [435, 373] on textarea "Gift Certificate Message" at bounding box center [513, 375] width 405 height 43
paste textarea "Slow dinner event on 10/08"
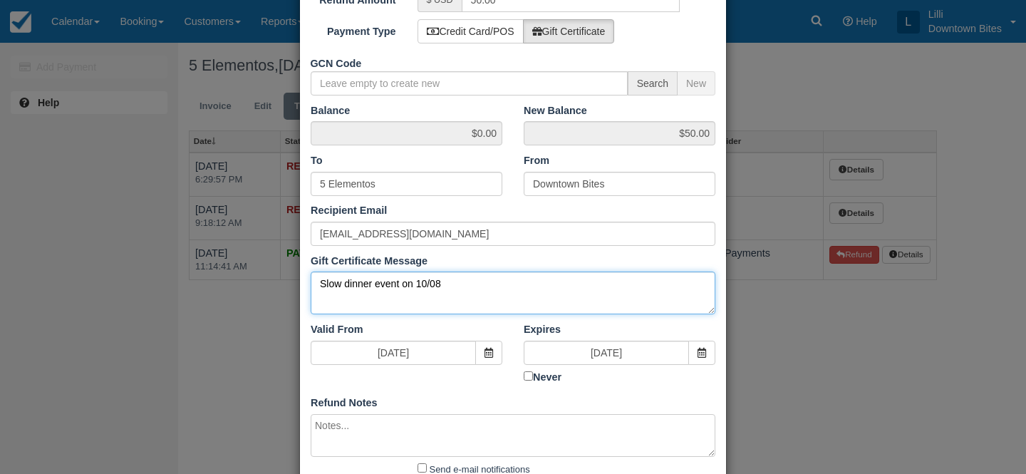
scroll to position [185, 0]
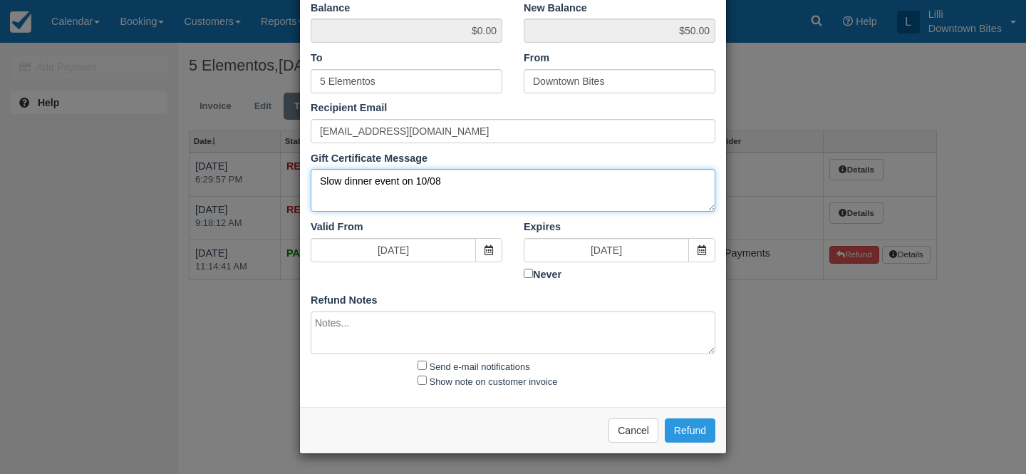
type textarea "Slow dinner event on 10/08"
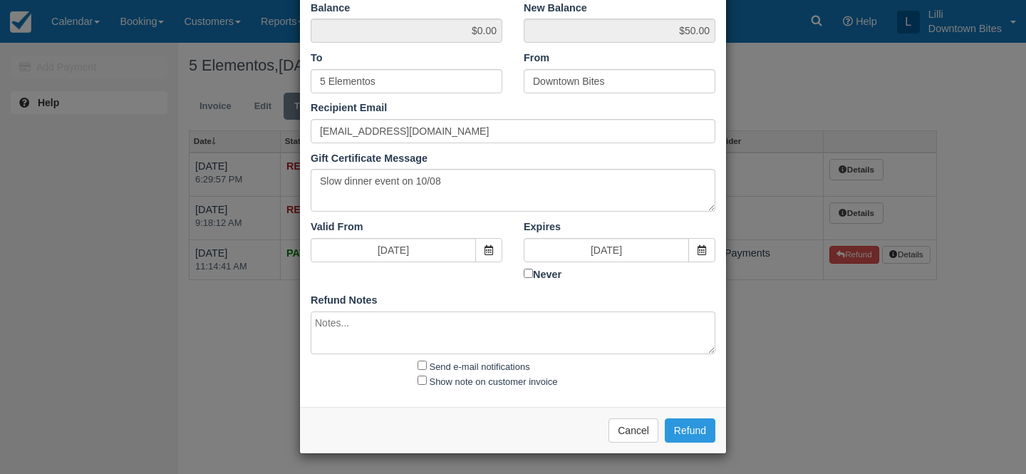
click at [407, 341] on textarea at bounding box center [513, 332] width 405 height 43
paste textarea "Slow dinner event on 10/08"
type textarea "Slow dinner event on 10/08"
click at [423, 361] on input "Send e-mail notifications" at bounding box center [422, 365] width 9 height 9
checkbox input "true"
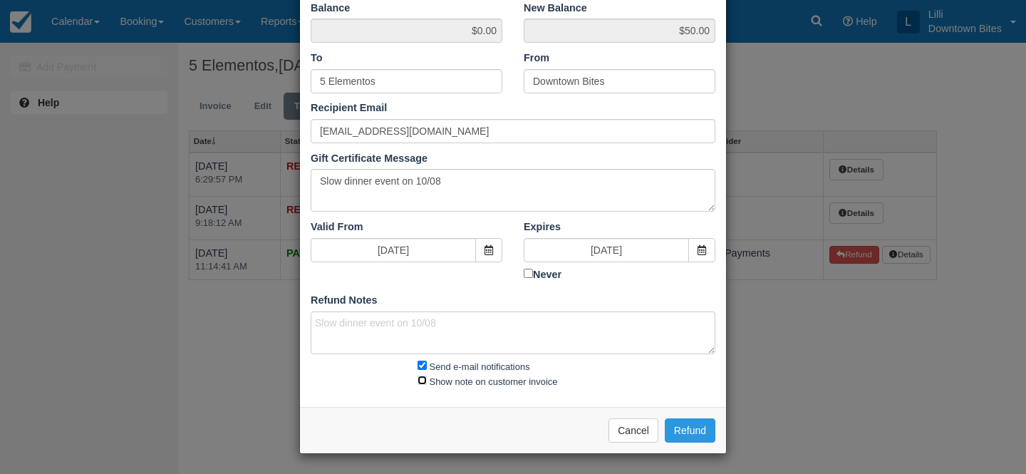
click at [422, 376] on input "Show note on customer invoice" at bounding box center [422, 380] width 9 height 9
checkbox input "true"
click at [683, 424] on button "Refund" at bounding box center [690, 430] width 51 height 24
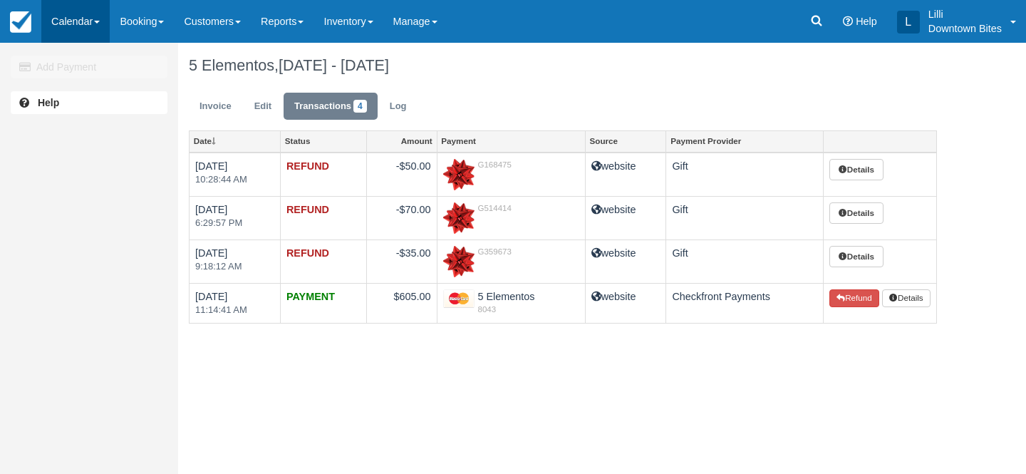
click at [66, 22] on link "Calendar" at bounding box center [75, 21] width 68 height 43
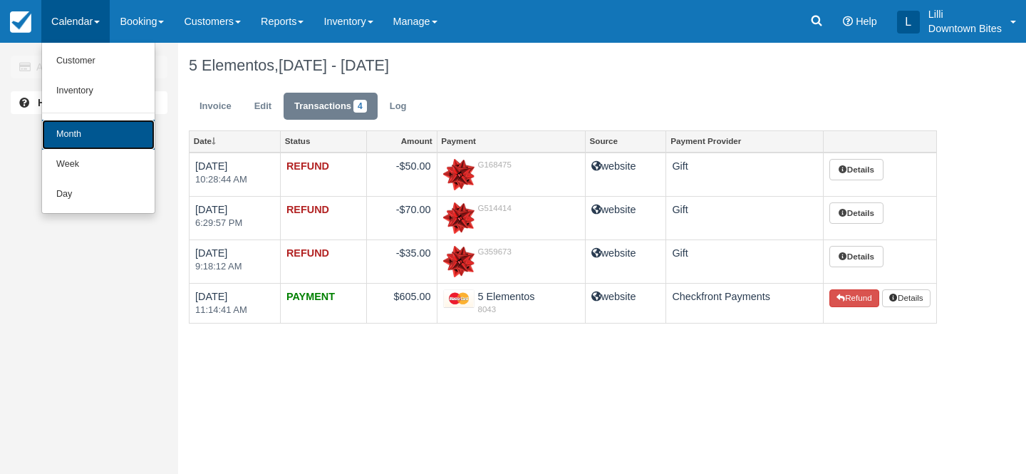
click at [87, 127] on link "Month" at bounding box center [98, 135] width 113 height 30
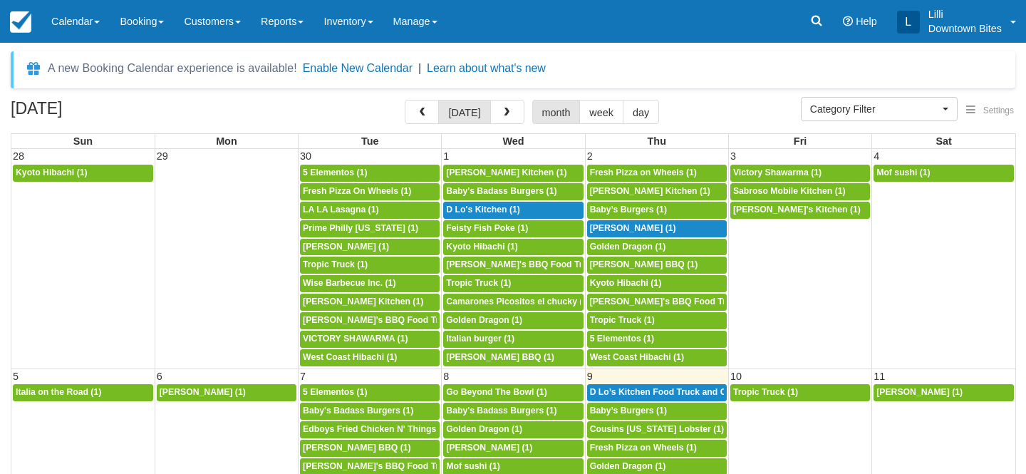
select select
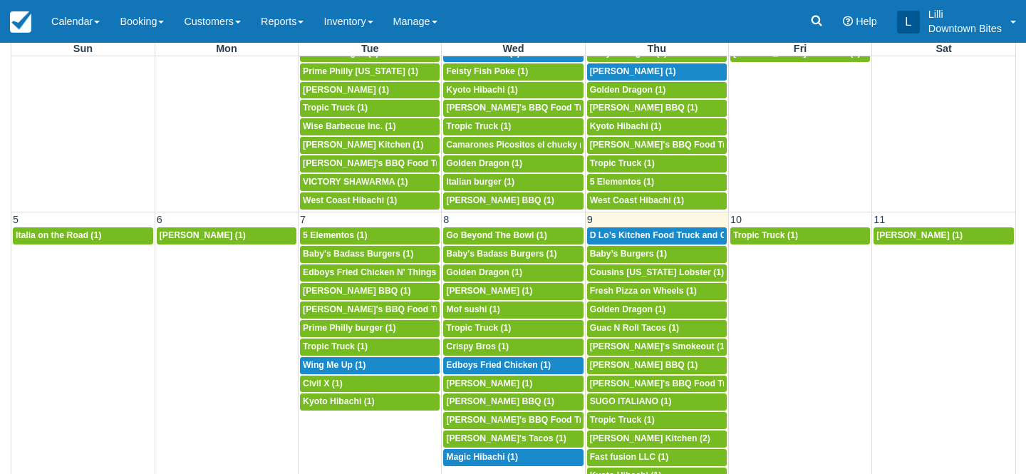
scroll to position [50, 0]
